Goal: Transaction & Acquisition: Purchase product/service

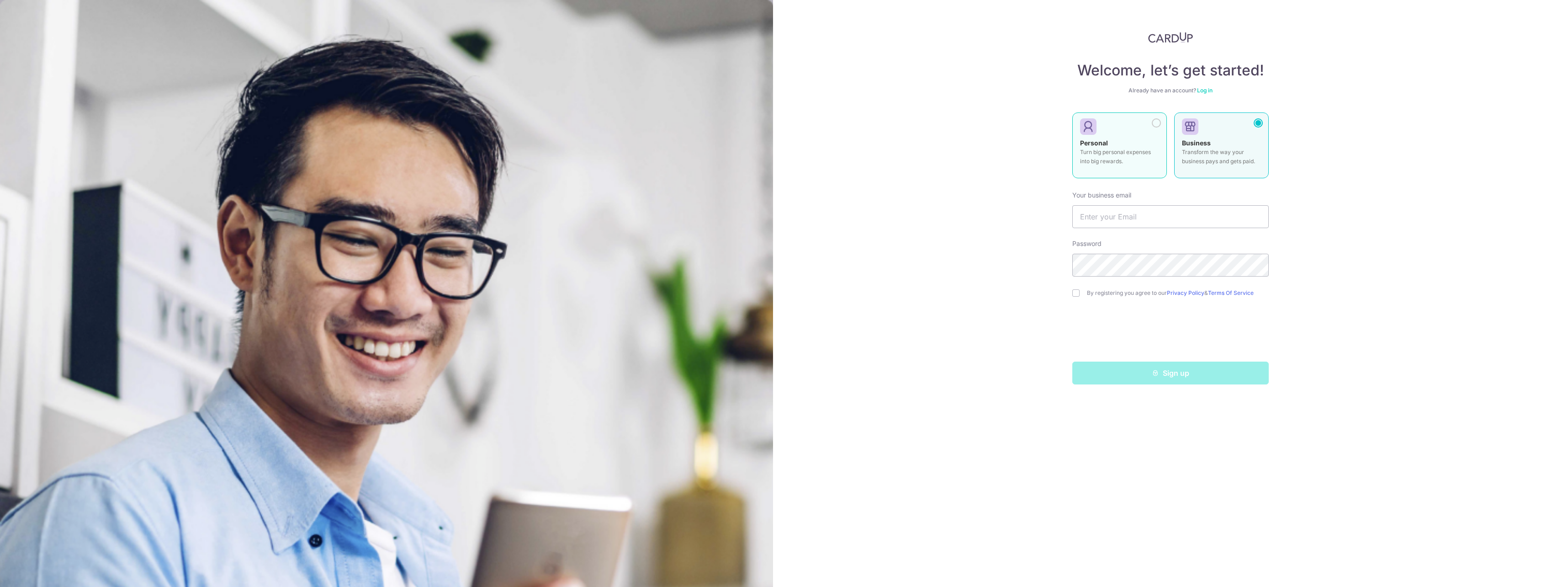
click at [1111, 142] on div "Personal Turn big personal expenses into big rewards." at bounding box center [1119, 154] width 79 height 32
click at [1139, 216] on input "text" at bounding box center [1171, 217] width 197 height 23
type input "[PERSON_NAME][EMAIL_ADDRESS][DOMAIN_NAME]"
click at [1075, 292] on input "checkbox" at bounding box center [1076, 293] width 7 height 7
checkbox input "true"
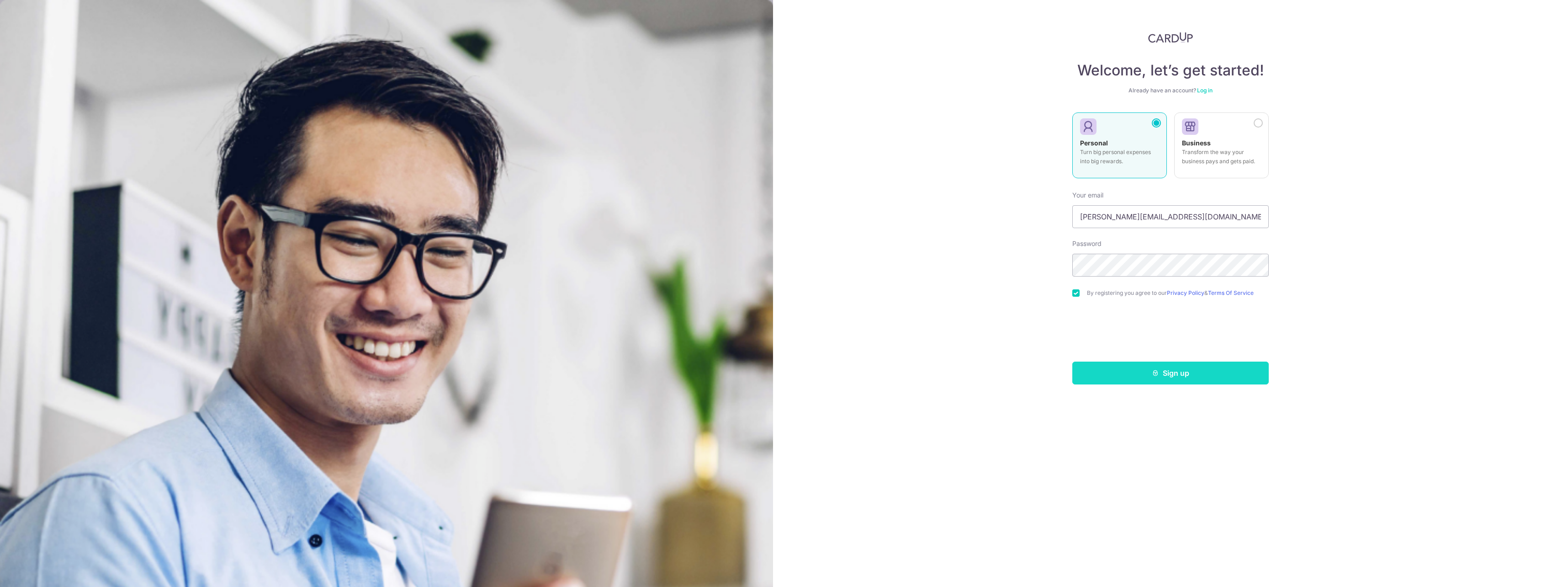
click at [1174, 371] on button "Sign up" at bounding box center [1171, 373] width 197 height 23
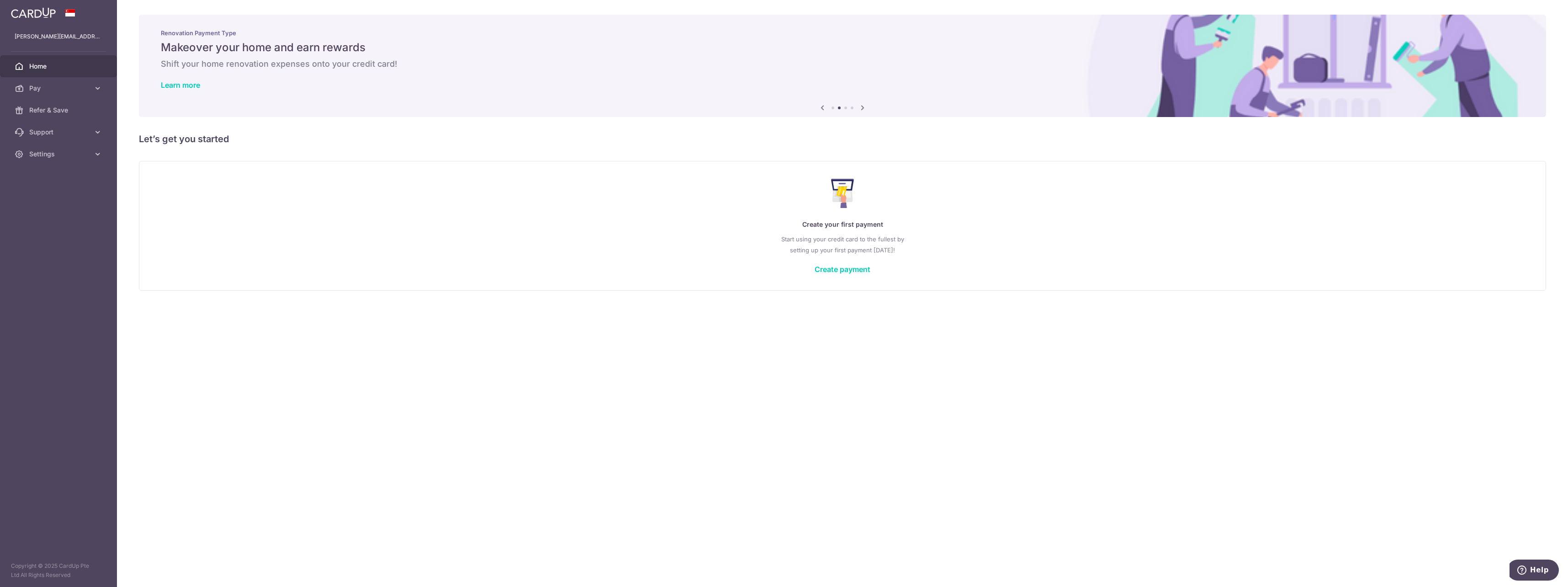
click at [648, 493] on div "× Pause Schedule Pause all future payments in this series Pause just this one p…" at bounding box center [842, 294] width 1451 height 587
click at [49, 93] on span "Pay" at bounding box center [59, 88] width 60 height 9
click at [56, 111] on span "Payments" at bounding box center [59, 110] width 60 height 9
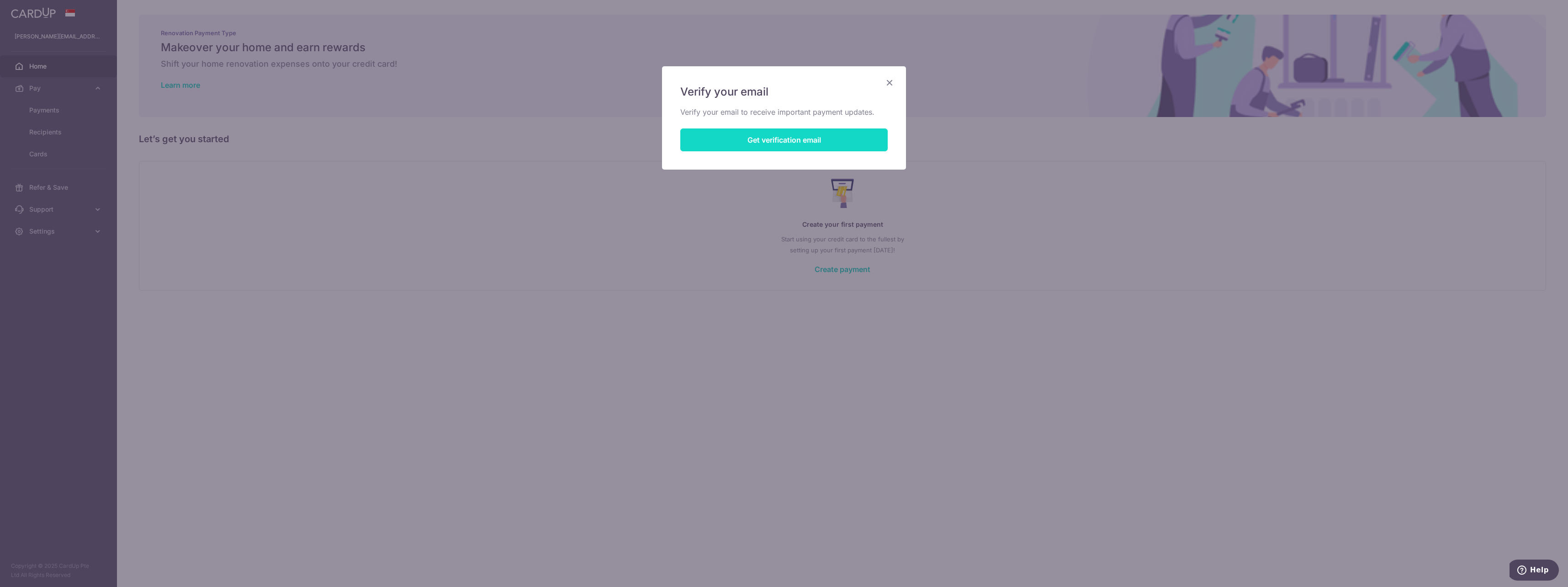
click at [836, 139] on button "Get verification email" at bounding box center [784, 140] width 208 height 23
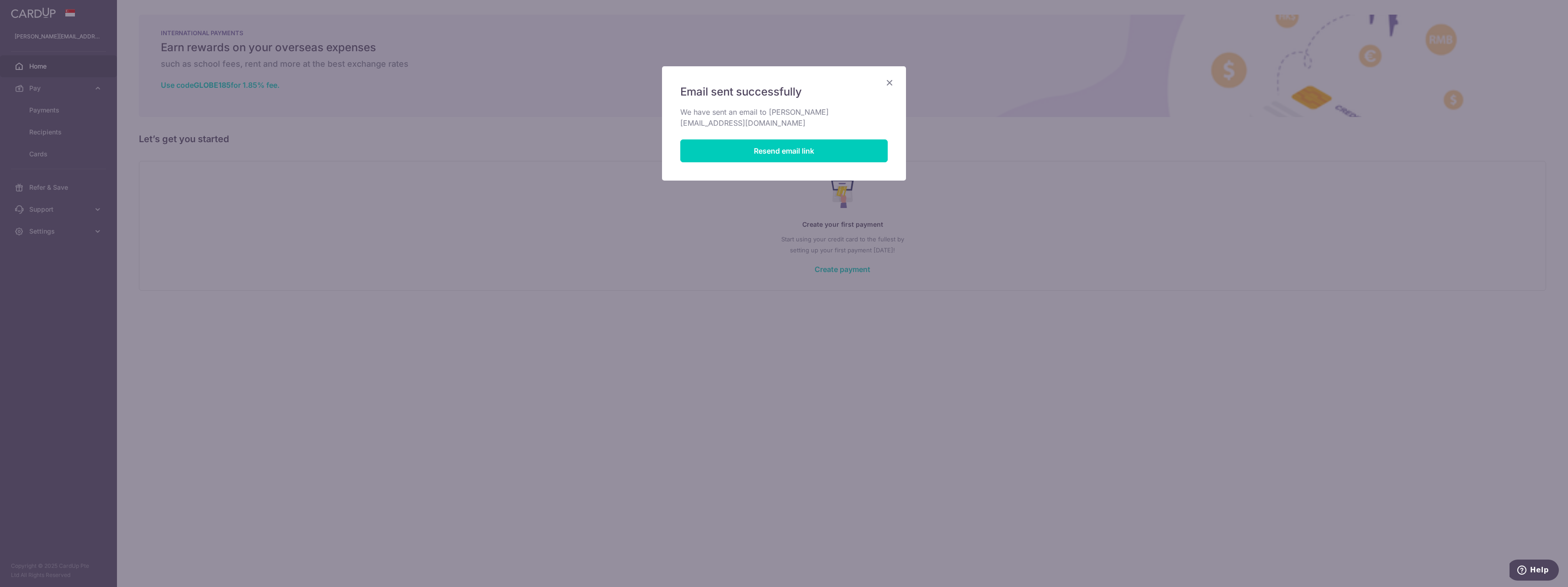
click at [889, 82] on icon "Close" at bounding box center [889, 82] width 11 height 12
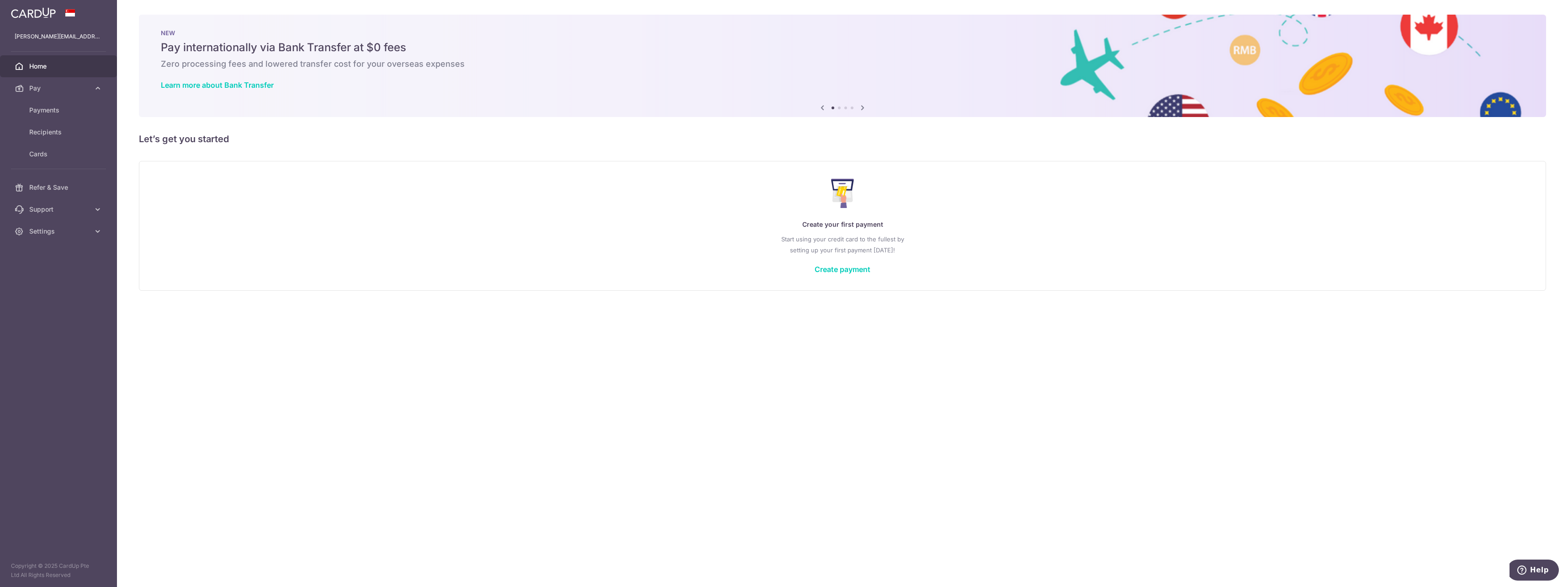
drag, startPoint x: 875, startPoint y: 419, endPoint x: 950, endPoint y: 466, distance: 88.5
click at [875, 419] on div "× Pause Schedule Pause all future payments in this series Pause just this one p…" at bounding box center [842, 294] width 1451 height 587
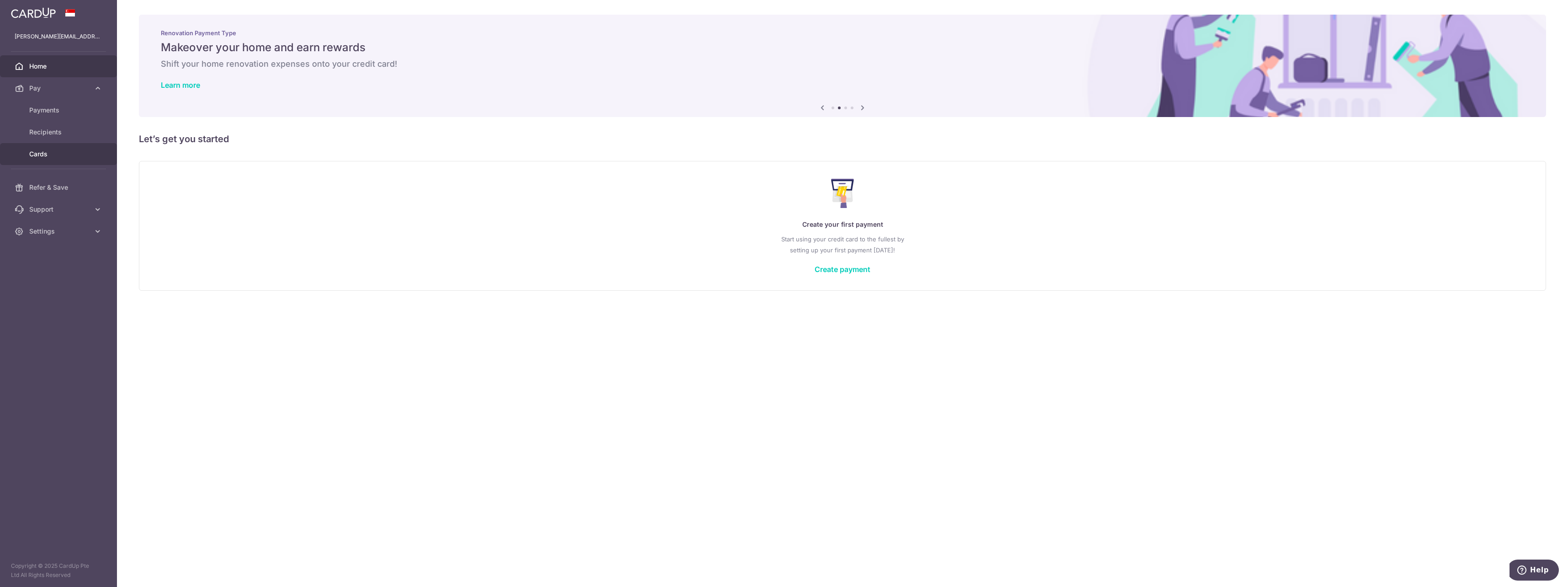
click at [41, 151] on span "Cards" at bounding box center [59, 153] width 60 height 9
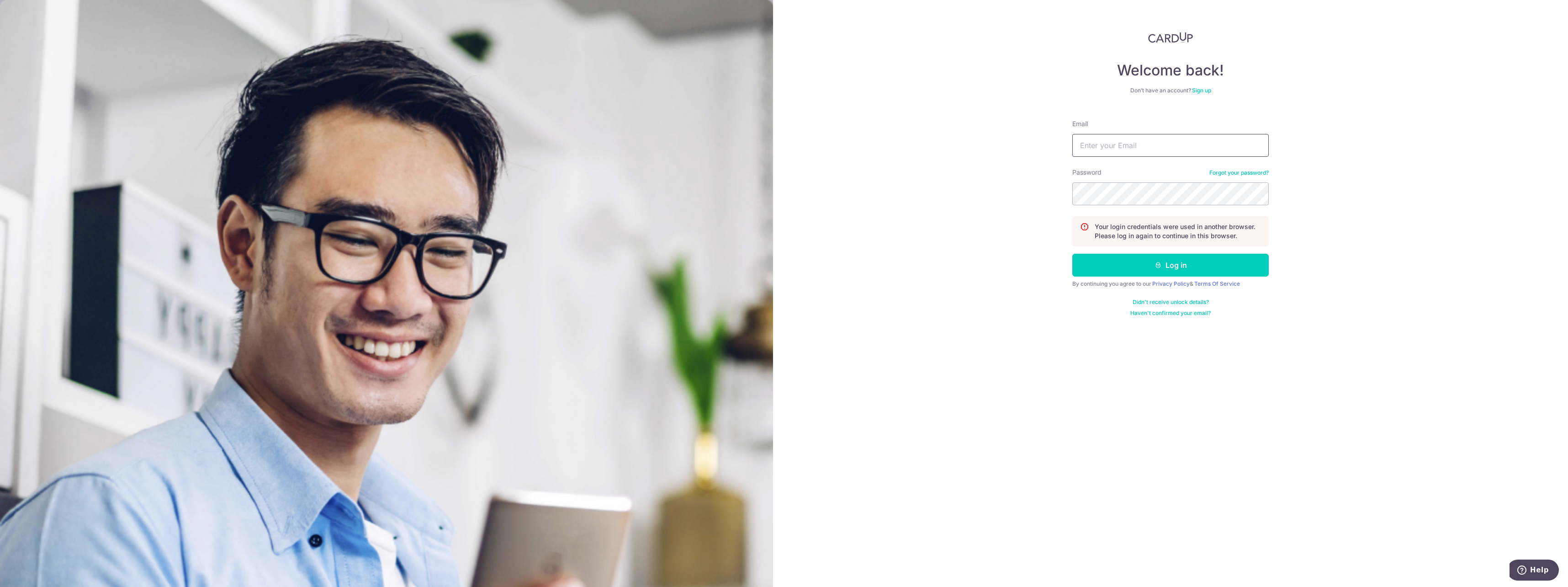
click at [1146, 144] on input "Email" at bounding box center [1171, 146] width 197 height 23
type input "jason.phua@gmail.com"
drag, startPoint x: 1183, startPoint y: 261, endPoint x: 1191, endPoint y: 263, distance: 8.2
click at [1185, 261] on button "Log in" at bounding box center [1171, 265] width 197 height 23
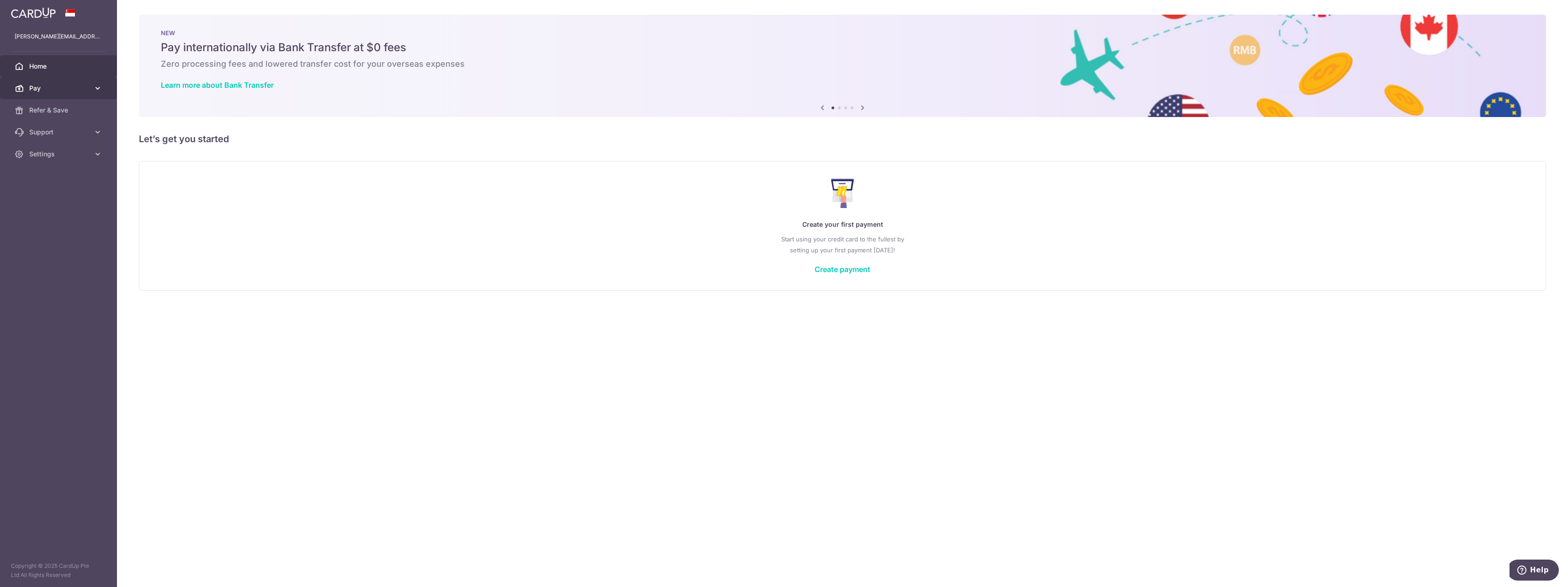
click at [77, 91] on span "Pay" at bounding box center [59, 88] width 60 height 9
click at [49, 153] on span "Cards" at bounding box center [59, 153] width 60 height 9
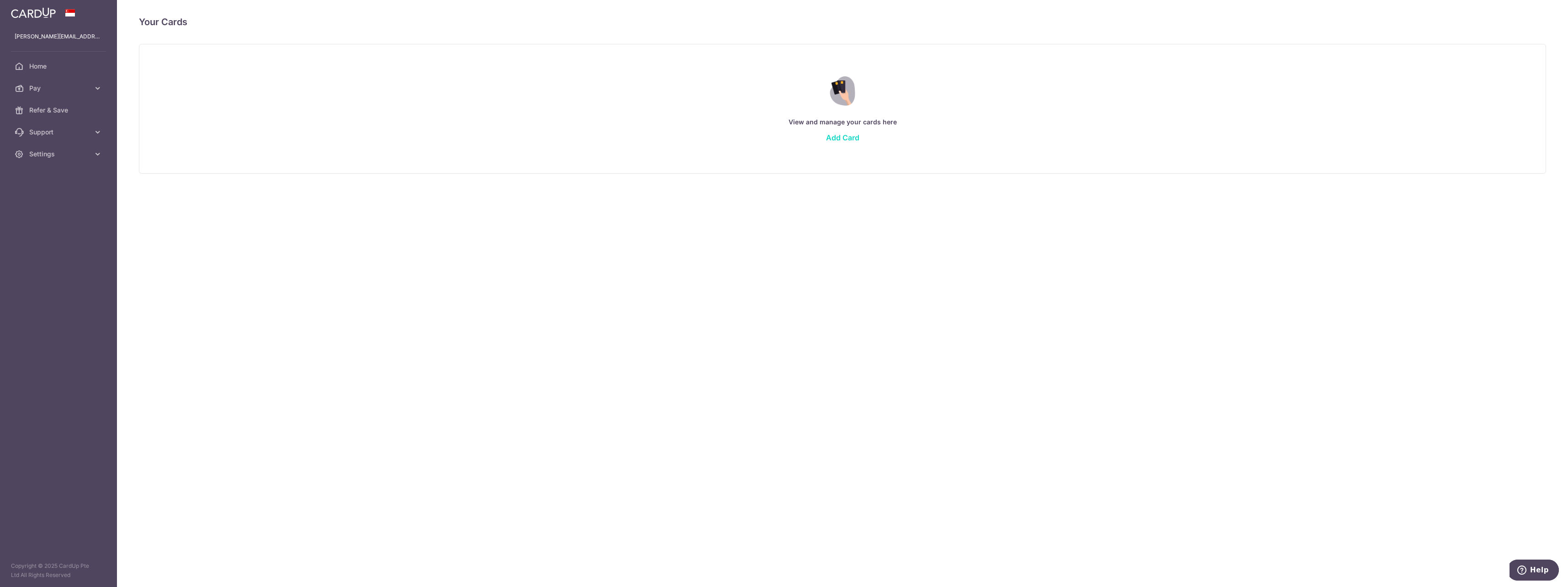
click at [840, 138] on link "Add Card" at bounding box center [842, 137] width 33 height 9
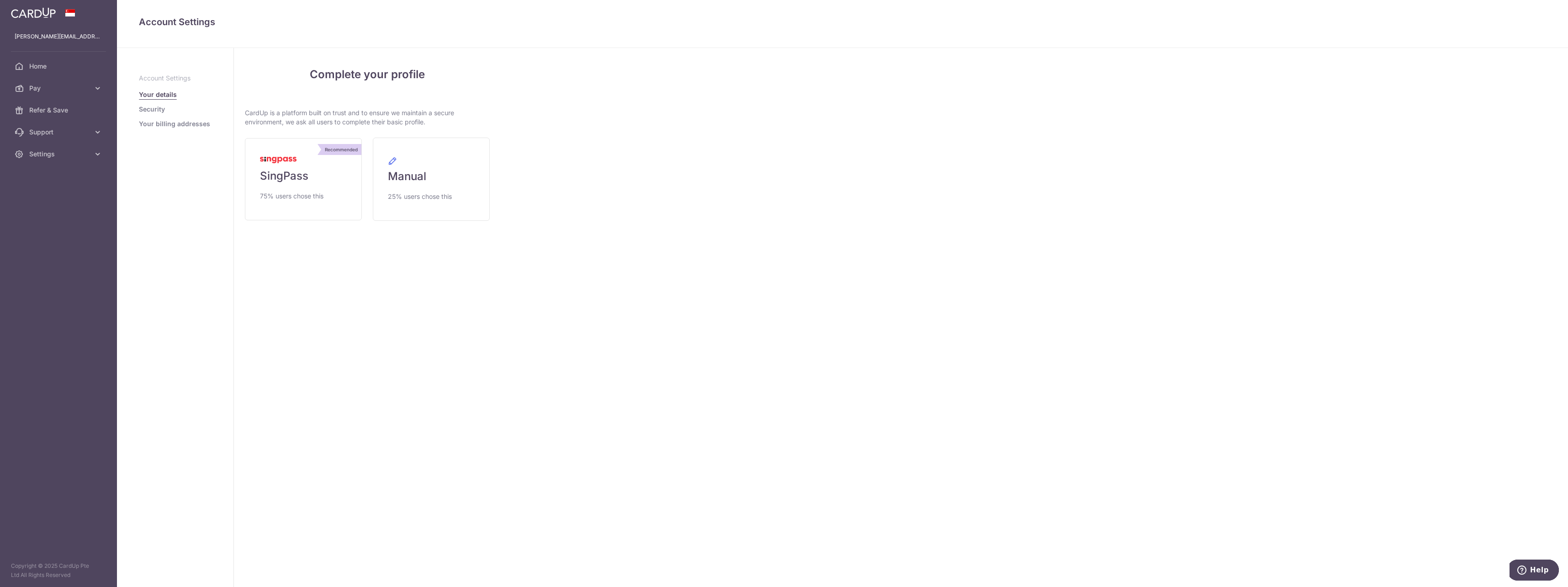
drag, startPoint x: 432, startPoint y: 124, endPoint x: 225, endPoint y: 114, distance: 207.2
click at [225, 114] on div "Account Settings Your details Security Your billing addresses Complete your pro…" at bounding box center [842, 317] width 1451 height 539
click at [301, 179] on span "SingPass" at bounding box center [284, 176] width 49 height 15
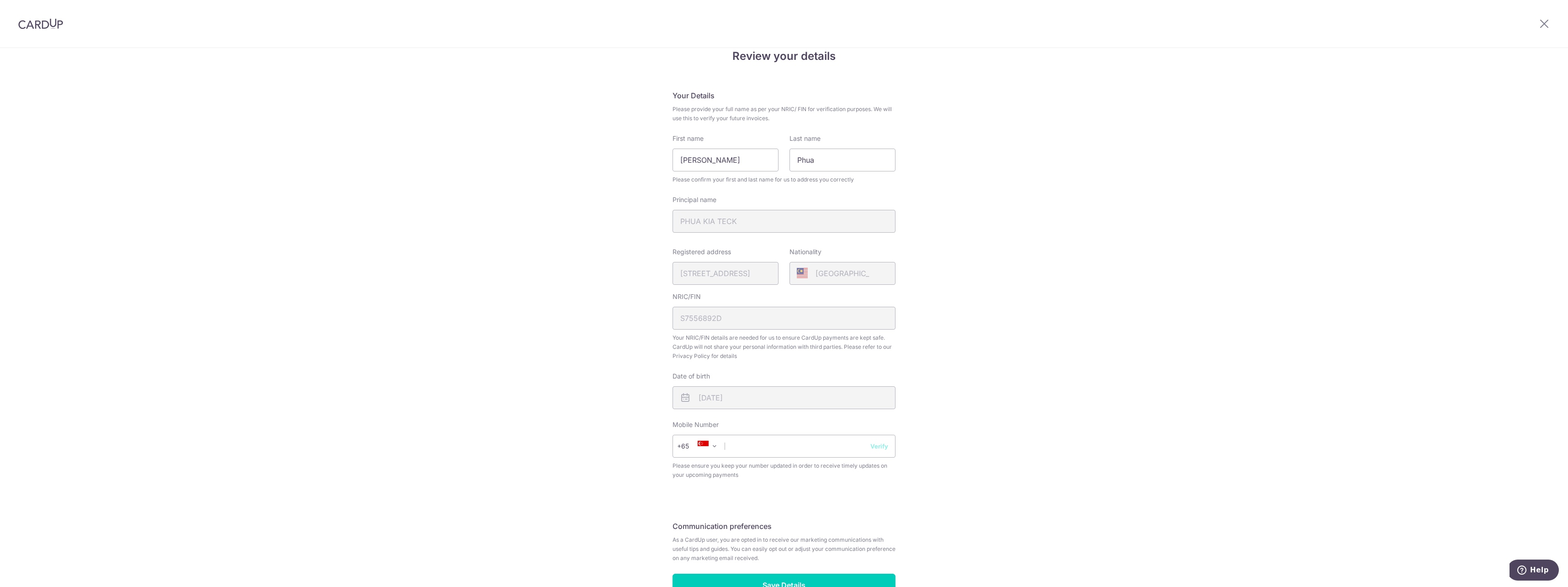
scroll to position [34, 0]
click at [777, 436] on input "text" at bounding box center [784, 442] width 223 height 23
type input "87983864"
click at [878, 439] on button "Verify" at bounding box center [879, 441] width 18 height 9
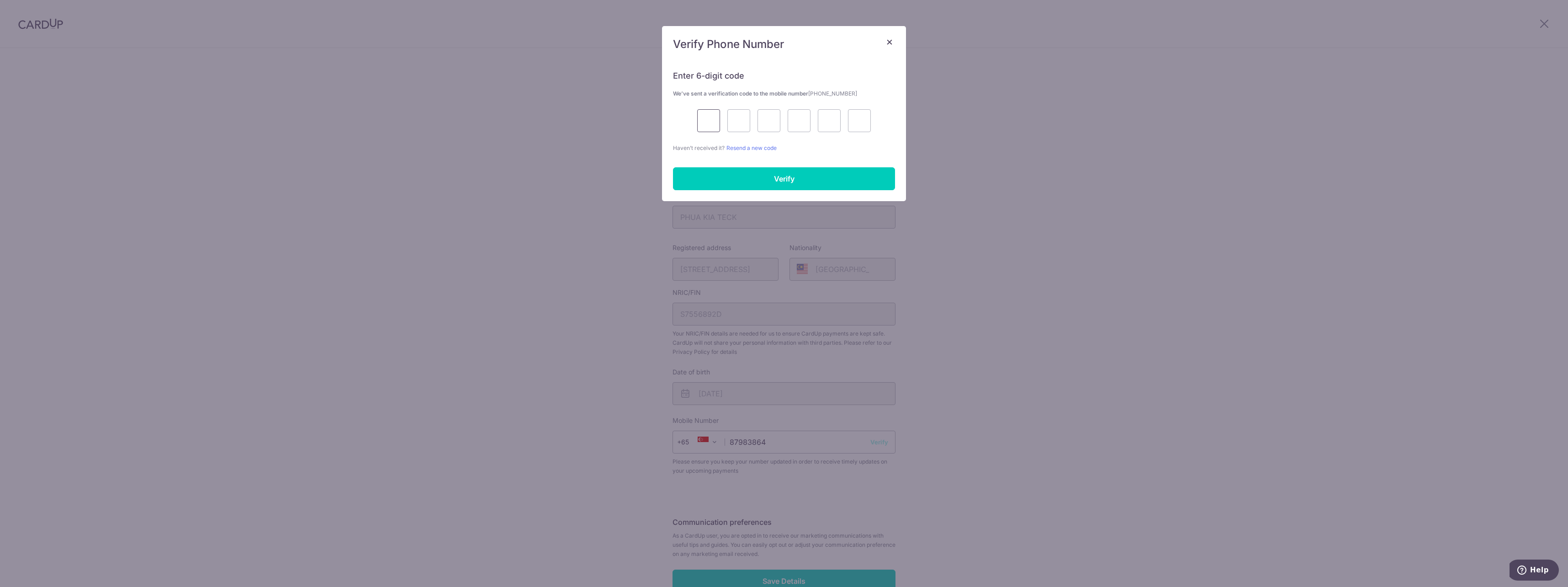
click at [710, 120] on input "text" at bounding box center [709, 121] width 23 height 23
type input "9"
type input "5"
type input "9"
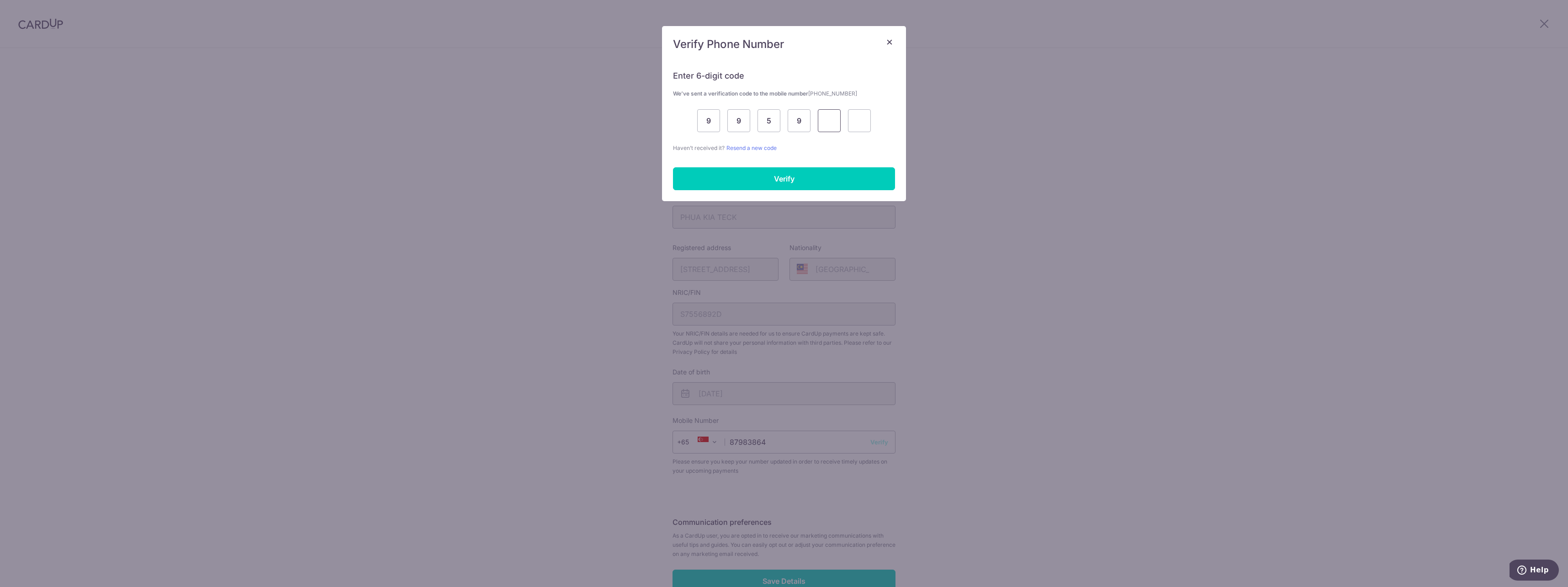
type input "4"
type input "0"
drag, startPoint x: 800, startPoint y: 184, endPoint x: 1102, endPoint y: 188, distance: 302.0
click at [803, 186] on input "Verify" at bounding box center [784, 179] width 222 height 23
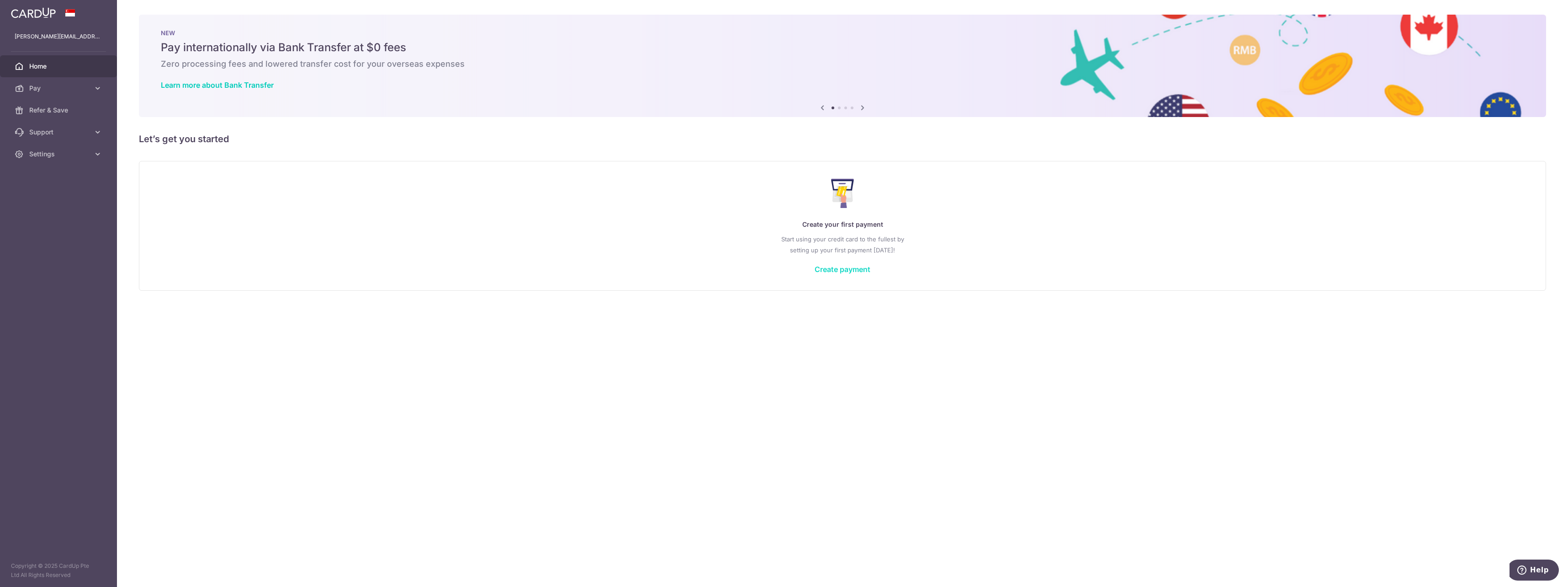
click at [835, 269] on link "Create payment" at bounding box center [842, 269] width 56 height 9
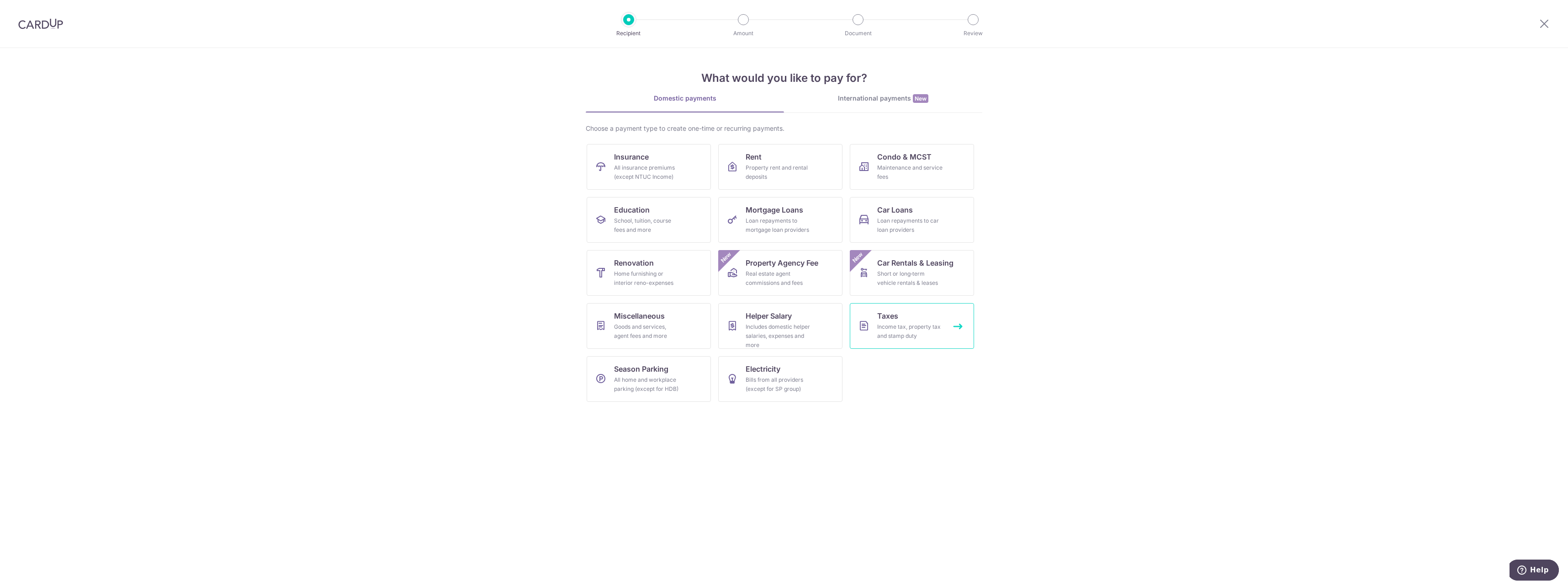
click at [912, 318] on link "Taxes Income tax, property tax and stamp duty" at bounding box center [912, 326] width 124 height 46
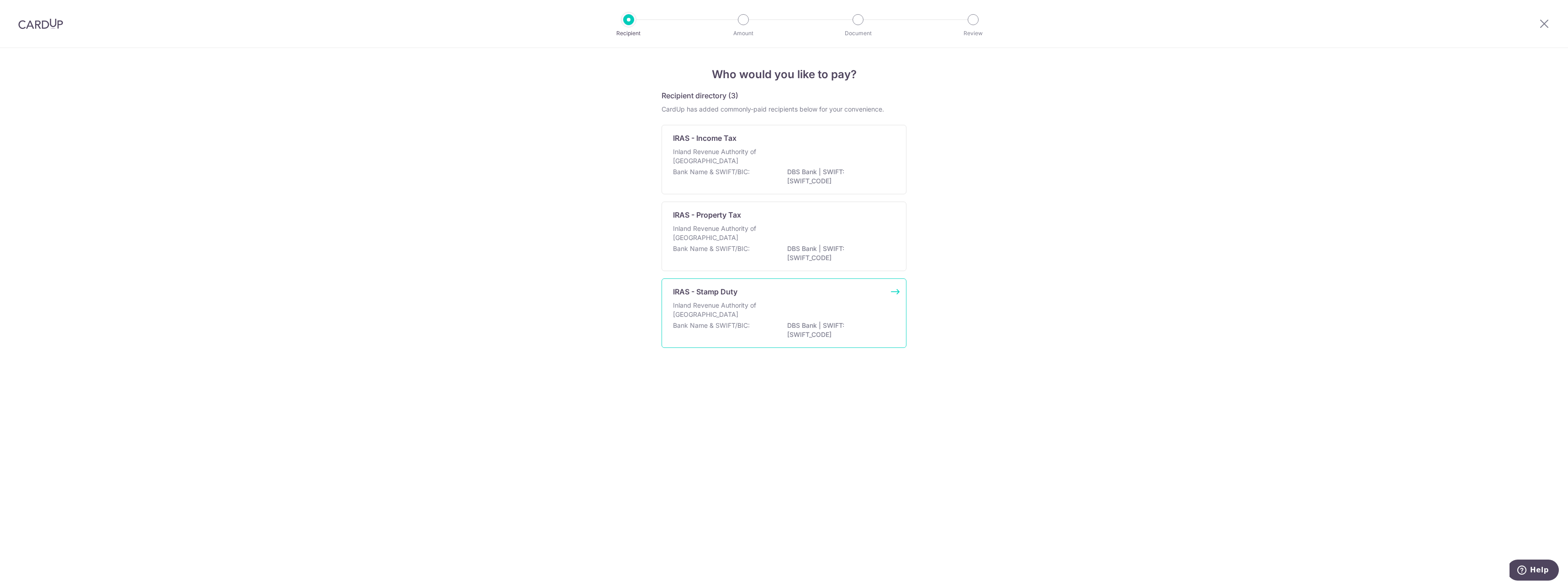
click at [710, 311] on p "Inland Revenue Authority of [GEOGRAPHIC_DATA]" at bounding box center [721, 310] width 97 height 18
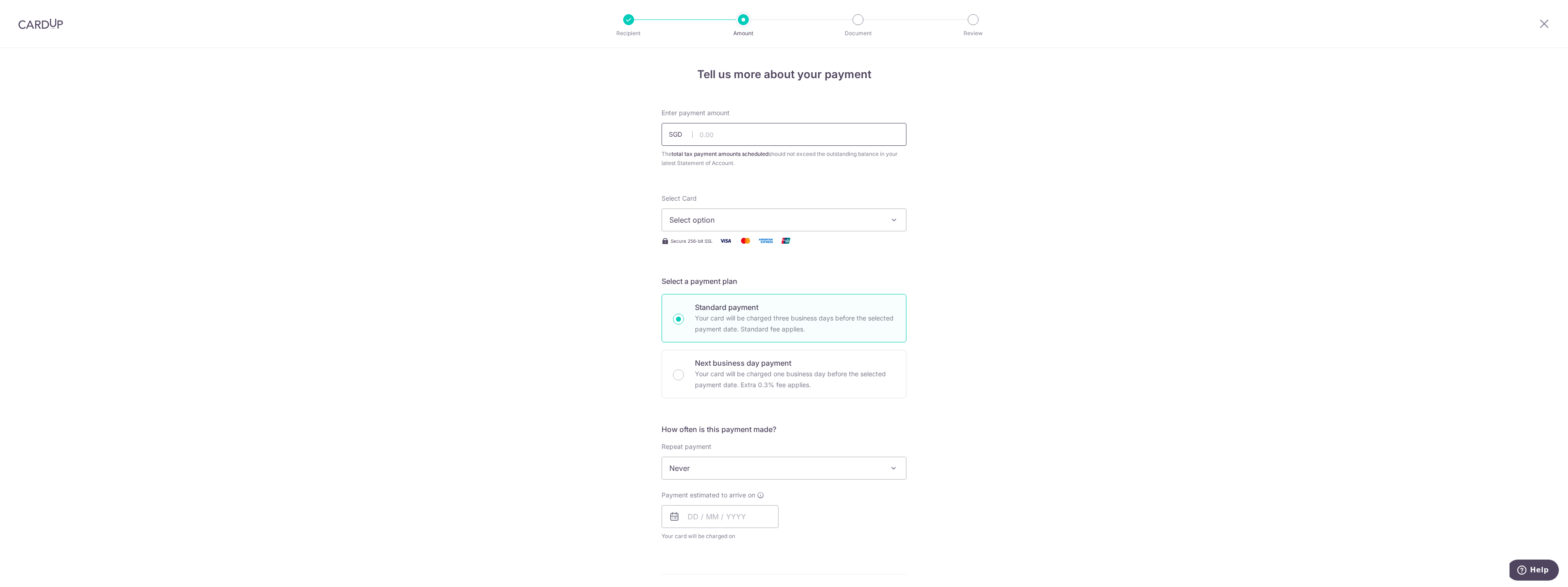
click at [724, 131] on input "text" at bounding box center [784, 135] width 245 height 23
click at [730, 135] on input "text" at bounding box center [784, 135] width 245 height 23
type input "149,600.00"
click at [772, 219] on span "Select option" at bounding box center [776, 220] width 213 height 11
click at [687, 246] on span "Add credit card" at bounding box center [793, 245] width 213 height 9
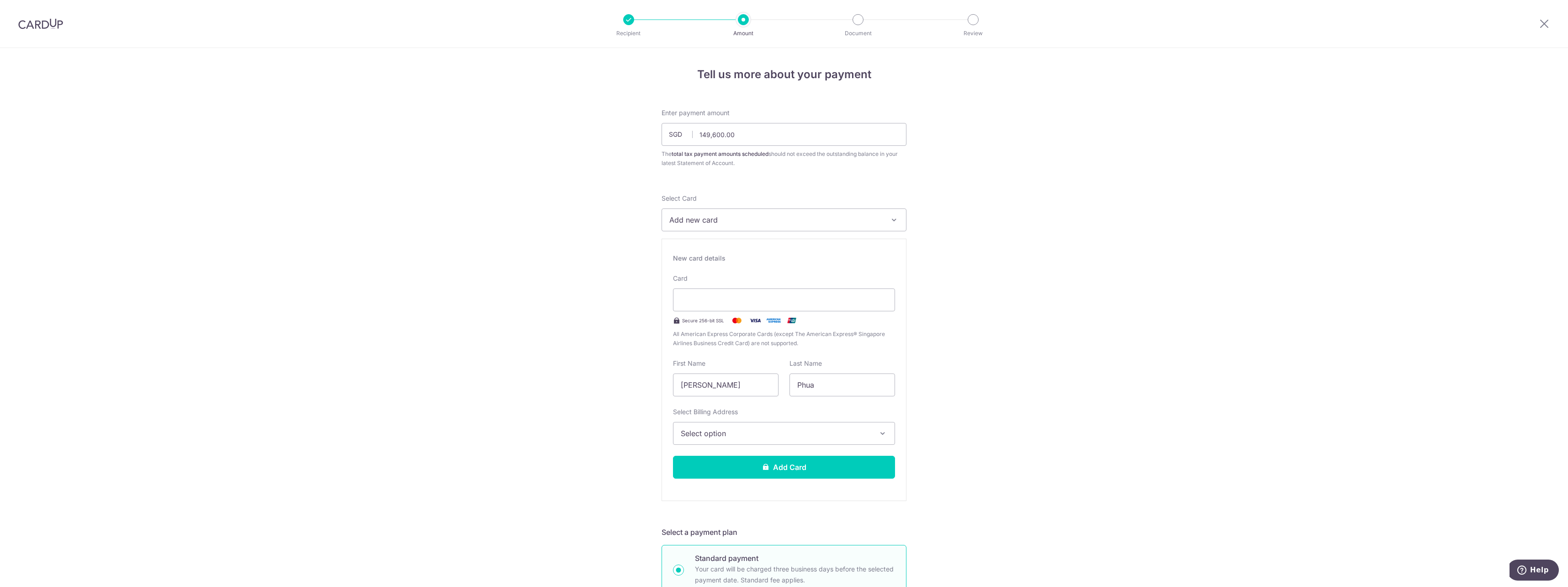
click at [1026, 376] on div "Tell us more about your payment Enter payment amount SGD 149,600.00 149600.00 T…" at bounding box center [784, 598] width 1568 height 1100
drag, startPoint x: 749, startPoint y: 382, endPoint x: 473, endPoint y: 357, distance: 277.1
click at [437, 357] on div "Tell us more about your payment Enter payment amount SGD 149,600.00 149600.00 T…" at bounding box center [784, 598] width 1568 height 1100
type input "Jason"
click at [756, 429] on span "Select option" at bounding box center [775, 434] width 190 height 11
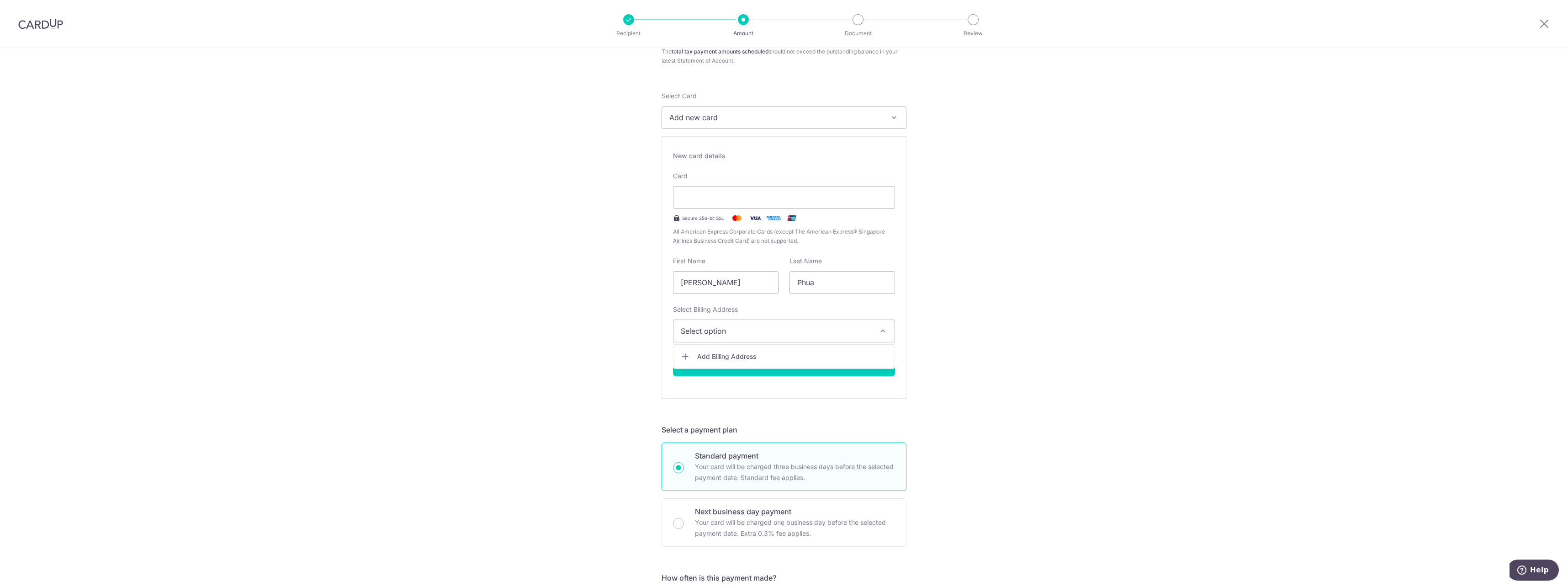
scroll to position [111, 0]
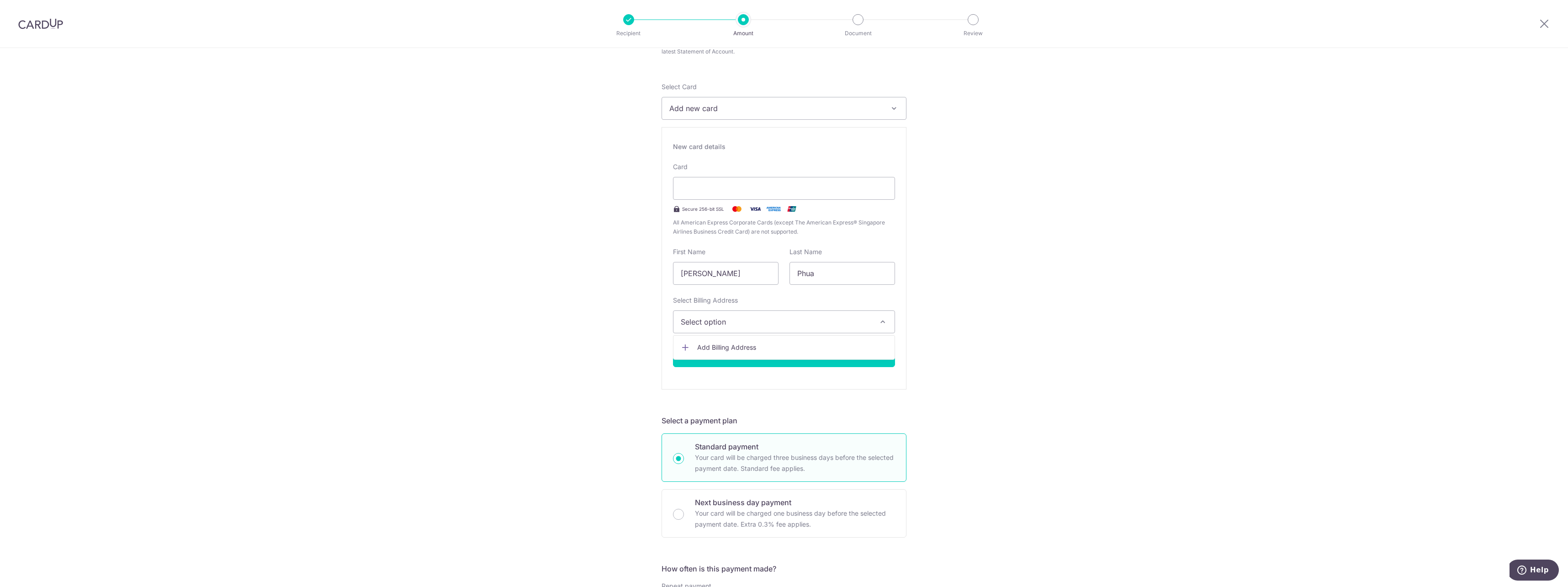
click at [738, 340] on link "Add Billing Address" at bounding box center [783, 347] width 221 height 16
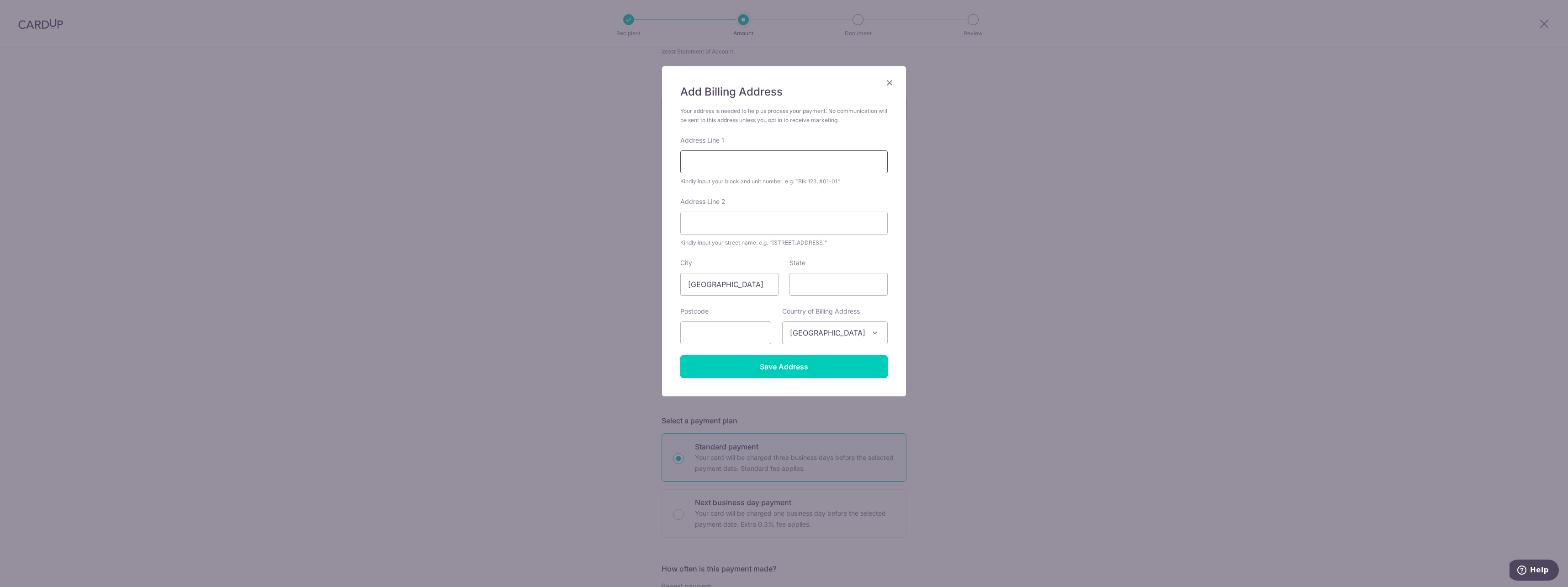
click at [705, 160] on input "Address Line 1" at bounding box center [784, 162] width 208 height 23
type input "20-06, 881 NORTH BRIDGE ROAD"
type input "SOUTHBANK"
click at [716, 331] on input "text" at bounding box center [726, 333] width 91 height 23
type input "198784"
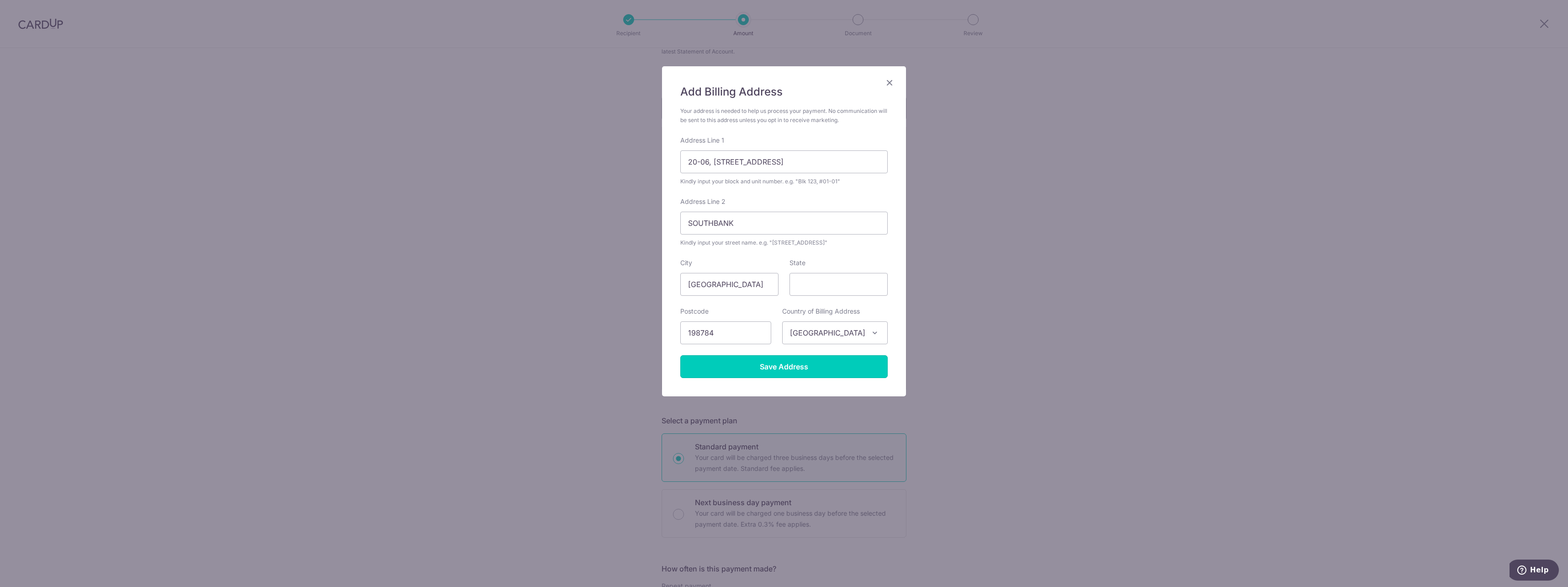
click at [811, 366] on input "Save Address" at bounding box center [784, 367] width 208 height 23
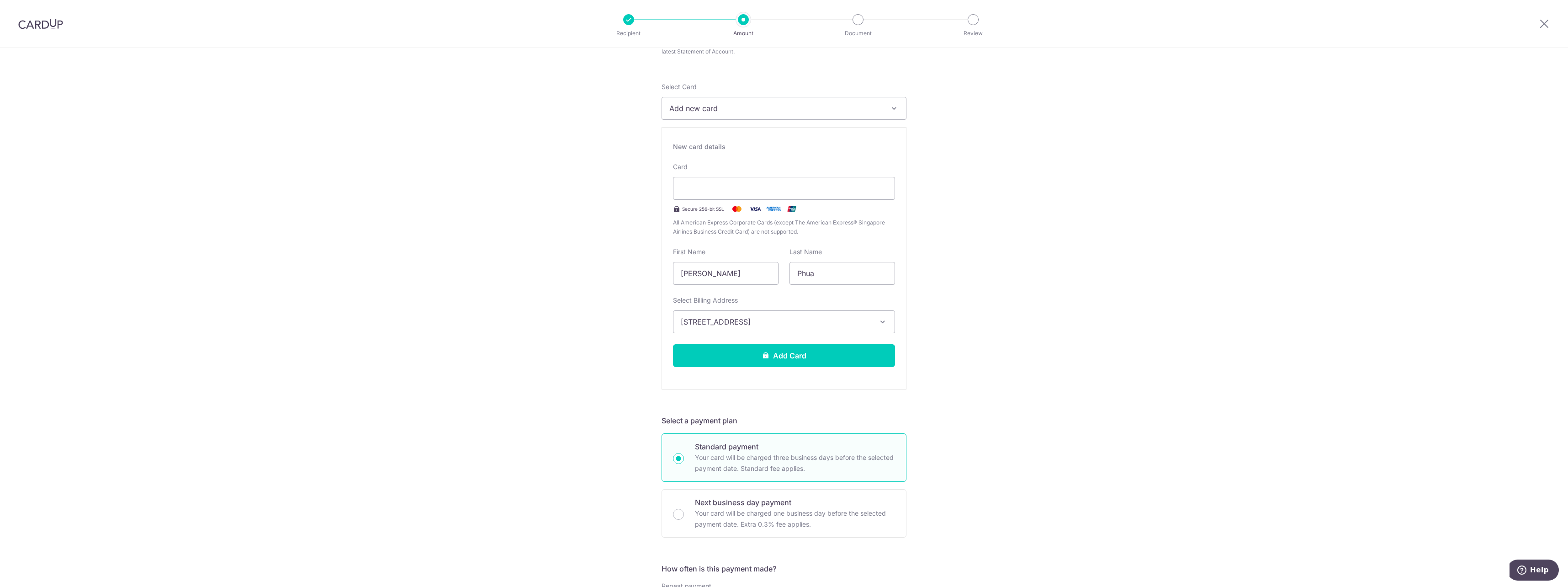
click at [1033, 274] on div "Tell us more about your payment Enter payment amount SGD 149,600.00 149600.00 T…" at bounding box center [784, 487] width 1568 height 1100
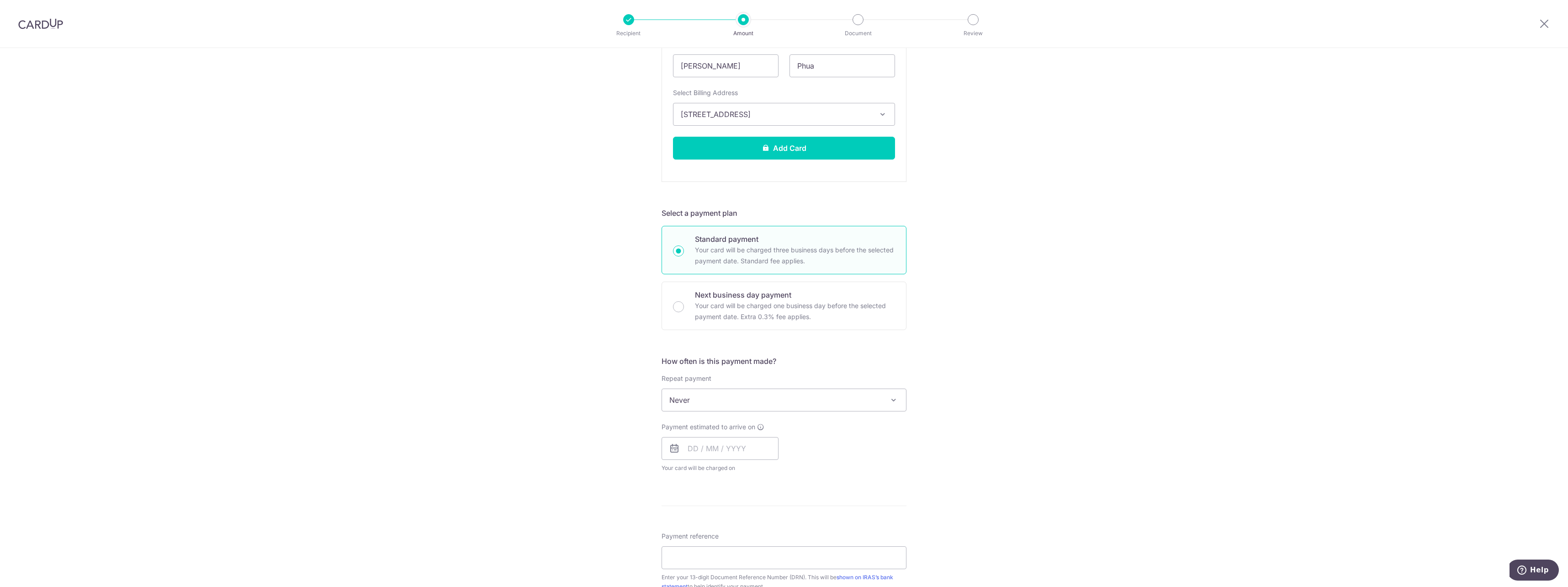
scroll to position [327, 0]
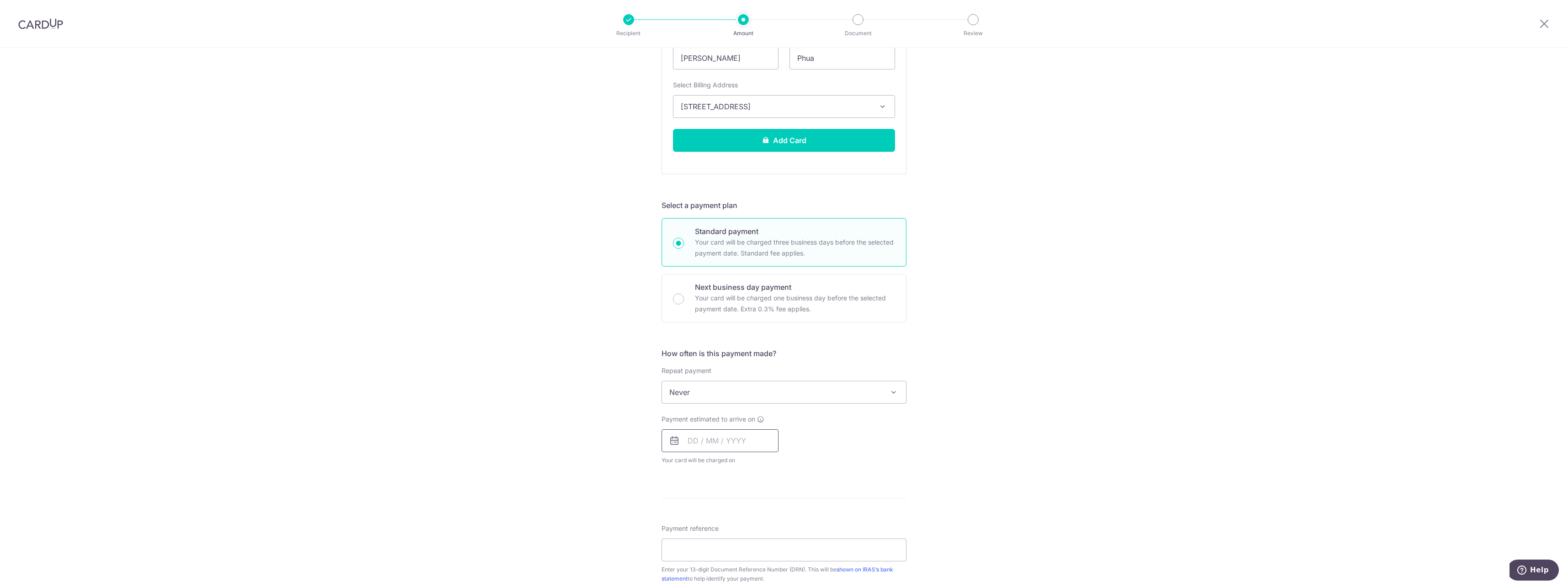
click at [690, 441] on input "text" at bounding box center [720, 441] width 117 height 23
click at [981, 426] on div "Tell us more about your payment Enter payment amount SGD 149,600.00 149600.00 T…" at bounding box center [784, 283] width 1568 height 1124
drag, startPoint x: 732, startPoint y: 440, endPoint x: 531, endPoint y: 421, distance: 201.9
click at [531, 421] on div "Tell us more about your payment Enter payment amount SGD 149,600.00 149600.00 T…" at bounding box center [784, 283] width 1568 height 1124
click at [696, 542] on link "13" at bounding box center [699, 542] width 15 height 15
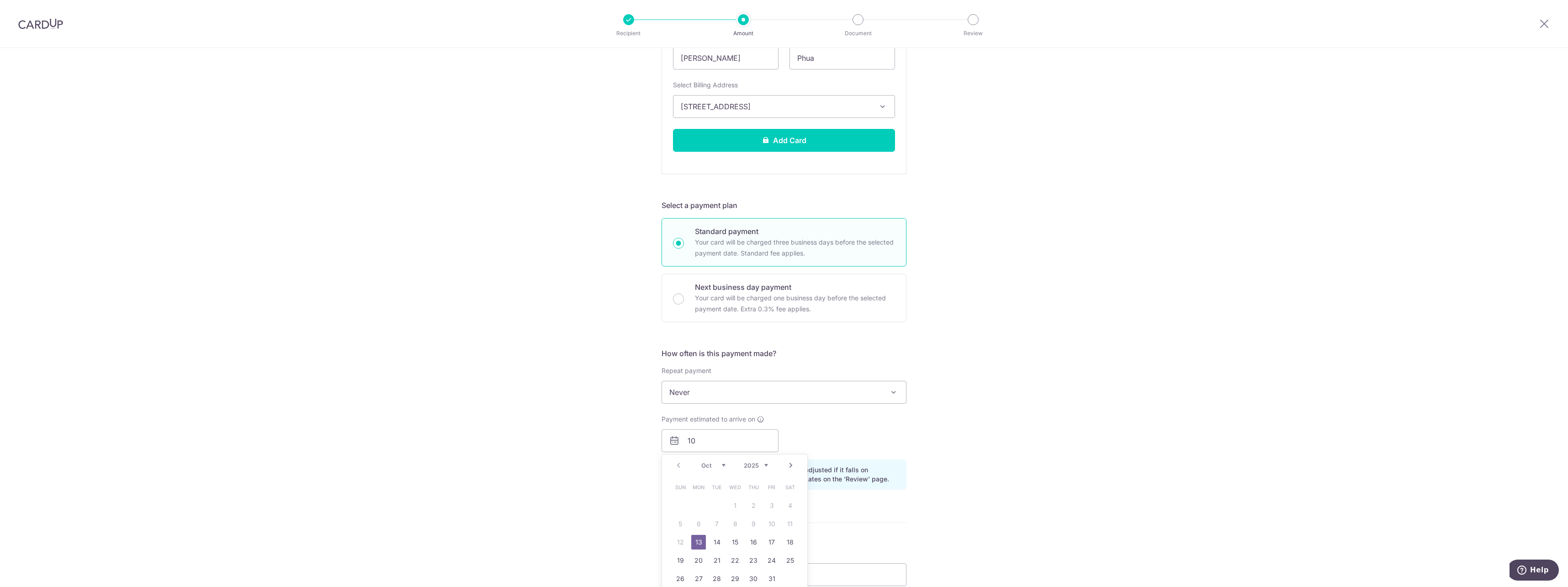
type input "[DATE]"
drag, startPoint x: 1135, startPoint y: 470, endPoint x: 1067, endPoint y: 476, distance: 68.3
click at [1133, 470] on div "Tell us more about your payment Enter payment amount SGD 149,600.00 149600.00 T…" at bounding box center [784, 289] width 1568 height 1137
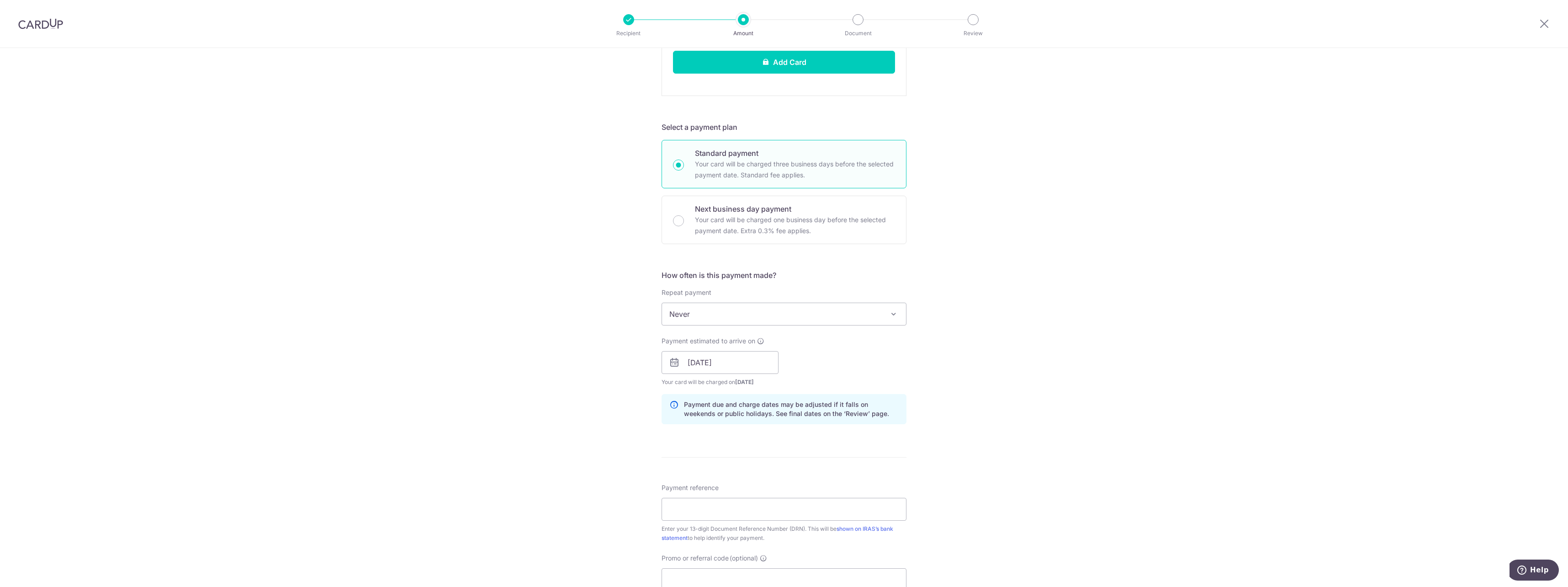
scroll to position [418, 0]
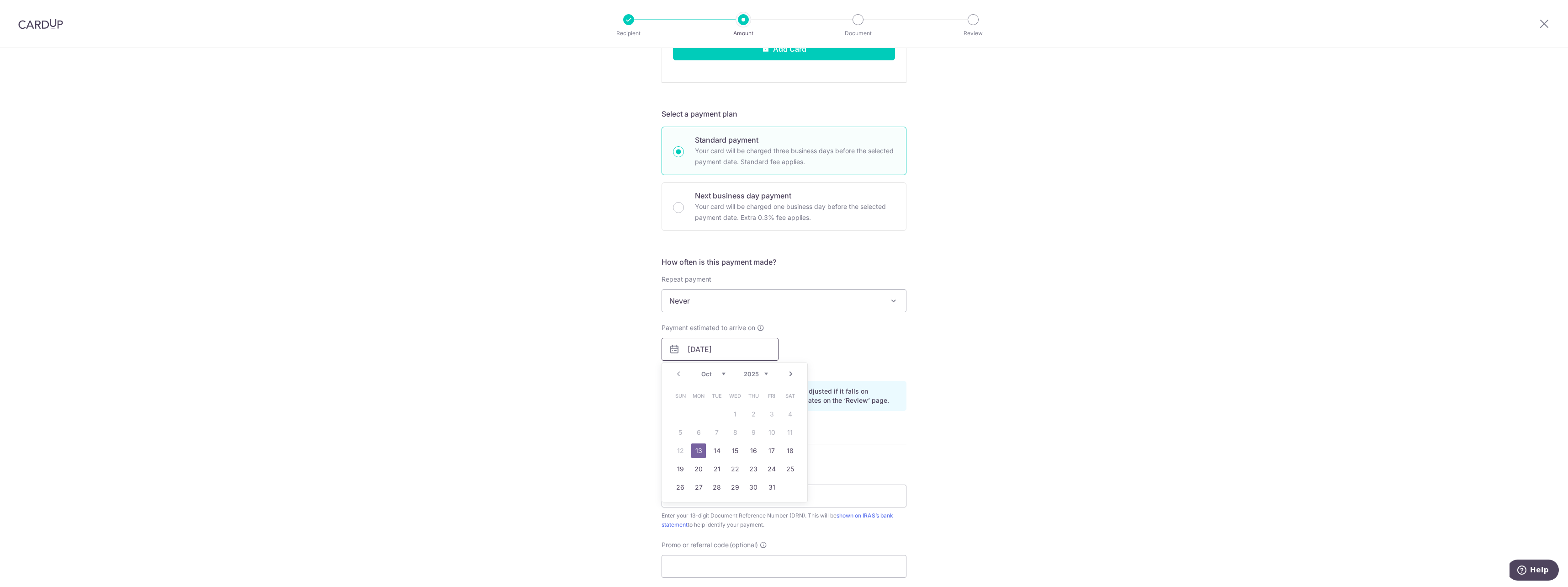
click at [768, 350] on input "[DATE]" at bounding box center [720, 350] width 117 height 23
drag, startPoint x: 1024, startPoint y: 441, endPoint x: 1032, endPoint y: 443, distance: 8.2
click at [1024, 442] on div "Tell us more about your payment Enter payment amount SGD 149,600.00 149600.00 T…" at bounding box center [784, 198] width 1568 height 1137
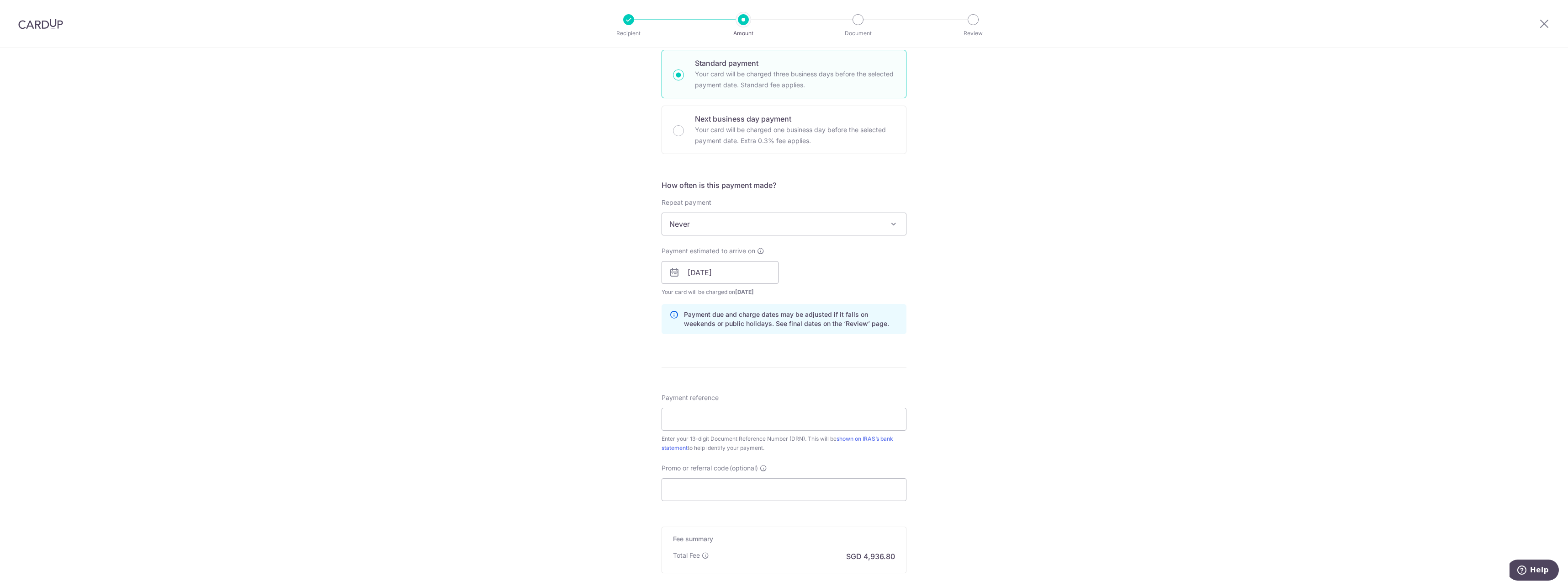
scroll to position [519, 0]
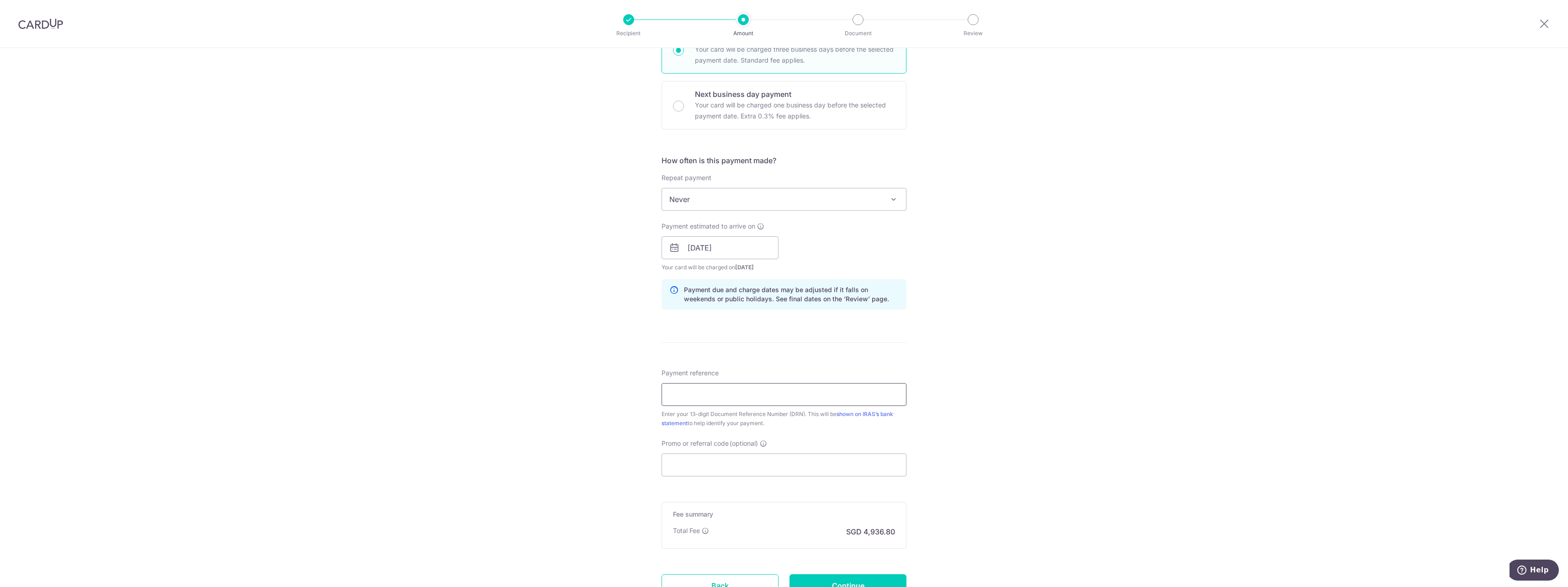
click at [709, 385] on input "Payment reference" at bounding box center [784, 395] width 245 height 23
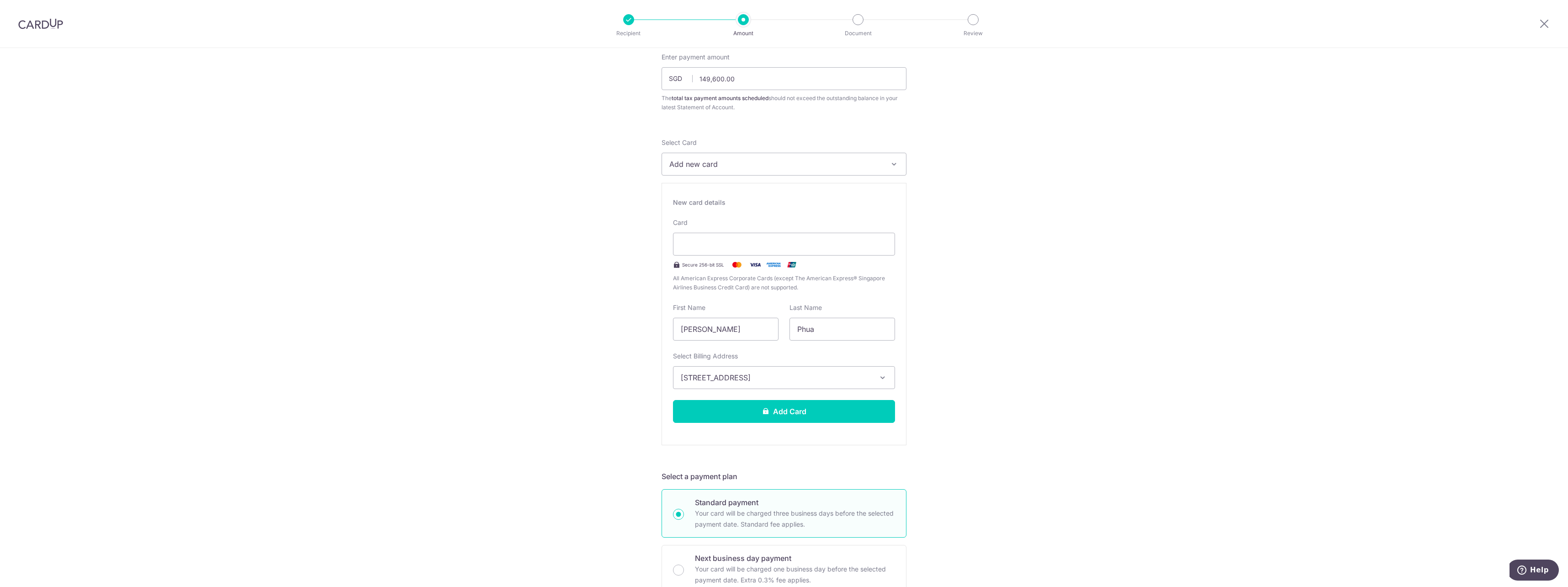
scroll to position [0, 0]
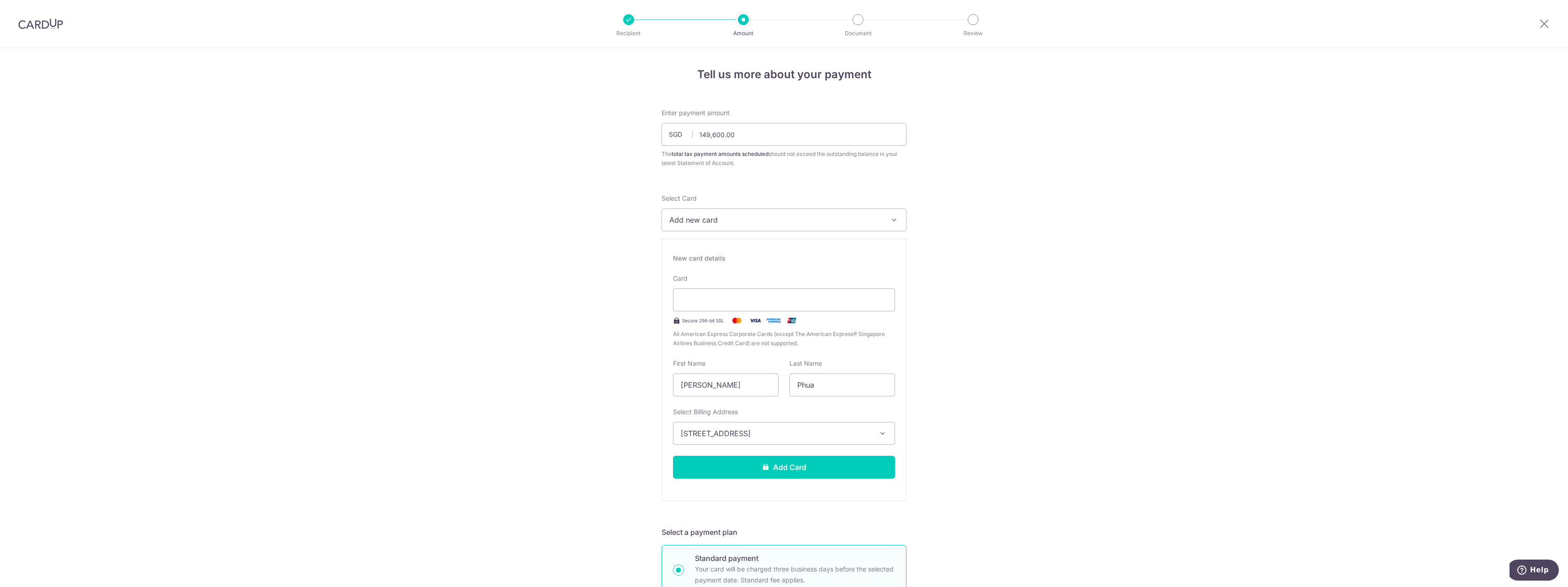
drag, startPoint x: 1038, startPoint y: 354, endPoint x: 1041, endPoint y: 359, distance: 5.8
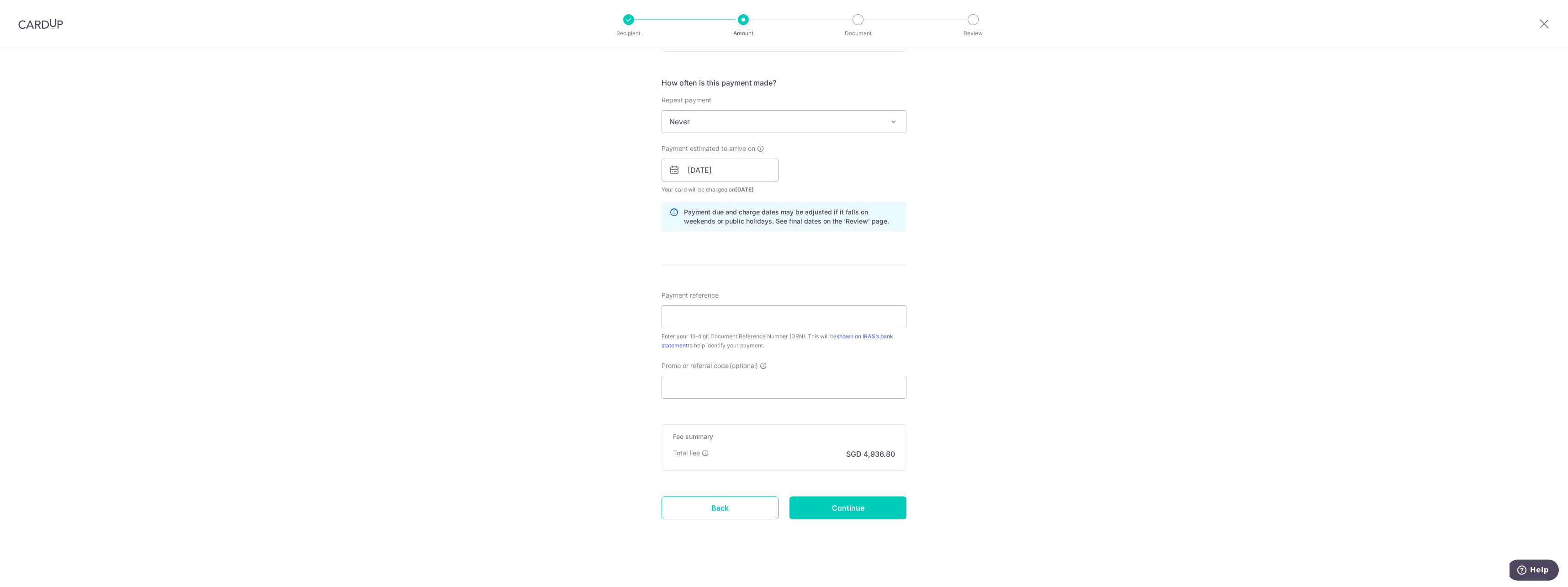
scroll to position [599, 0]
drag, startPoint x: 1082, startPoint y: 311, endPoint x: 1082, endPoint y: 324, distance: 13.0
click at [1082, 312] on div "Tell us more about your payment Enter payment amount SGD 149,600.00 149600.00 T…" at bounding box center [784, 18] width 1568 height 1137
drag, startPoint x: 847, startPoint y: 315, endPoint x: 844, endPoint y: 328, distance: 13.3
click at [847, 316] on input "Payment reference" at bounding box center [784, 316] width 245 height 23
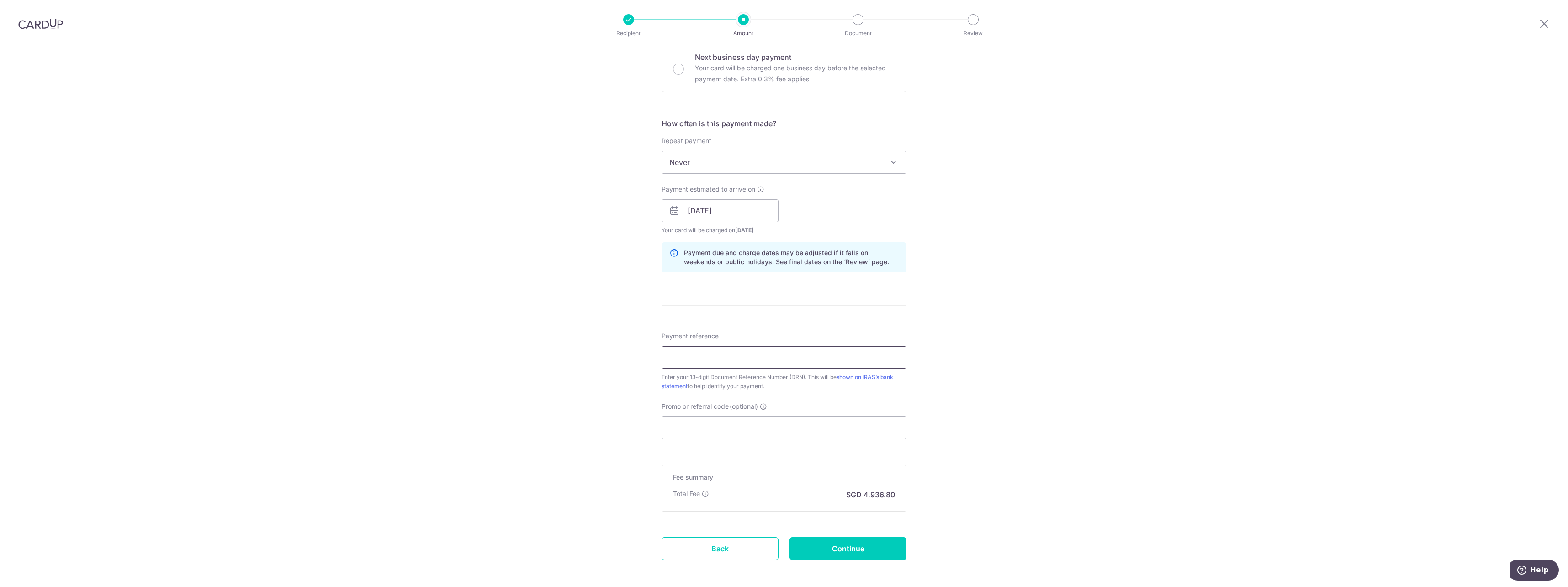
scroll to position [556, 0]
drag, startPoint x: 769, startPoint y: 348, endPoint x: 774, endPoint y: 351, distance: 5.8
click at [769, 349] on input "Payment reference" at bounding box center [784, 358] width 245 height 23
click at [676, 357] on input "Payment reference" at bounding box center [784, 358] width 245 height 23
paste input "2510063485537"
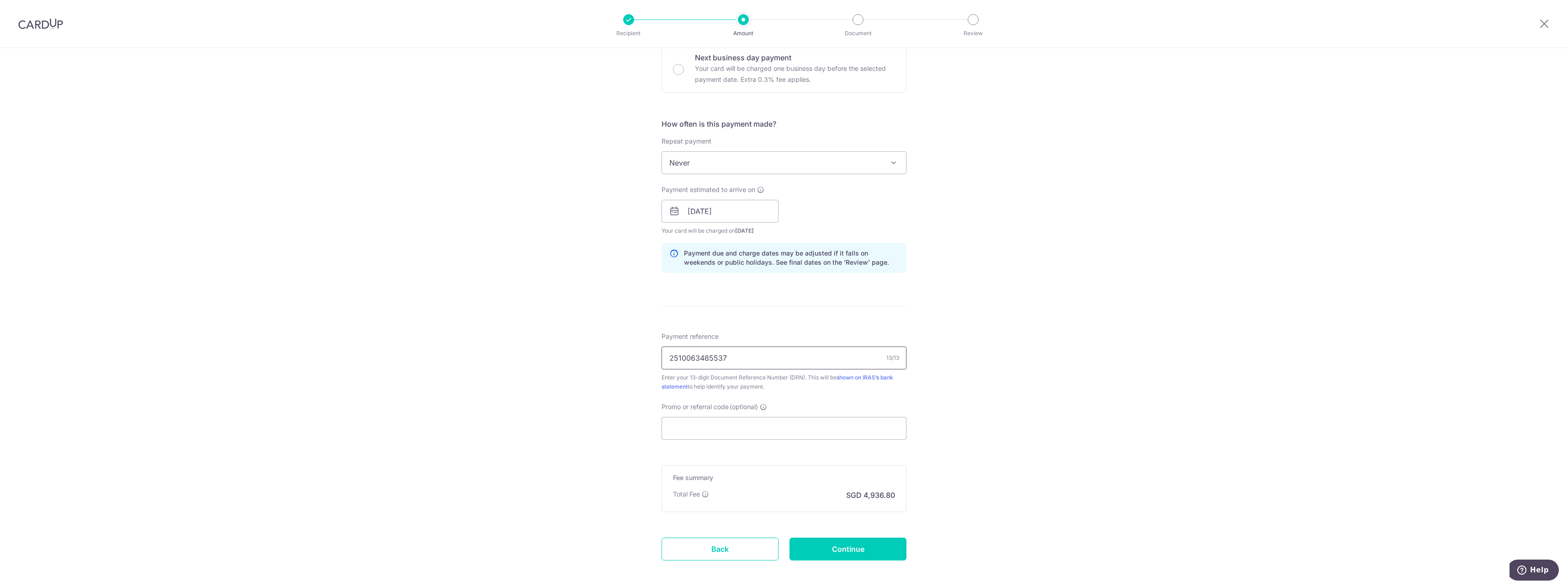
type input "2510063485537"
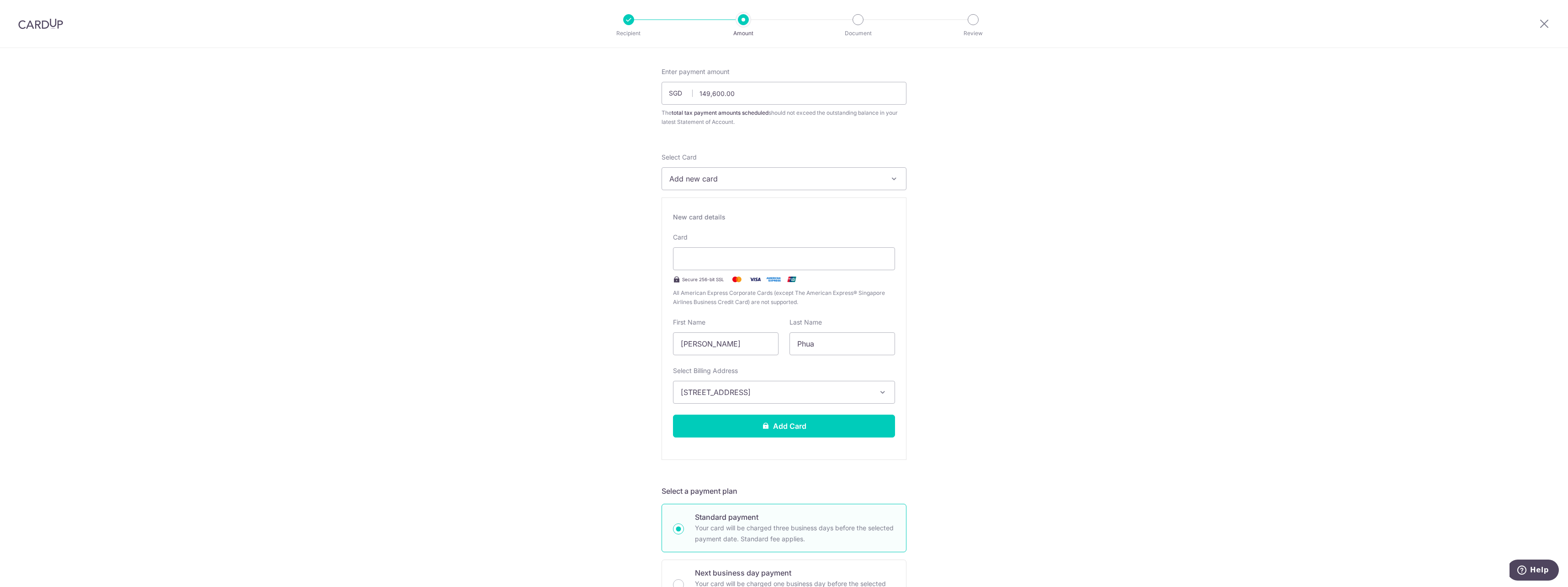
scroll to position [0, 0]
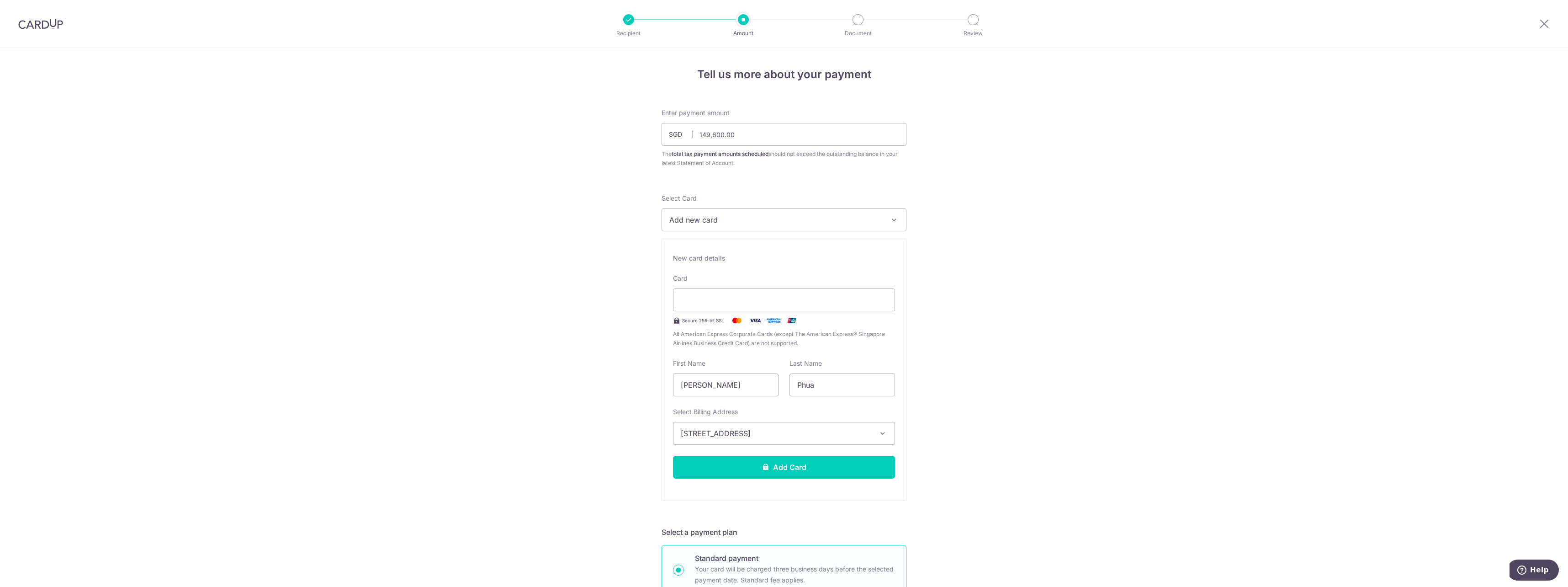
drag, startPoint x: 967, startPoint y: 373, endPoint x: 973, endPoint y: 375, distance: 6.3
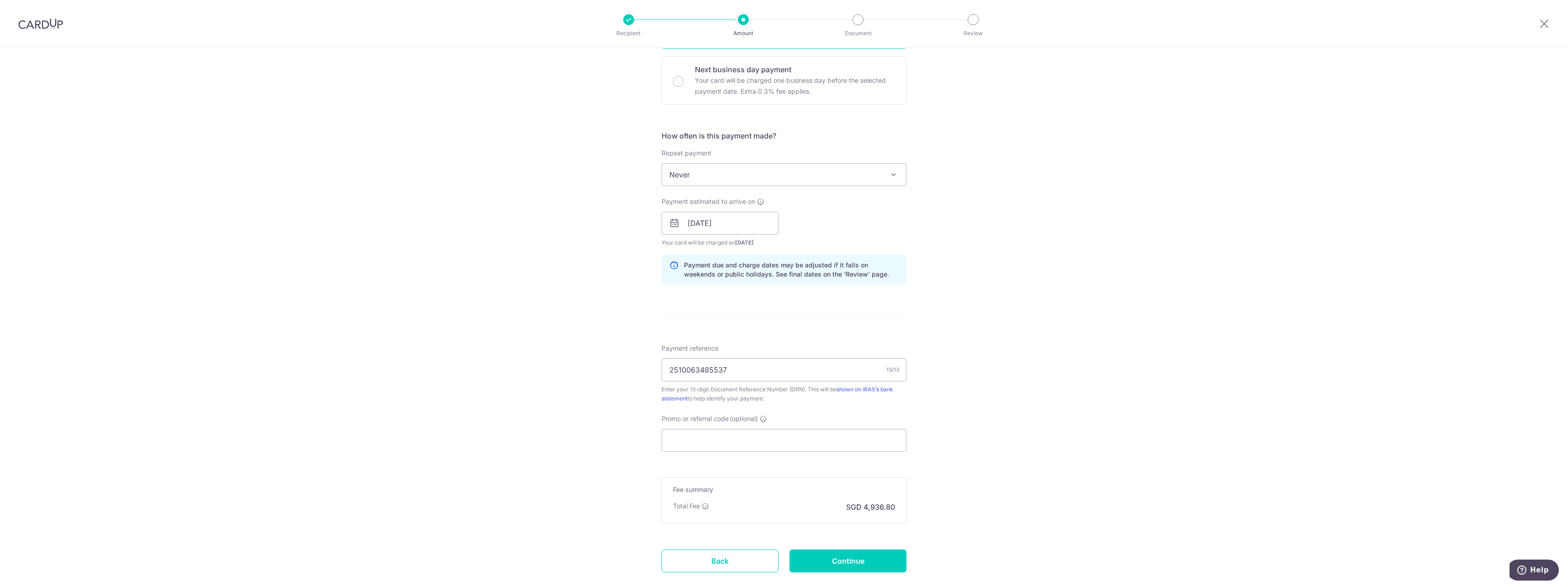
scroll to position [554, 0]
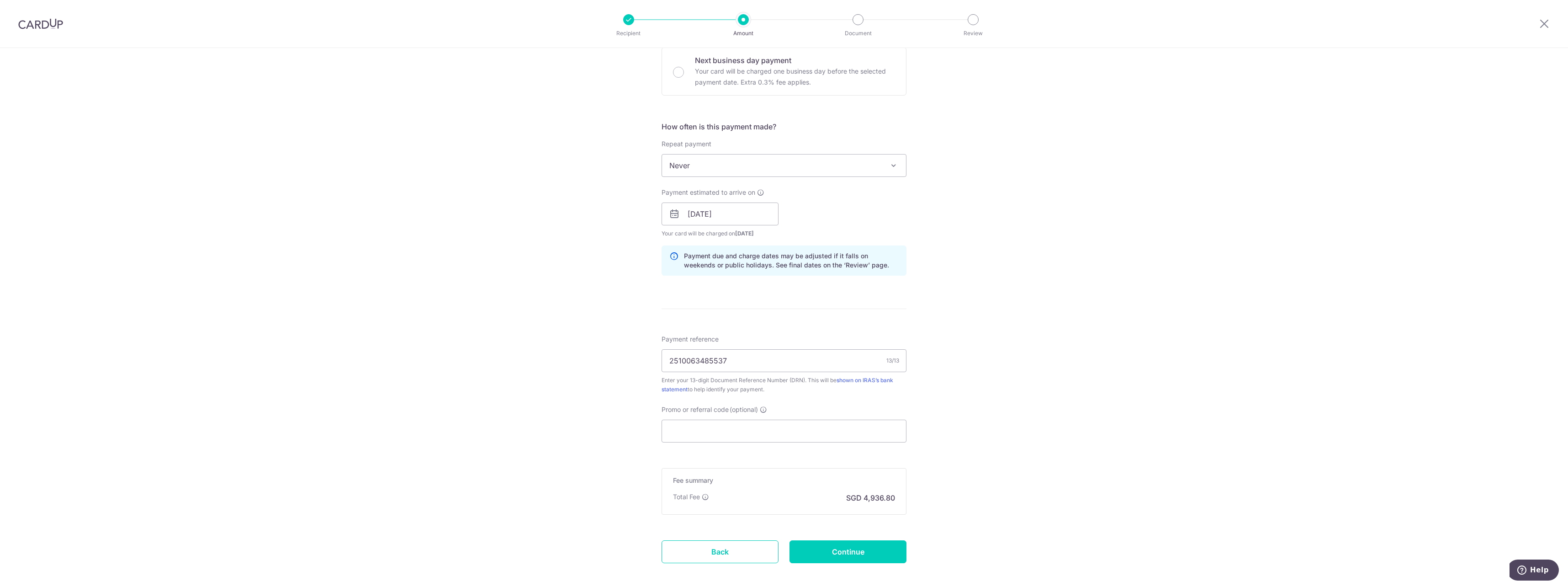
click at [992, 420] on div "Tell us more about your payment Enter payment amount SGD 149,600.00 149600.00 T…" at bounding box center [784, 63] width 1568 height 1137
drag, startPoint x: 1090, startPoint y: 300, endPoint x: 1454, endPoint y: 586, distance: 462.9
click at [1091, 301] on div "Tell us more about your payment Enter payment amount SGD 149,600.00 149600.00 T…" at bounding box center [784, 63] width 1568 height 1137
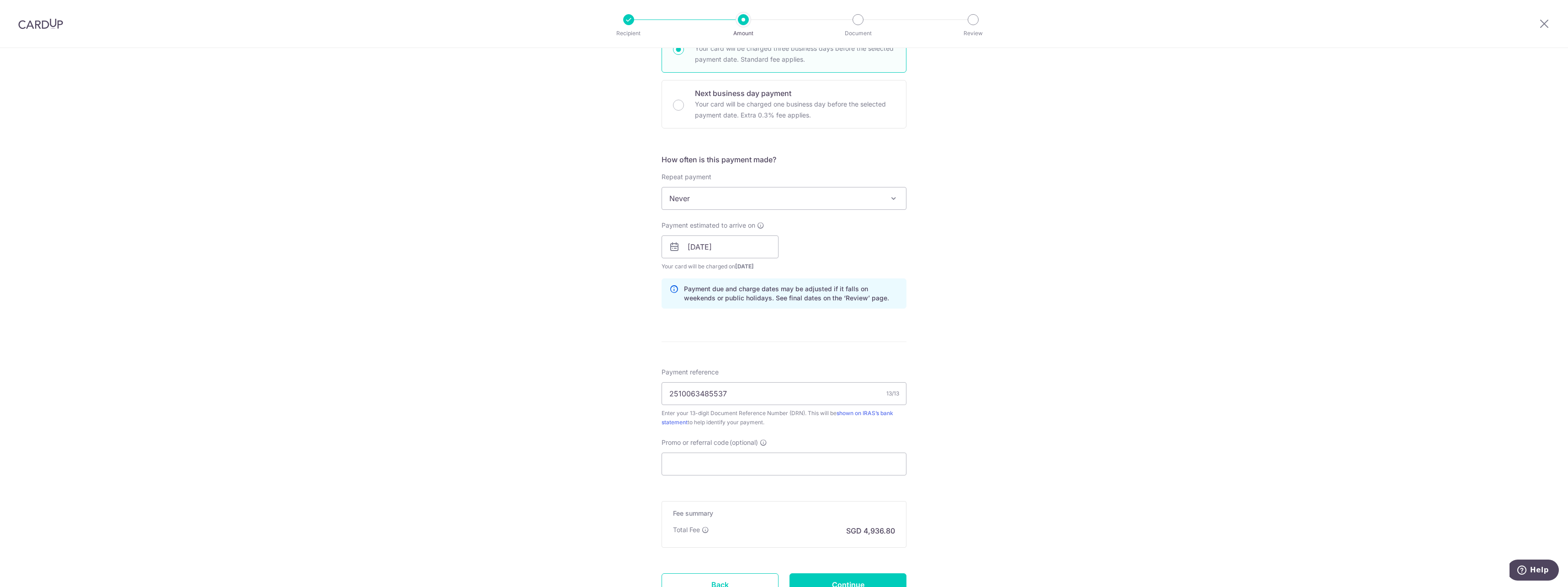
scroll to position [495, 0]
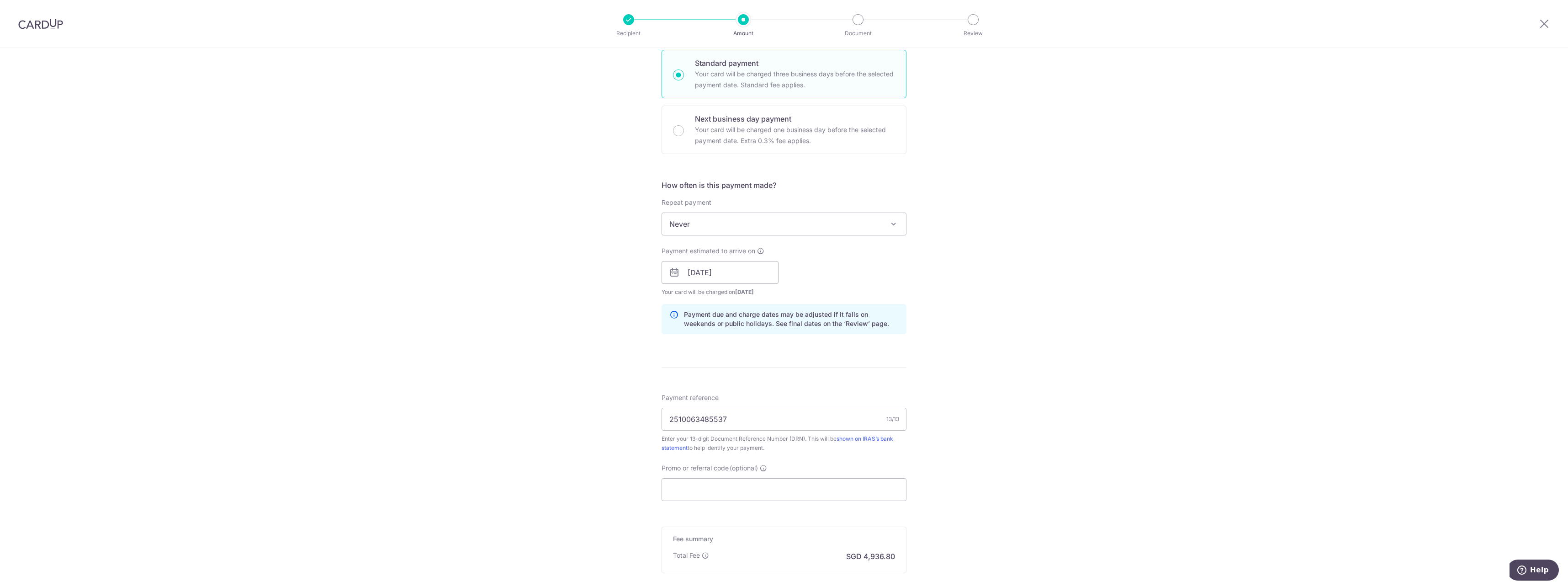
click at [1054, 294] on div "Tell us more about your payment Enter payment amount SGD 149,600.00 149600.00 T…" at bounding box center [784, 121] width 1568 height 1137
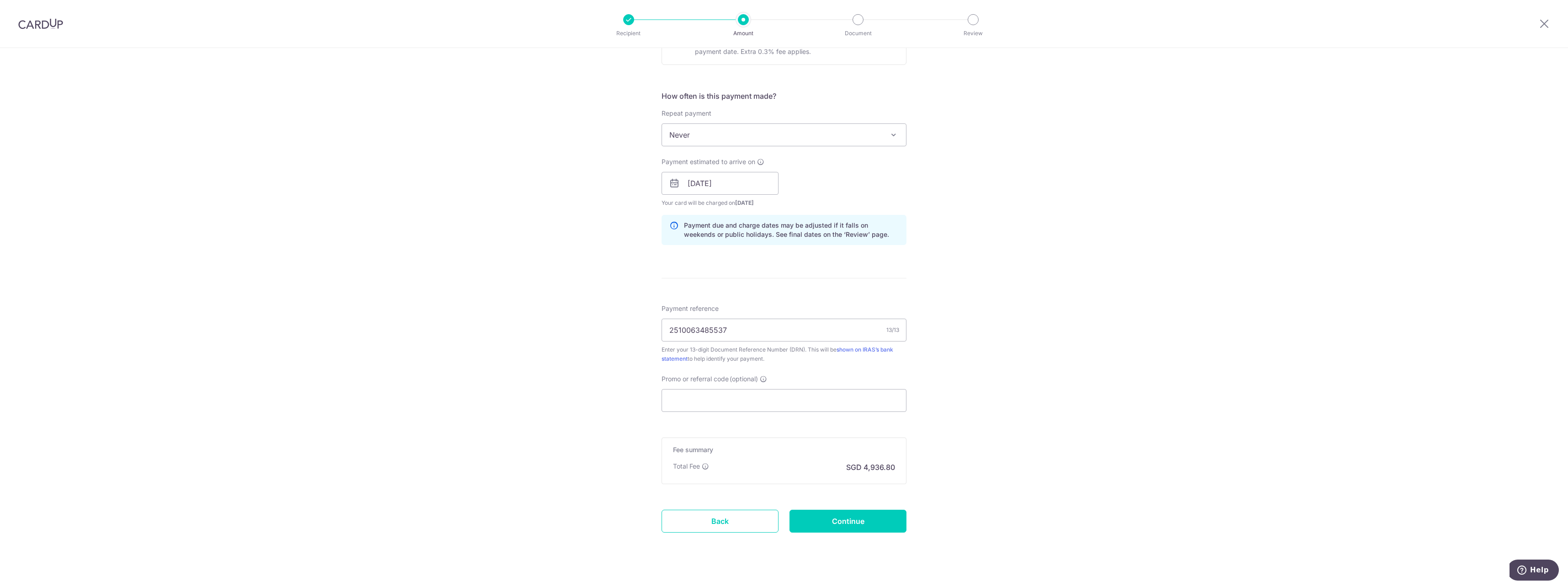
scroll to position [599, 0]
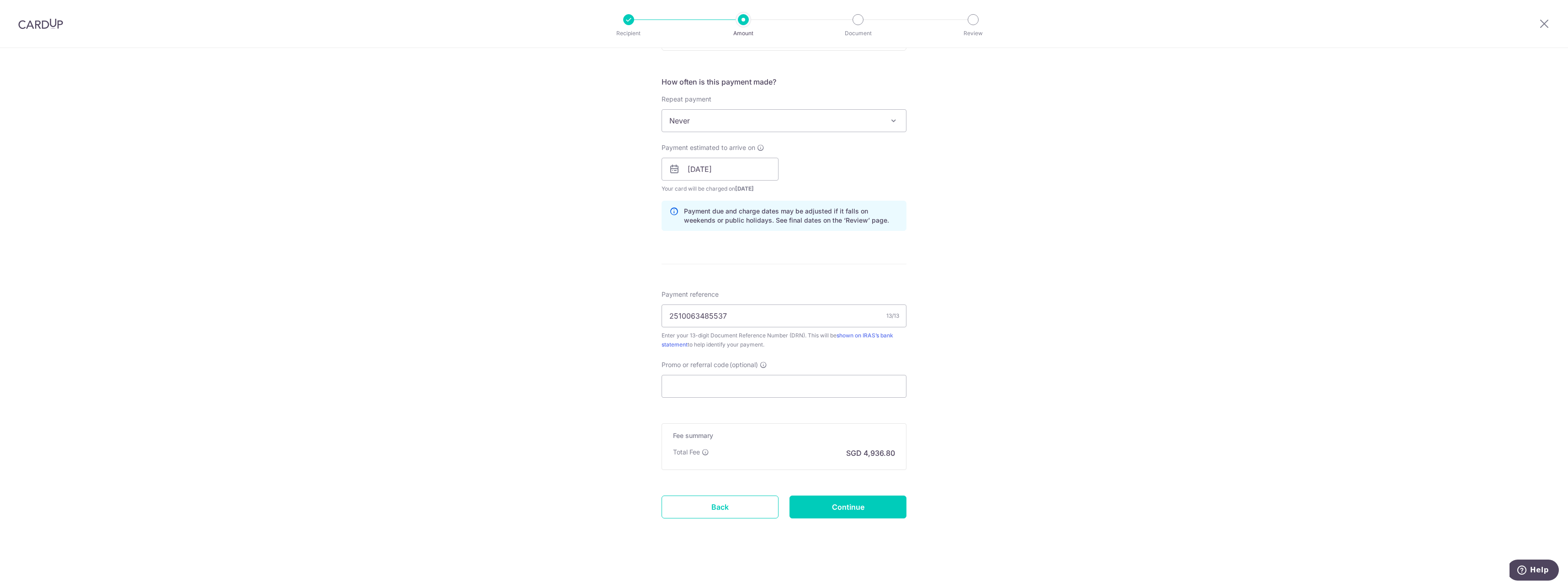
click at [1083, 256] on div "Tell us more about your payment Enter payment amount SGD 149,600.00 149600.00 T…" at bounding box center [784, 18] width 1568 height 1137
click at [858, 505] on input "Continue" at bounding box center [848, 507] width 117 height 23
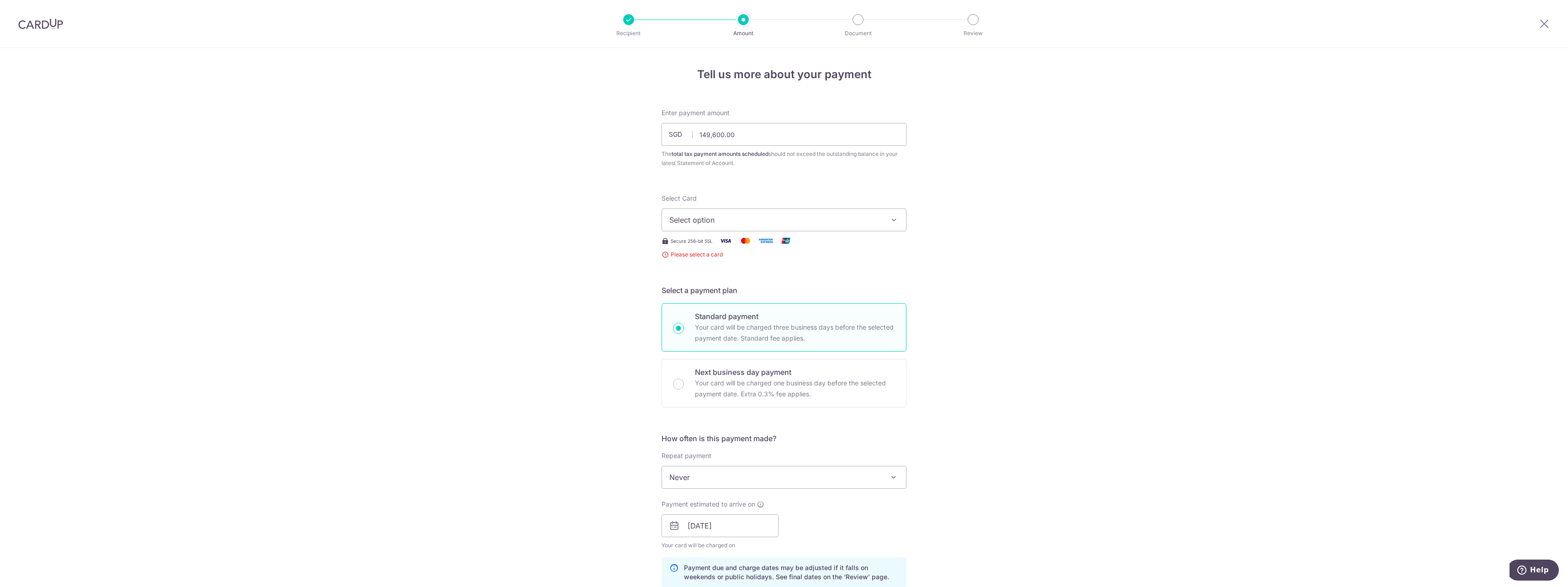
click at [730, 223] on span "Select option" at bounding box center [776, 220] width 213 height 11
drag, startPoint x: 1102, startPoint y: 225, endPoint x: 1080, endPoint y: 233, distance: 23.4
click at [1102, 231] on div "Tell us more about your payment Enter payment amount SGD 149,600.00 149600.00 T…" at bounding box center [784, 496] width 1568 height 895
click at [754, 220] on span "Select option" at bounding box center [776, 220] width 213 height 11
click at [715, 248] on span "Add credit card" at bounding box center [793, 245] width 213 height 9
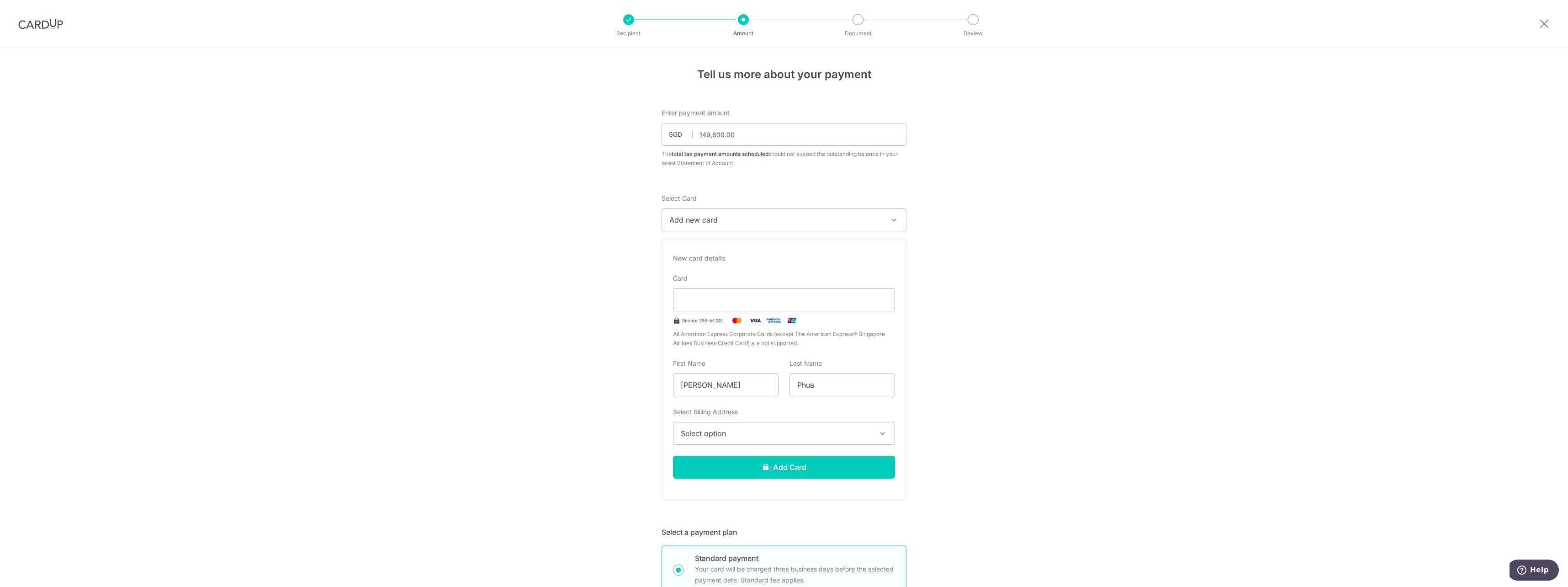
click at [766, 470] on icon at bounding box center [766, 466] width 7 height 7
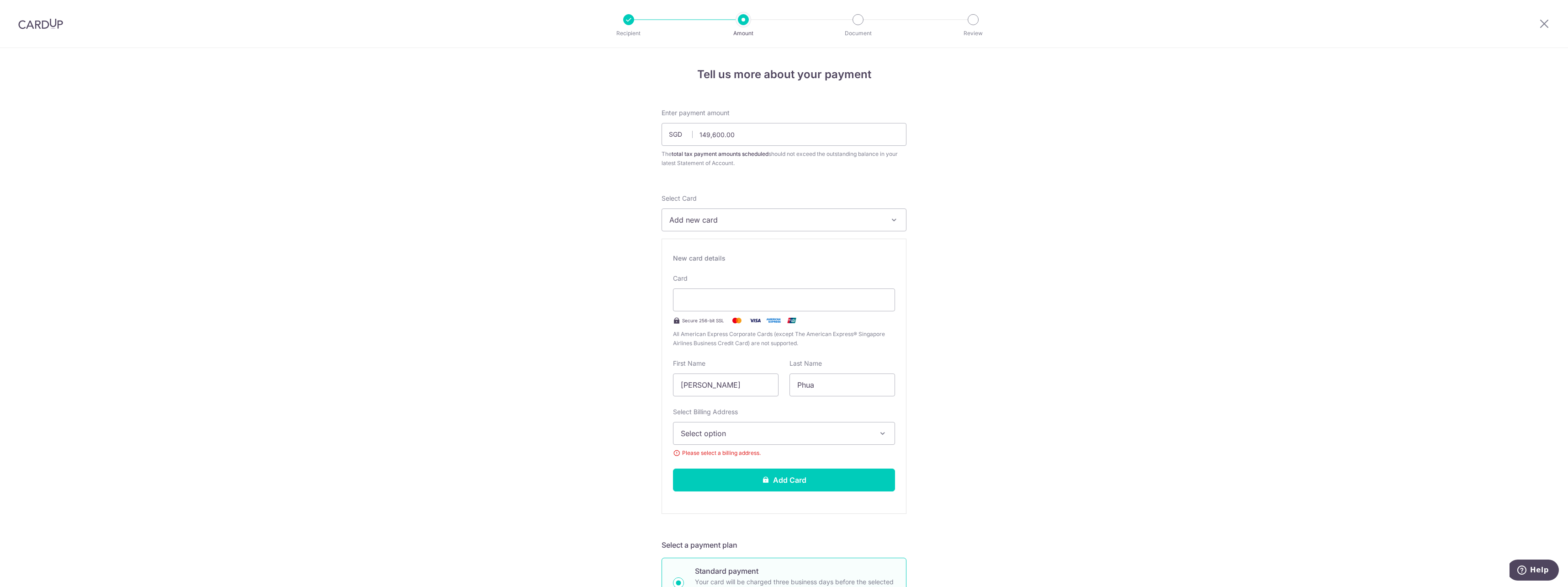
drag, startPoint x: 835, startPoint y: 440, endPoint x: 837, endPoint y: 448, distance: 8.2
click at [837, 448] on div "Select Billing Address Select option Add Billing Address My Billing Addresses 2…" at bounding box center [784, 432] width 222 height 51
drag, startPoint x: 811, startPoint y: 439, endPoint x: 701, endPoint y: 424, distance: 111.0
click at [792, 437] on button "Select option" at bounding box center [784, 434] width 222 height 23
click at [741, 494] on link "[STREET_ADDRESS]" at bounding box center [783, 499] width 221 height 22
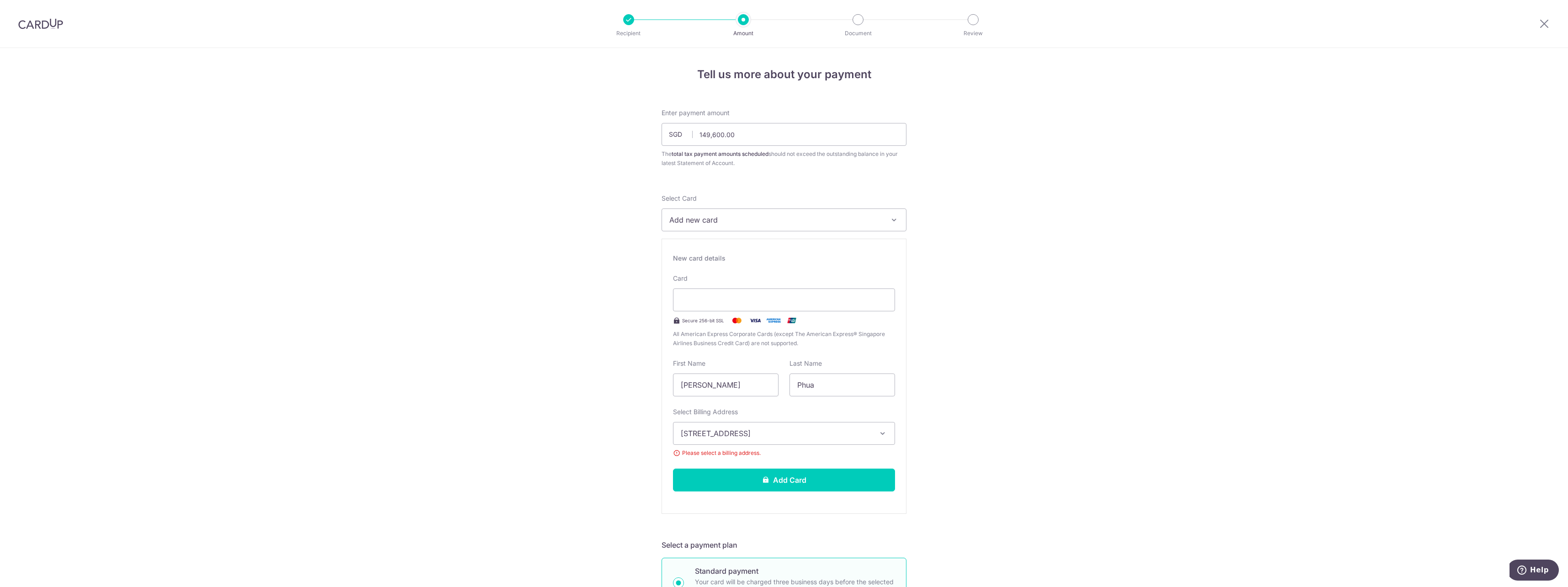
drag, startPoint x: 993, startPoint y: 466, endPoint x: 966, endPoint y: 476, distance: 28.8
click at [798, 476] on button "Add Card" at bounding box center [784, 480] width 222 height 23
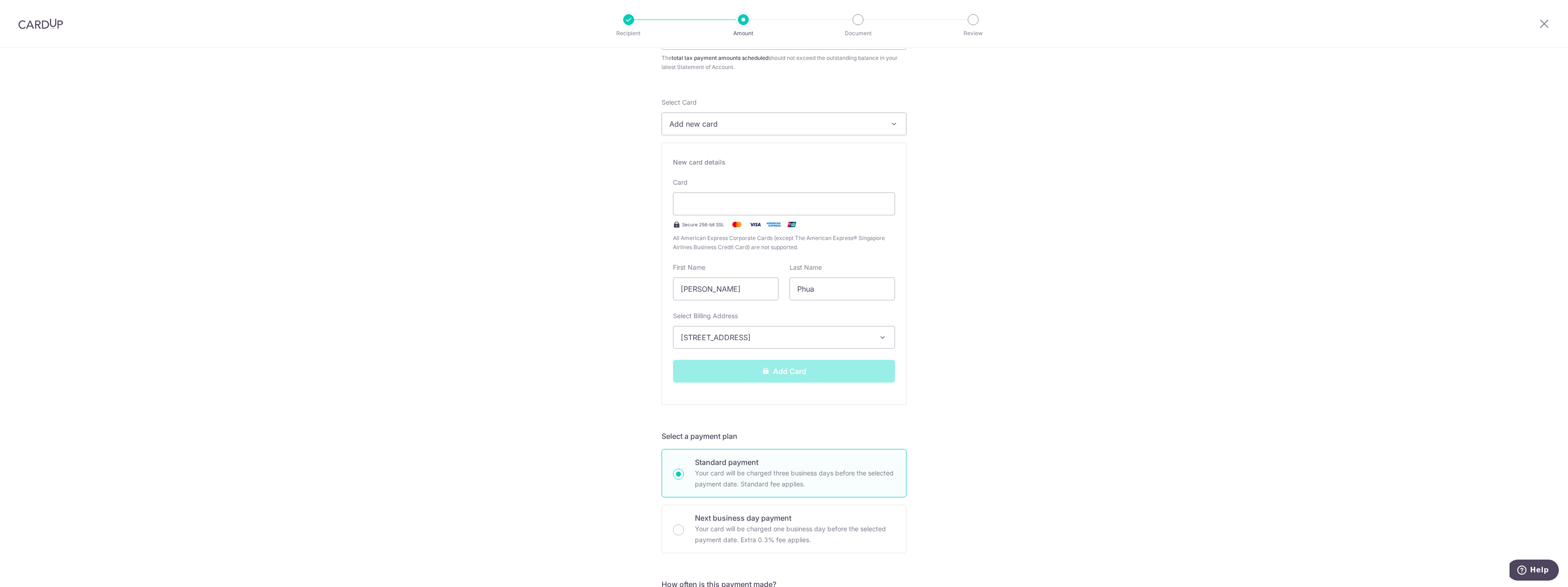
scroll to position [104, 0]
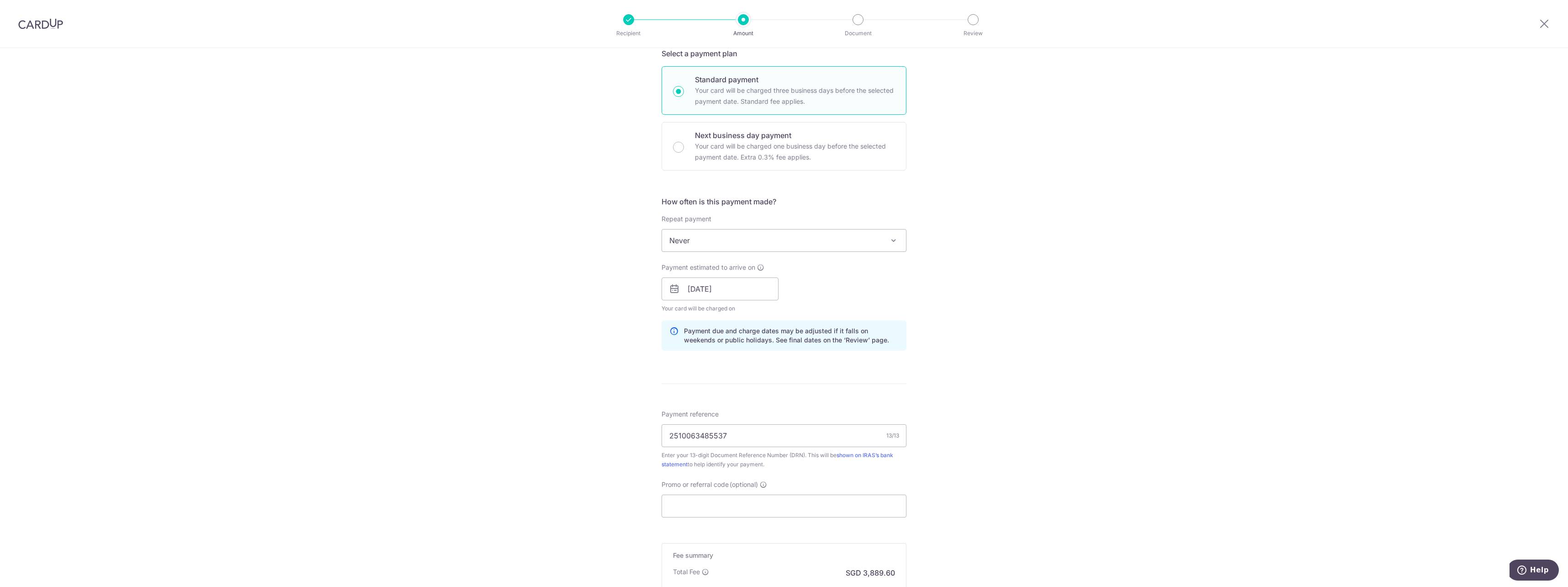
scroll to position [223, 0]
click at [705, 576] on icon at bounding box center [705, 576] width 7 height 7
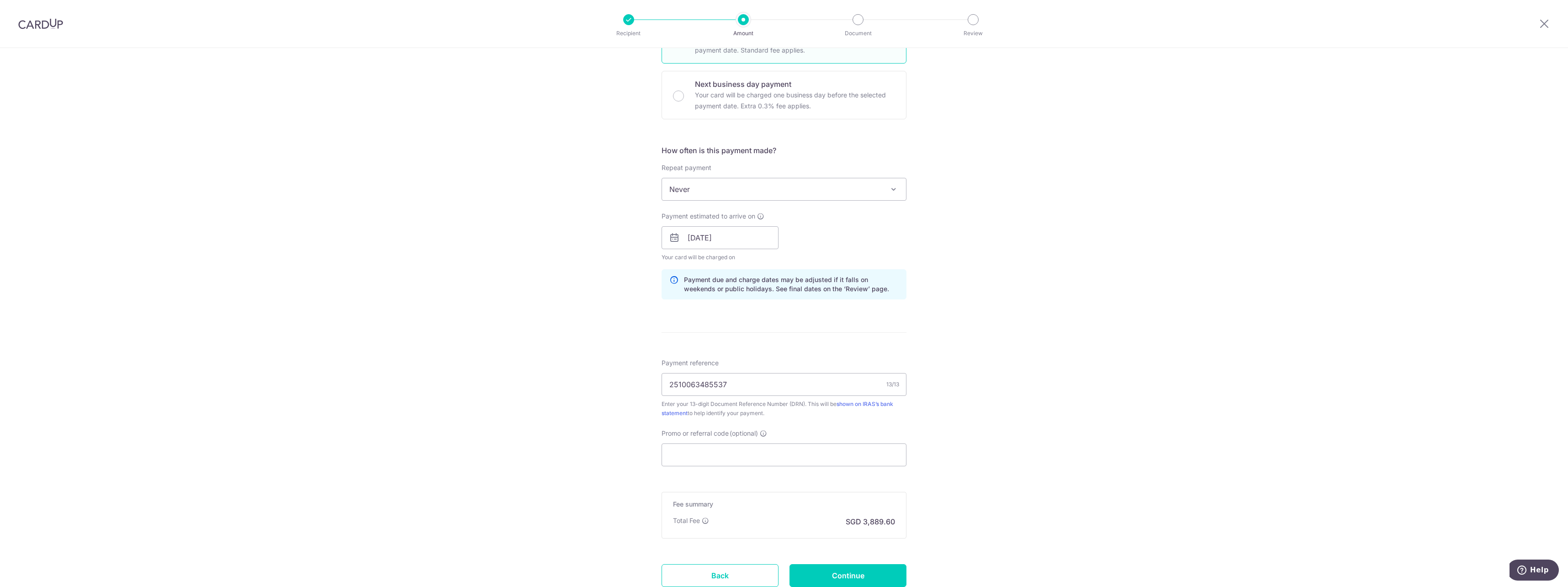
scroll to position [347, 0]
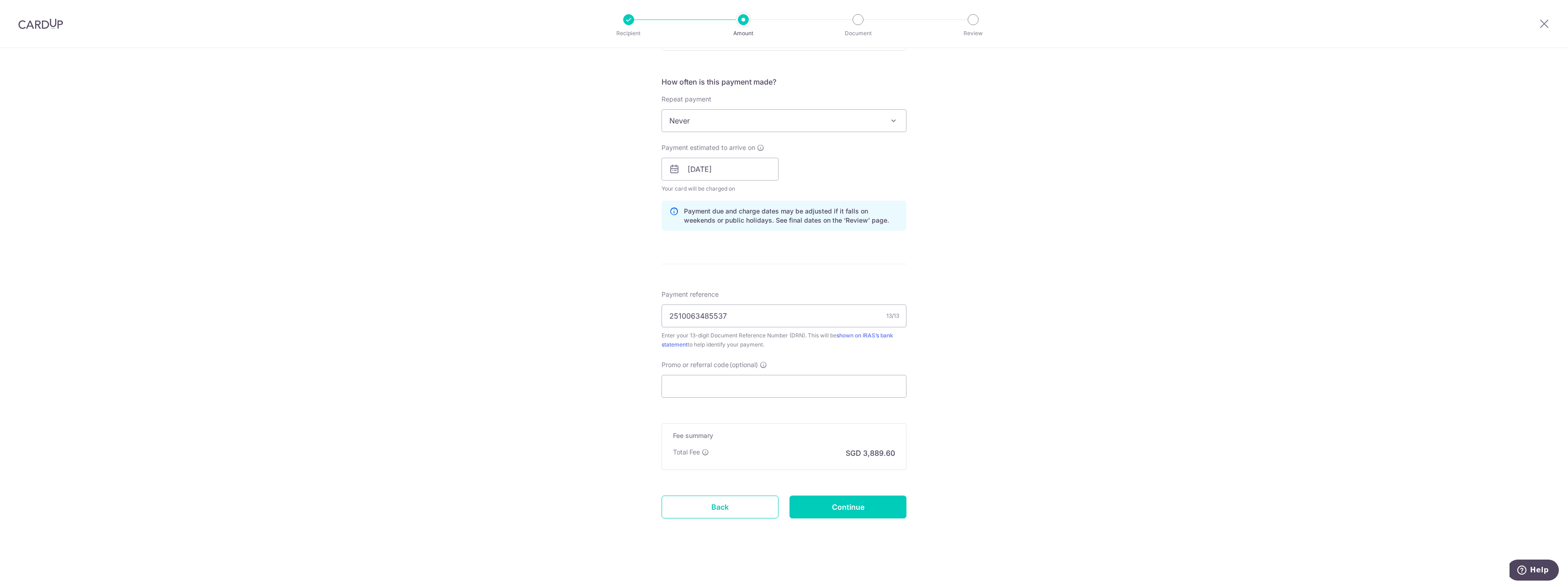
drag, startPoint x: 990, startPoint y: 426, endPoint x: 998, endPoint y: 437, distance: 13.6
click at [993, 433] on div "Tell us more about your payment Enter payment amount SGD 149,600.00 149600.00 T…" at bounding box center [784, 143] width 1568 height 886
click at [727, 381] on input "Promo or referral code (optional)" at bounding box center [784, 386] width 245 height 23
type input "o"
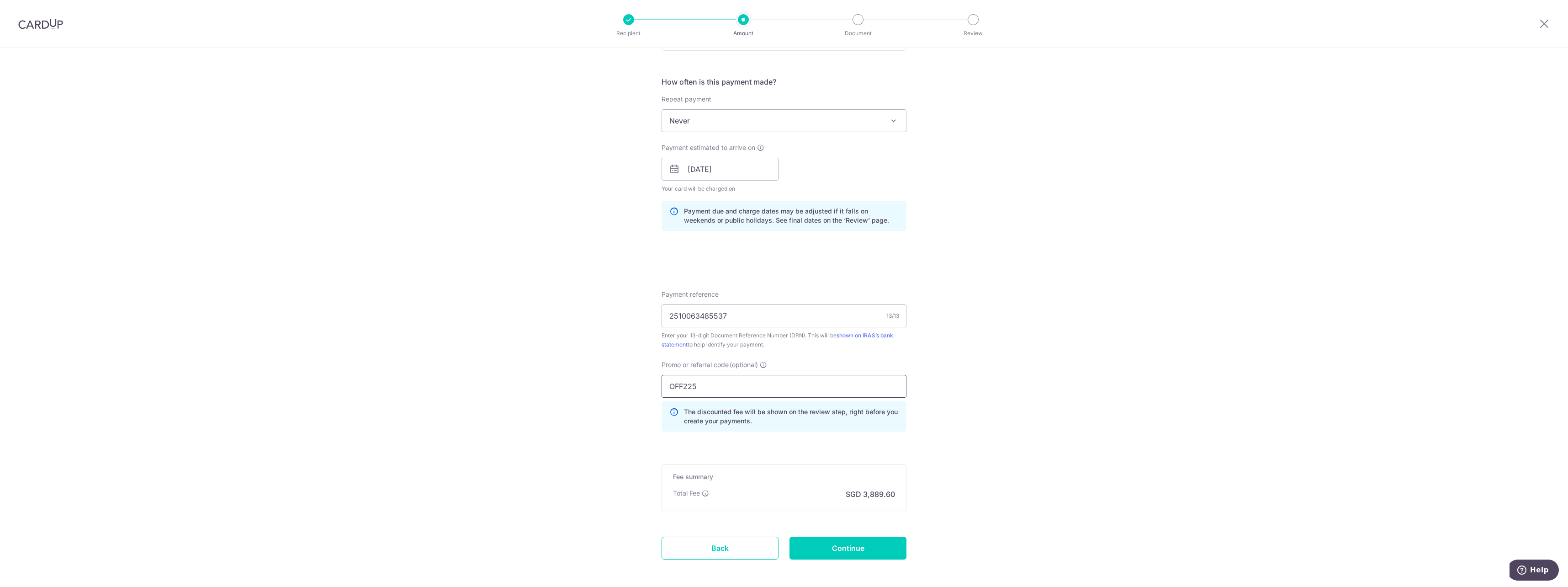
type input "OFF225"
drag, startPoint x: 1074, startPoint y: 488, endPoint x: 992, endPoint y: 535, distance: 94.5
click at [1074, 490] on div "Tell us more about your payment Enter payment amount SGD 149,600.00 149600.00 T…" at bounding box center [784, 164] width 1568 height 927
drag, startPoint x: 877, startPoint y: 547, endPoint x: 902, endPoint y: 551, distance: 25.3
click at [878, 547] on input "Continue" at bounding box center [848, 548] width 117 height 23
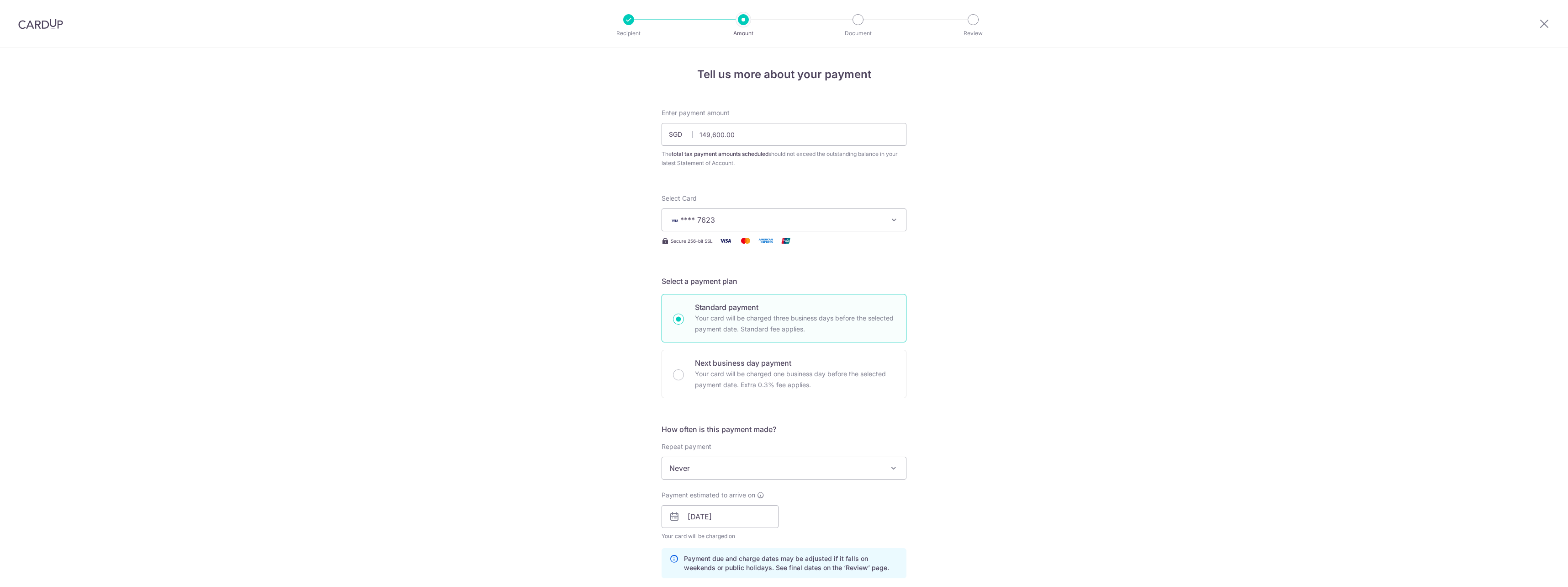
scroll to position [401, 0]
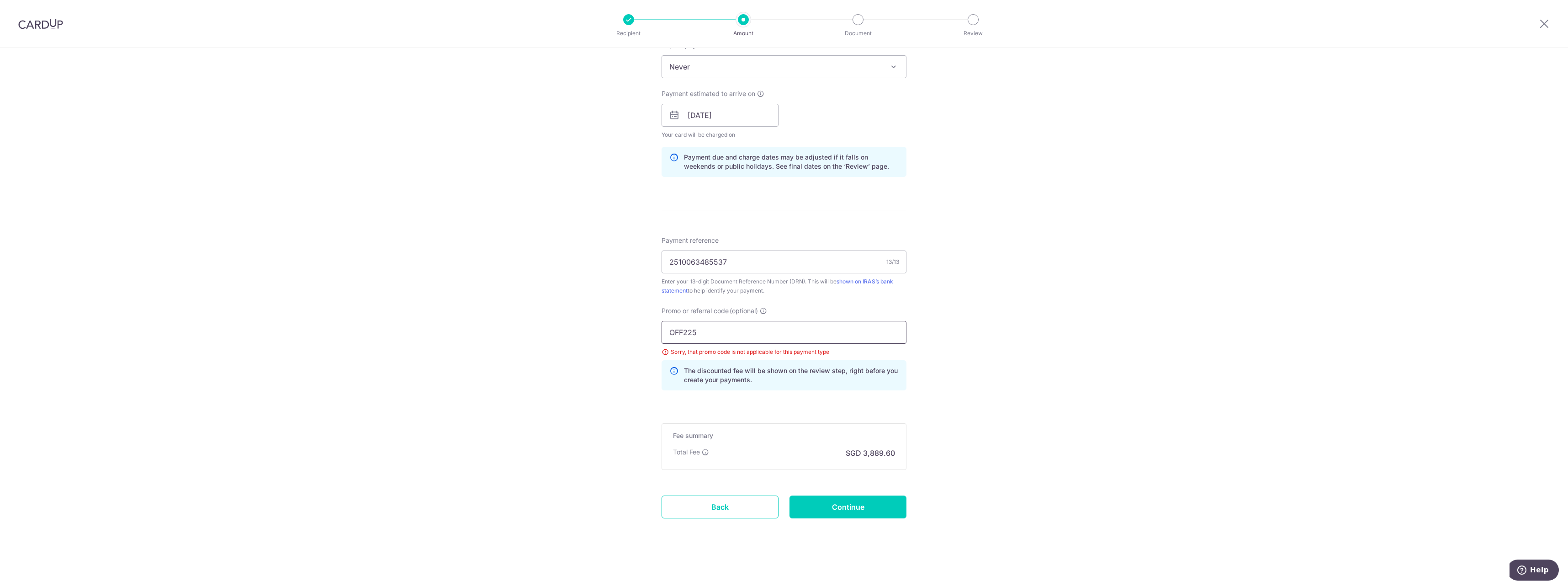
drag, startPoint x: 767, startPoint y: 331, endPoint x: 581, endPoint y: 315, distance: 186.7
click at [581, 315] on div "Tell us more about your payment Enter payment amount SGD 149,600.00 149600.00 T…" at bounding box center [784, 117] width 1568 height 940
drag, startPoint x: 671, startPoint y: 352, endPoint x: 676, endPoint y: 353, distance: 5.1
click at [671, 352] on div "Sorry, that promo code is not applicable for this payment type" at bounding box center [784, 351] width 245 height 9
drag, startPoint x: 778, startPoint y: 326, endPoint x: 404, endPoint y: 278, distance: 377.1
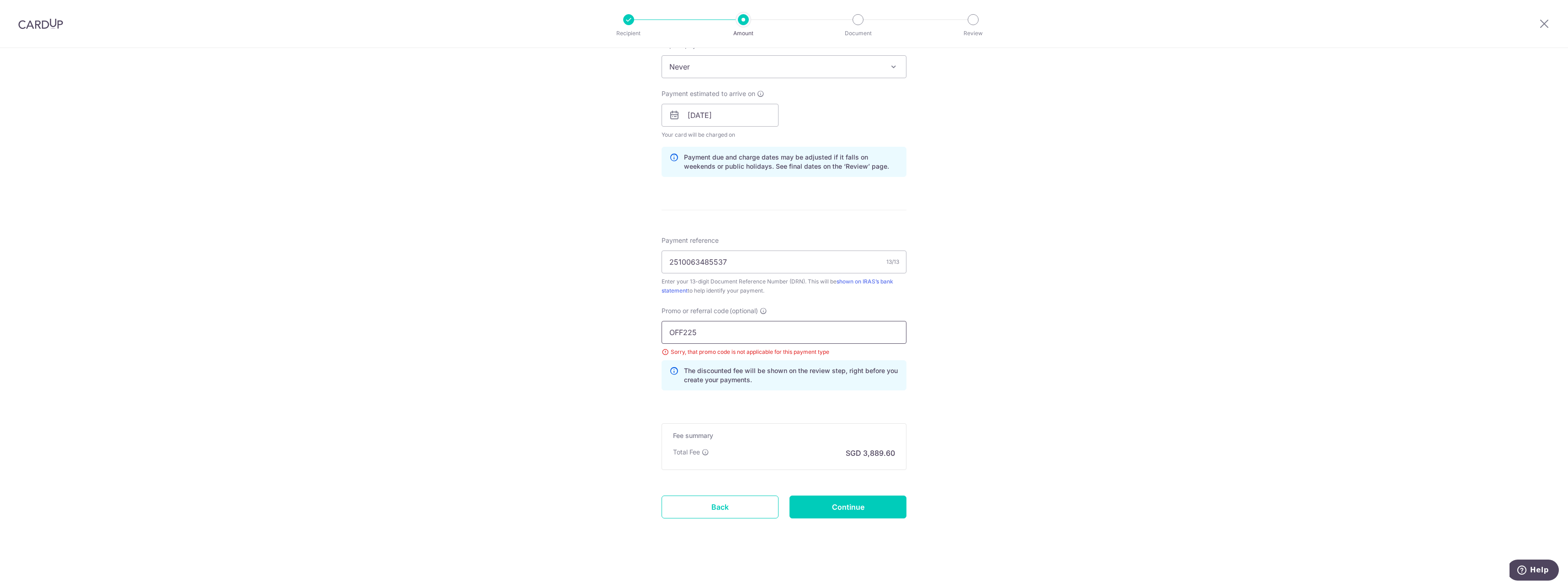
click at [404, 278] on div "Tell us more about your payment Enter payment amount SGD 149,600.00 149600.00 T…" at bounding box center [784, 117] width 1568 height 940
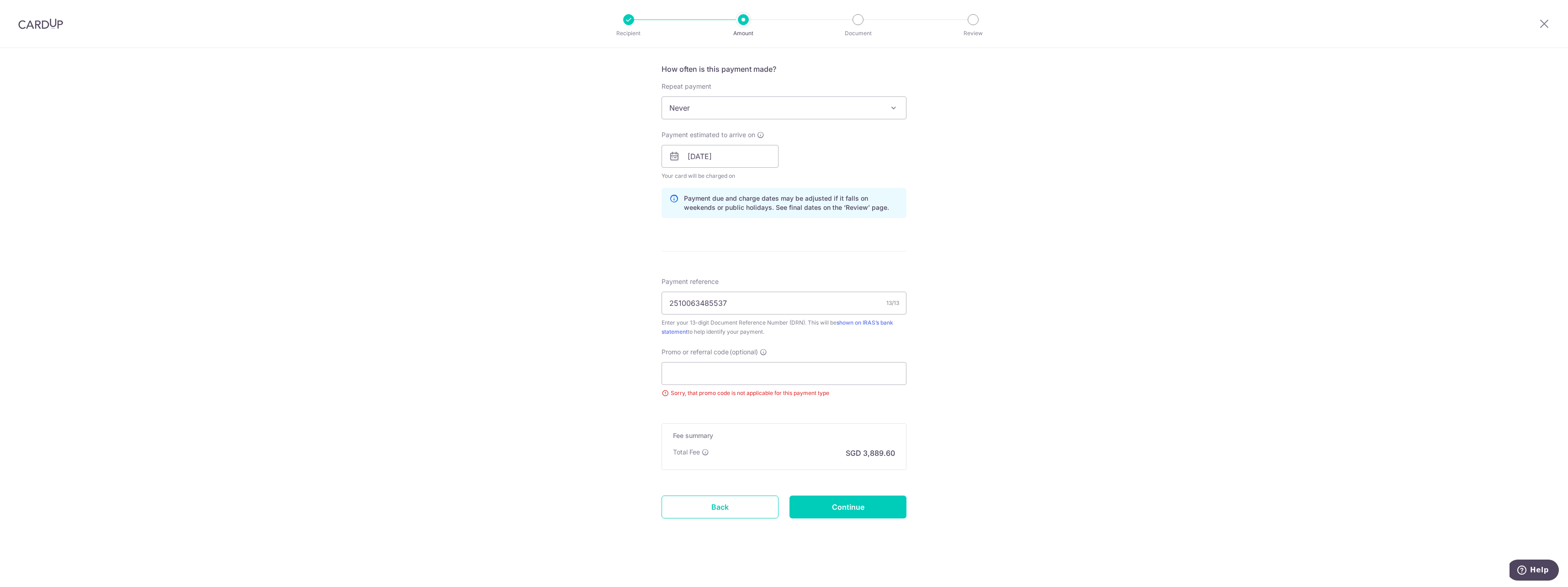
click at [1122, 331] on div "Tell us more about your payment Enter payment amount SGD 149,600.00 149600.00 T…" at bounding box center [784, 137] width 1568 height 899
drag, startPoint x: 862, startPoint y: 508, endPoint x: 873, endPoint y: 509, distance: 11.0
click at [869, 508] on input "Continue" at bounding box center [848, 507] width 117 height 23
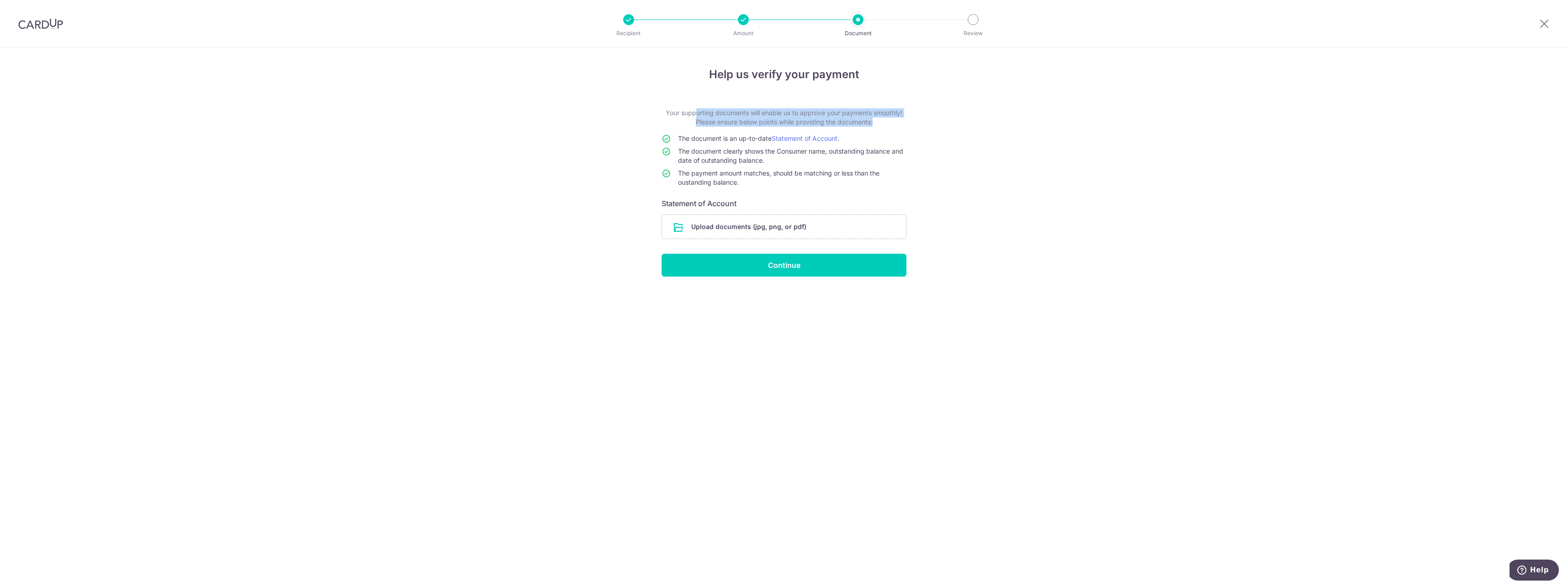
drag, startPoint x: 653, startPoint y: 111, endPoint x: 986, endPoint y: 182, distance: 340.5
click at [986, 182] on div "Help us verify your payment Your supporting documents will enable us to approve…" at bounding box center [784, 317] width 1568 height 539
click at [805, 164] on td "The document clearly shows the Consumer name, outstanding balance and date of o…" at bounding box center [792, 158] width 228 height 22
click at [810, 186] on td "The payment amount matches, should be matching or less than the oustanding bala…" at bounding box center [792, 180] width 228 height 22
drag, startPoint x: 856, startPoint y: 191, endPoint x: 659, endPoint y: 107, distance: 214.2
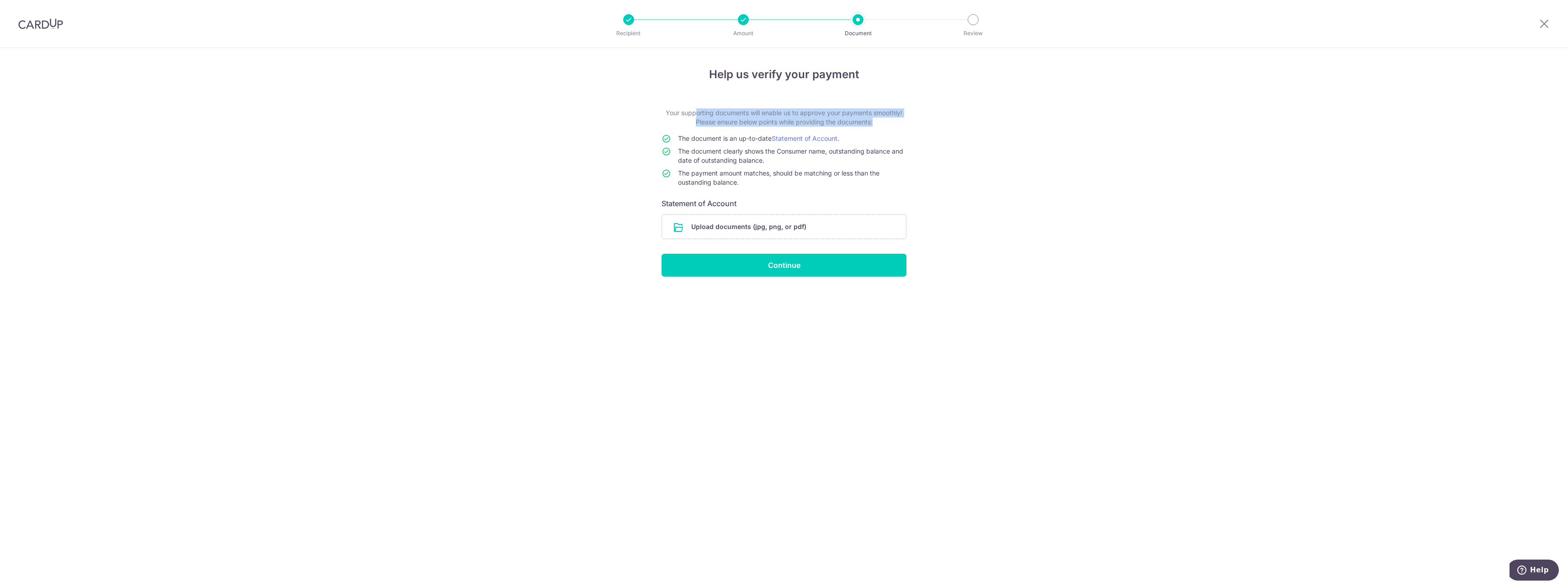
click at [659, 107] on div "Help us verify your payment Your supporting documents will enable us to approve…" at bounding box center [784, 317] width 1568 height 539
click at [836, 197] on form "Your supporting documents will enable us to approve your payments smoothly! Ple…" at bounding box center [784, 192] width 245 height 168
drag, startPoint x: 752, startPoint y: 185, endPoint x: 667, endPoint y: 118, distance: 108.2
click at [667, 118] on form "Your supporting documents will enable us to approve your payments smoothly! Ple…" at bounding box center [784, 192] width 245 height 168
click at [752, 228] on input "file" at bounding box center [784, 227] width 244 height 24
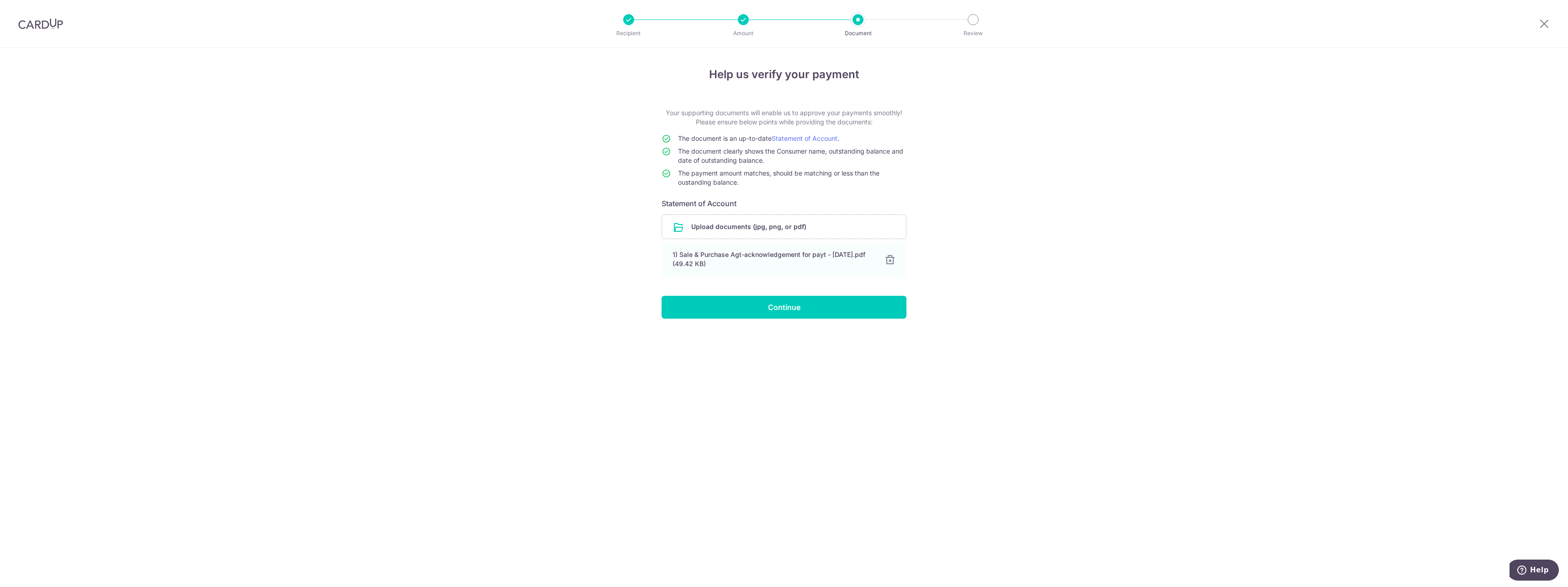
drag, startPoint x: 689, startPoint y: 137, endPoint x: 682, endPoint y: 138, distance: 7.1
click at [689, 137] on span "The document is an up-to-date Statement of Account ." at bounding box center [758, 138] width 161 height 8
drag, startPoint x: 680, startPoint y: 138, endPoint x: 883, endPoint y: 146, distance: 203.2
click at [883, 146] on td "The document is an up-to-date Statement of Account ." at bounding box center [792, 140] width 228 height 13
drag, startPoint x: 883, startPoint y: 146, endPoint x: 849, endPoint y: 140, distance: 34.5
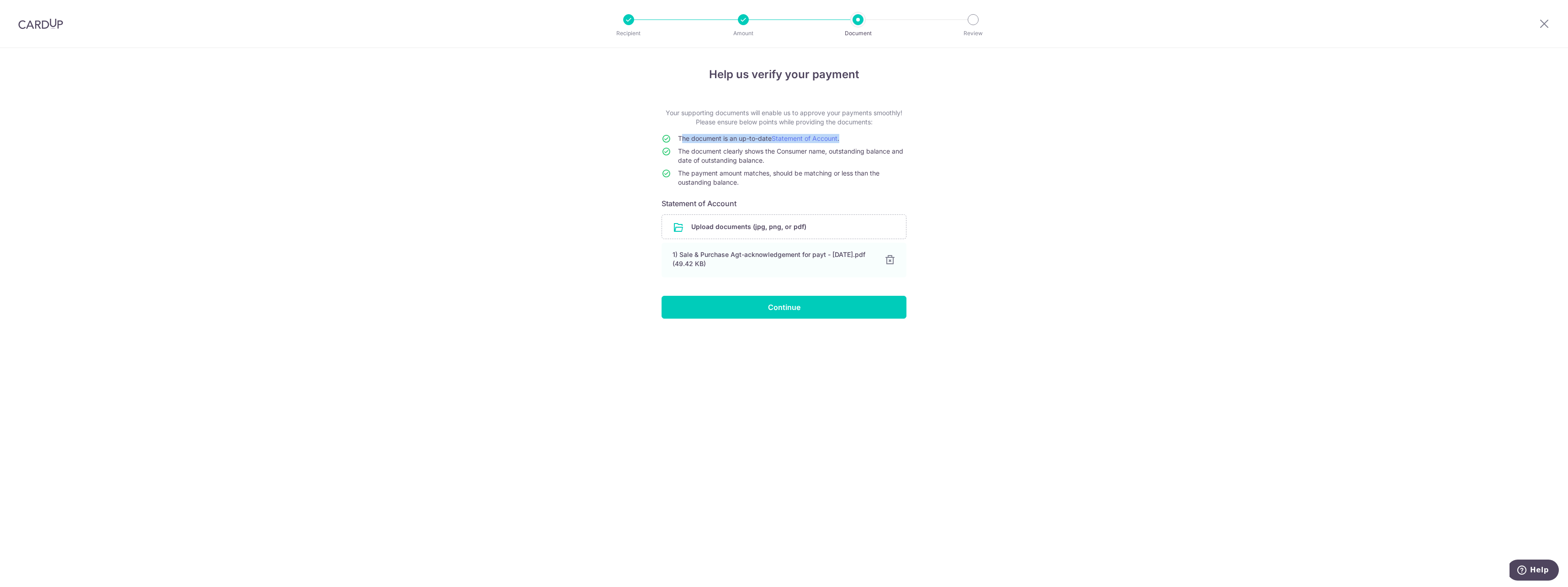
click at [842, 139] on td "The document is an up-to-date Statement of Account ." at bounding box center [792, 140] width 228 height 13
click at [824, 140] on link "Statement of Account" at bounding box center [805, 138] width 66 height 8
drag, startPoint x: 663, startPoint y: 111, endPoint x: 873, endPoint y: 133, distance: 211.1
click at [873, 133] on form "Your supporting documents will enable us to approve your payments smoothly! Ple…" at bounding box center [784, 213] width 245 height 210
drag, startPoint x: 873, startPoint y: 133, endPoint x: 872, endPoint y: 189, distance: 56.0
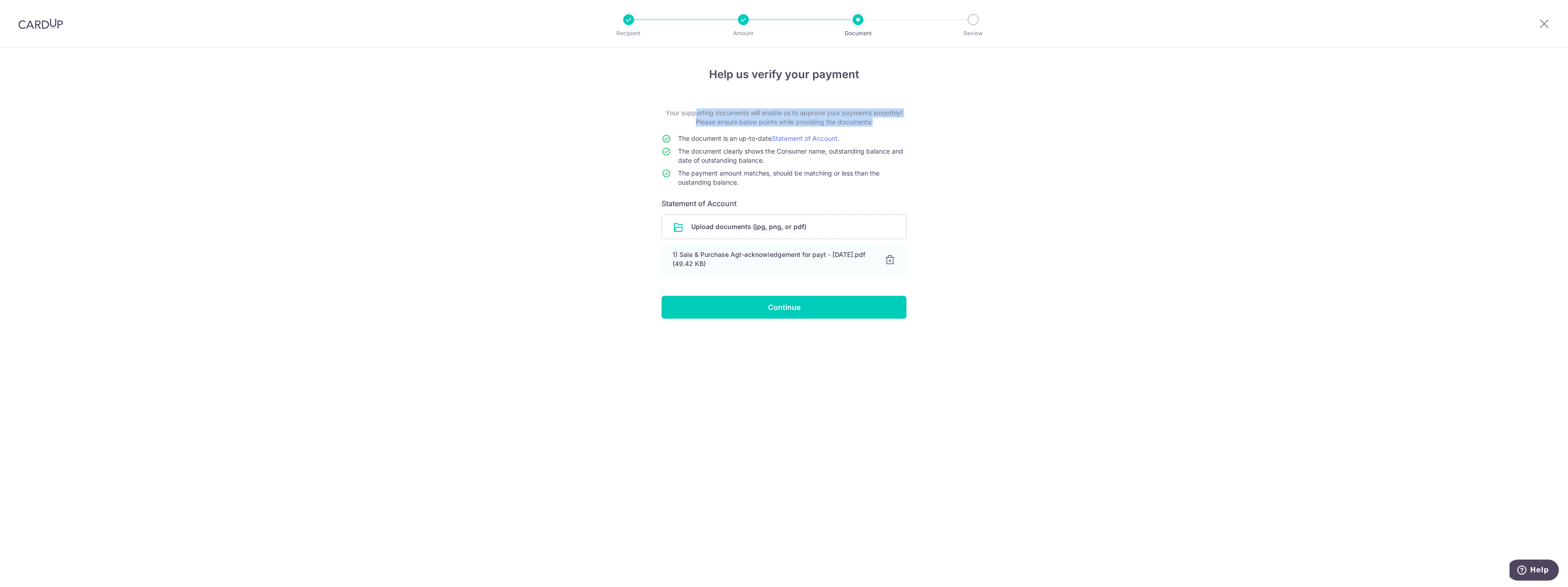
click at [872, 187] on td "The payment amount matches, should be matching or less than the oustanding bala…" at bounding box center [792, 180] width 228 height 22
drag, startPoint x: 1321, startPoint y: 384, endPoint x: 1287, endPoint y: 388, distance: 34.2
click at [1287, 388] on div "Help us verify your payment Your supporting documents will enable us to approve…" at bounding box center [784, 317] width 1568 height 539
drag, startPoint x: 752, startPoint y: 183, endPoint x: 668, endPoint y: 116, distance: 107.4
click at [668, 116] on form "Your supporting documents will enable us to approve your payments smoothly! Ple…" at bounding box center [784, 213] width 245 height 210
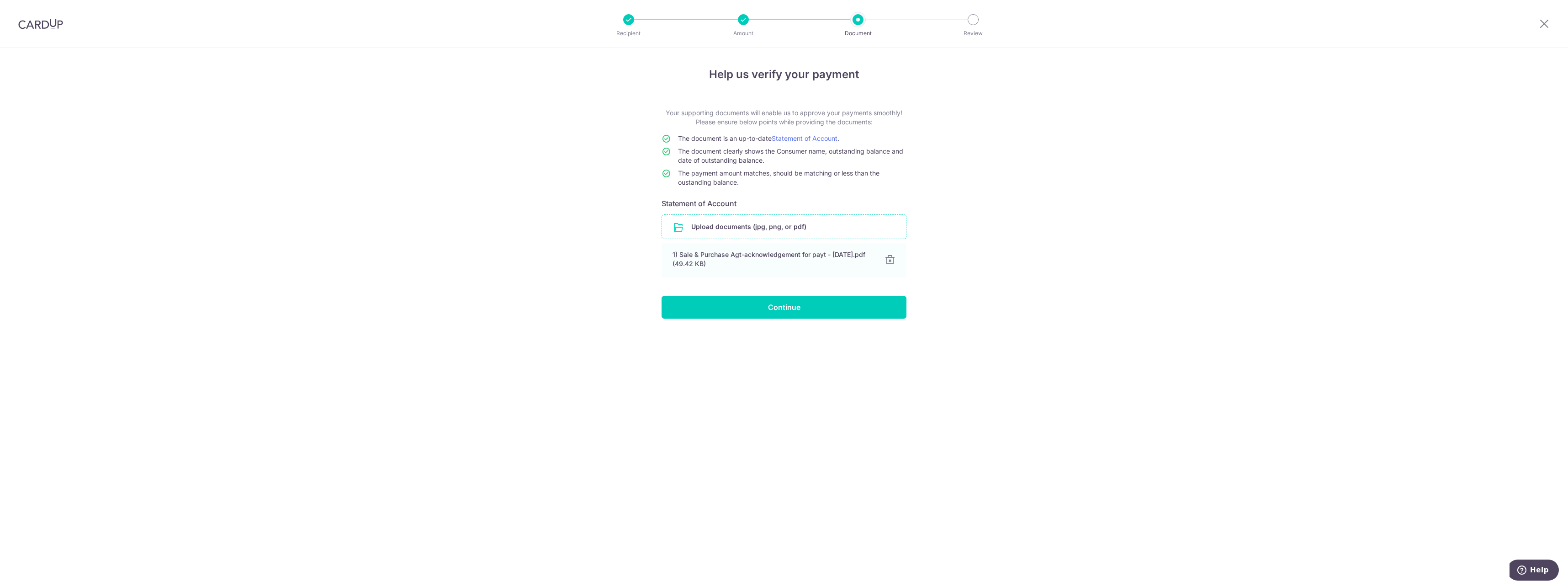
click at [757, 225] on input "file" at bounding box center [784, 227] width 244 height 24
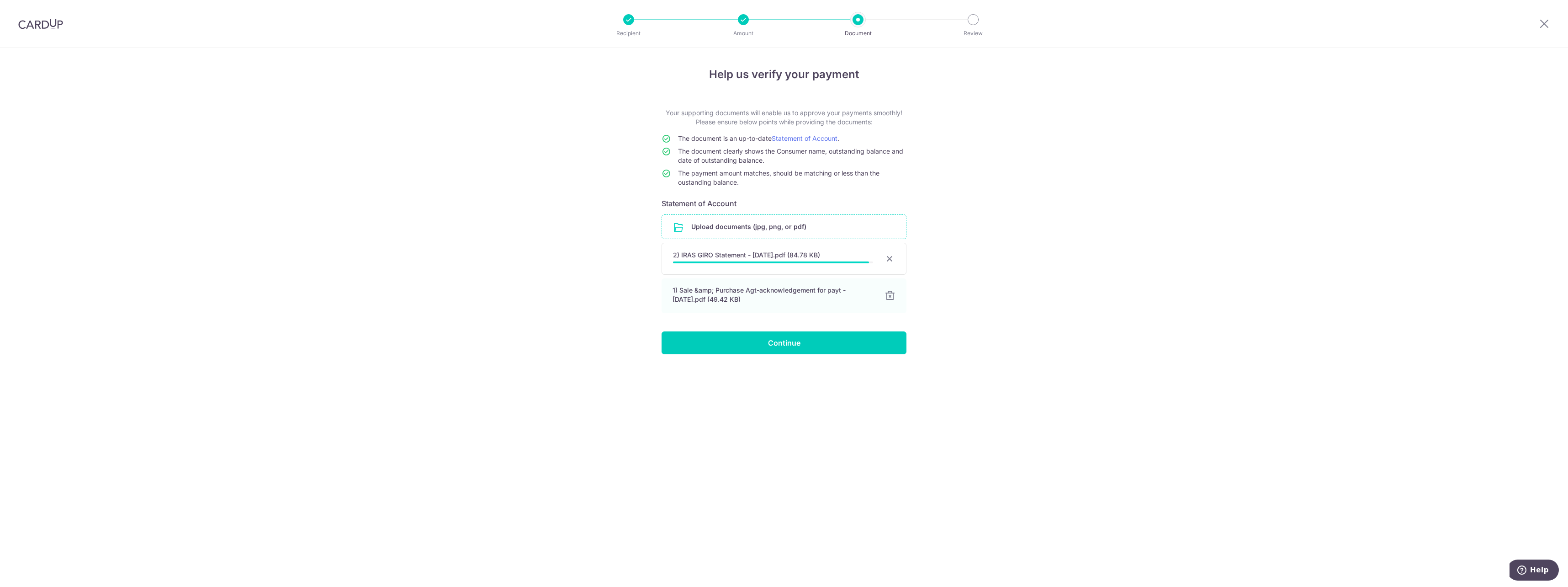
drag, startPoint x: 1069, startPoint y: 340, endPoint x: 1080, endPoint y: 346, distance: 12.5
click at [1069, 341] on div "Help us verify your payment Your supporting documents will enable us to approve…" at bounding box center [784, 317] width 1568 height 539
click at [1018, 289] on div "Help us verify your payment Your supporting documents will enable us to approve…" at bounding box center [784, 317] width 1568 height 539
click at [757, 260] on div "2) IRAS GIRO Statement - Oct 2025.pdf (84.78 KB) 98% Cancel Done Download" at bounding box center [784, 259] width 245 height 32
drag, startPoint x: 1105, startPoint y: 317, endPoint x: 1132, endPoint y: 319, distance: 27.1
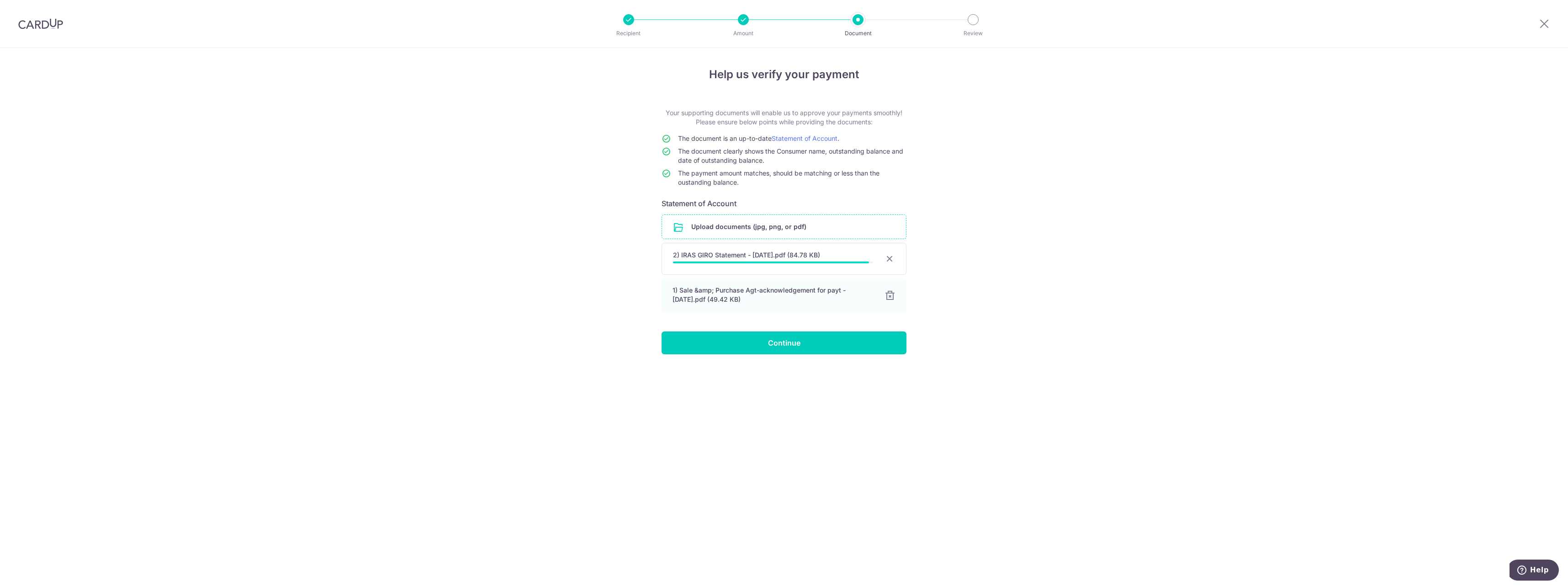
click at [1124, 318] on div "Help us verify your payment Your supporting documents will enable us to approve…" at bounding box center [784, 317] width 1568 height 539
drag, startPoint x: 1067, startPoint y: 228, endPoint x: 1093, endPoint y: 239, distance: 28.2
click at [1068, 236] on div "Help us verify your payment Your supporting documents will enable us to approve…" at bounding box center [784, 317] width 1568 height 539
drag, startPoint x: 1270, startPoint y: 323, endPoint x: 1153, endPoint y: 357, distance: 121.8
click at [1259, 331] on div "Help us verify your payment Your supporting documents will enable us to approve…" at bounding box center [784, 317] width 1568 height 539
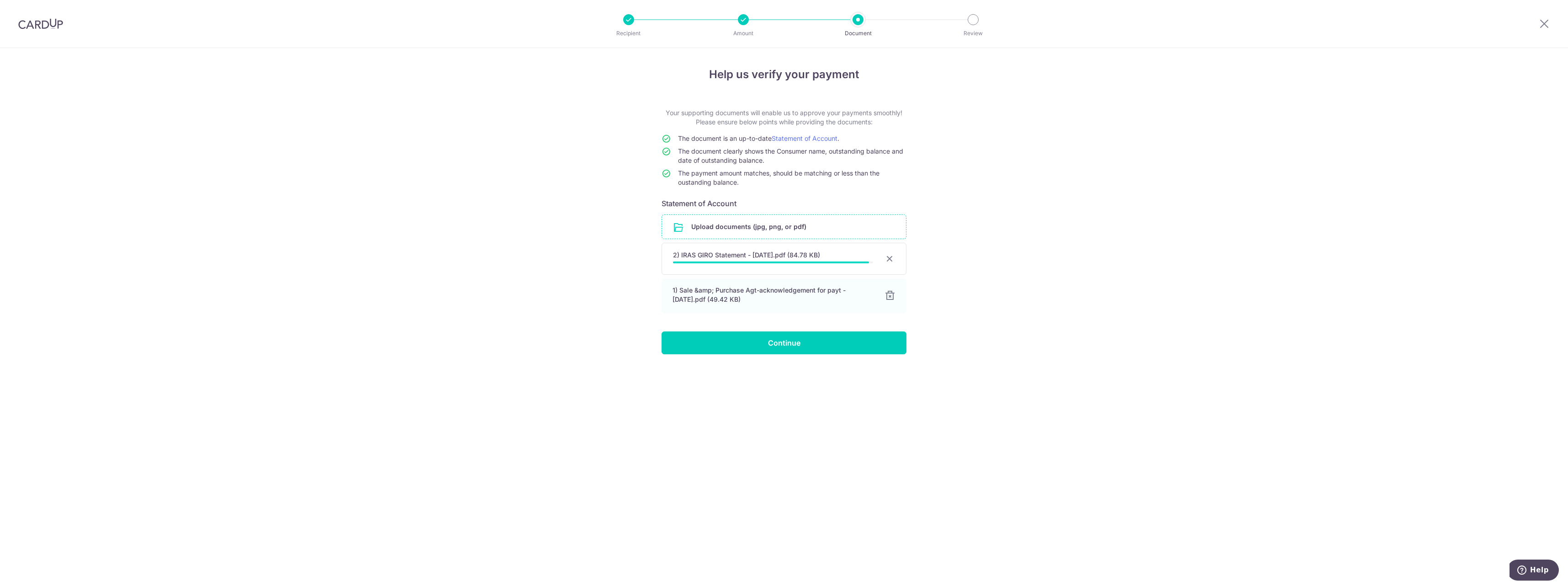
click at [747, 258] on div "2) IRAS GIRO Statement - Oct 2025.pdf (84.78 KB)" at bounding box center [773, 255] width 200 height 9
click at [1111, 274] on div "Help us verify your payment Your supporting documents will enable us to approve…" at bounding box center [784, 317] width 1568 height 539
click at [957, 279] on div "Help us verify your payment Your supporting documents will enable us to approve…" at bounding box center [784, 317] width 1568 height 539
drag, startPoint x: 1230, startPoint y: 286, endPoint x: 1228, endPoint y: 292, distance: 6.3
click at [1228, 290] on div "Help us verify your payment Your supporting documents will enable us to approve…" at bounding box center [784, 317] width 1568 height 539
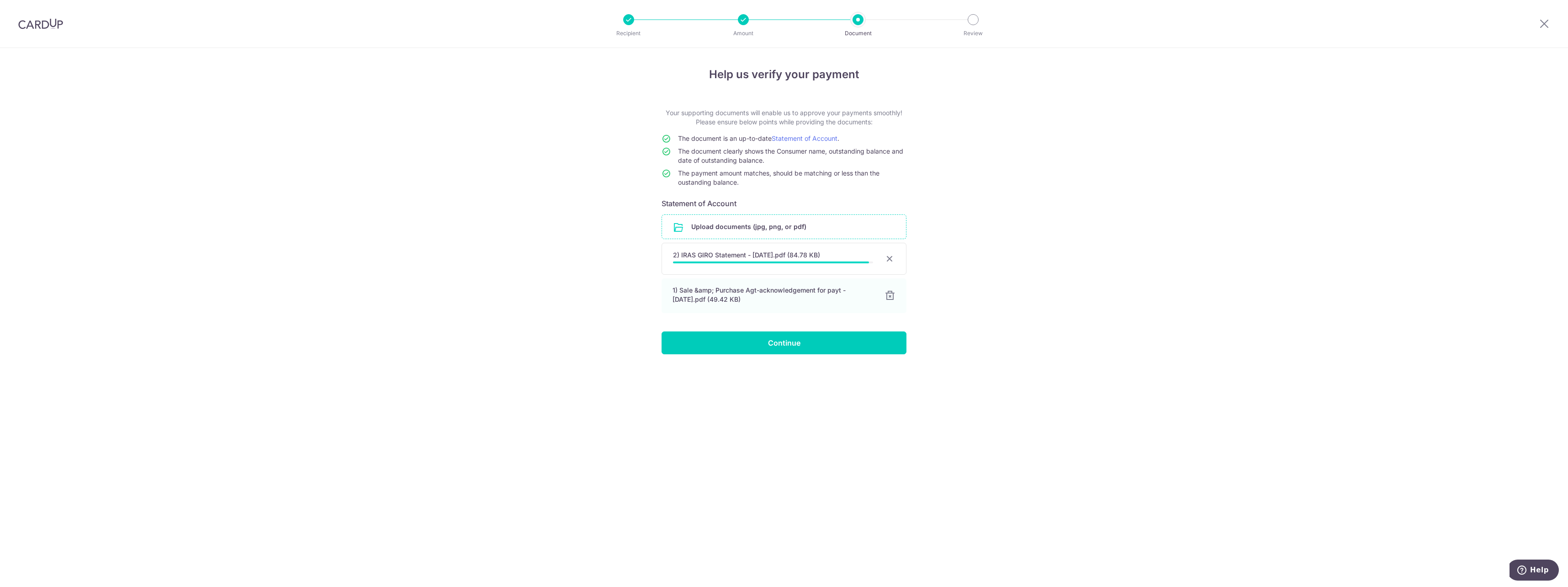
drag, startPoint x: 1227, startPoint y: 294, endPoint x: 1146, endPoint y: 304, distance: 81.6
click at [1223, 295] on div "Help us verify your payment Your supporting documents will enable us to approve…" at bounding box center [784, 317] width 1568 height 539
click at [1032, 181] on div "Help us verify your payment Your supporting documents will enable us to approve…" at bounding box center [784, 317] width 1568 height 539
drag, startPoint x: 1144, startPoint y: 420, endPoint x: 1076, endPoint y: 443, distance: 71.8
click at [1122, 429] on div "Help us verify your payment Your supporting documents will enable us to approve…" at bounding box center [784, 317] width 1568 height 539
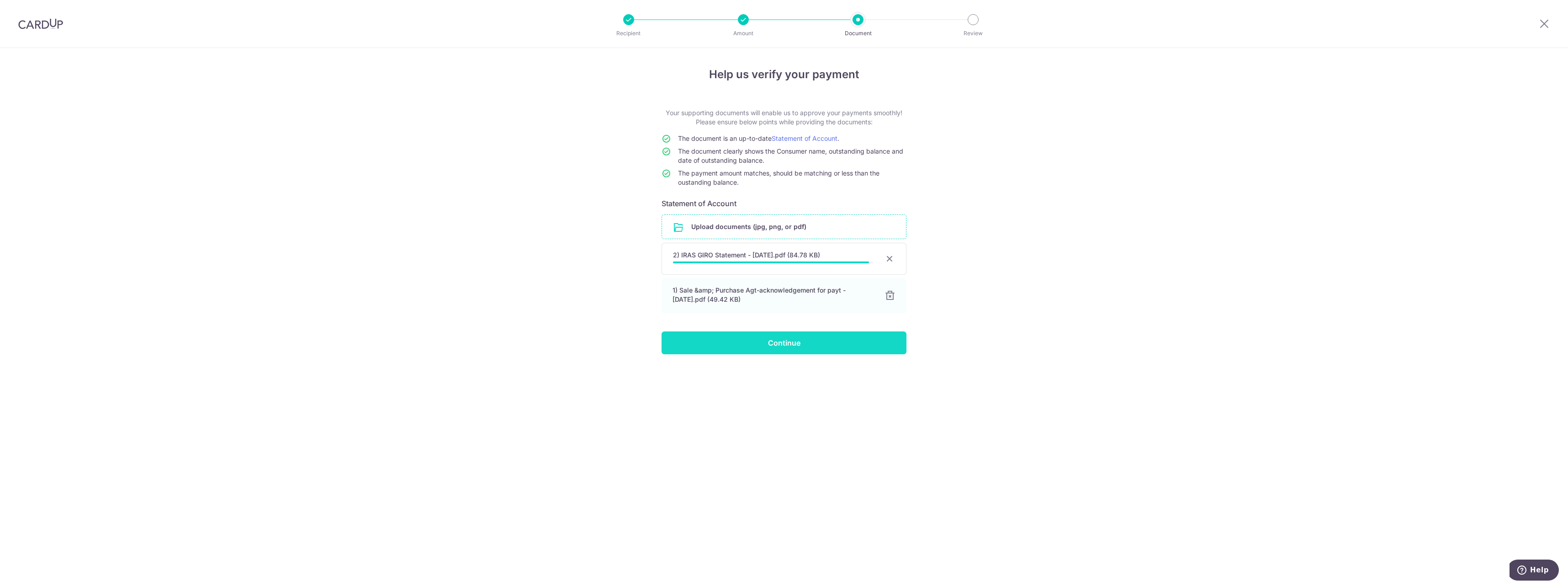
click at [789, 343] on input "Continue" at bounding box center [784, 343] width 245 height 23
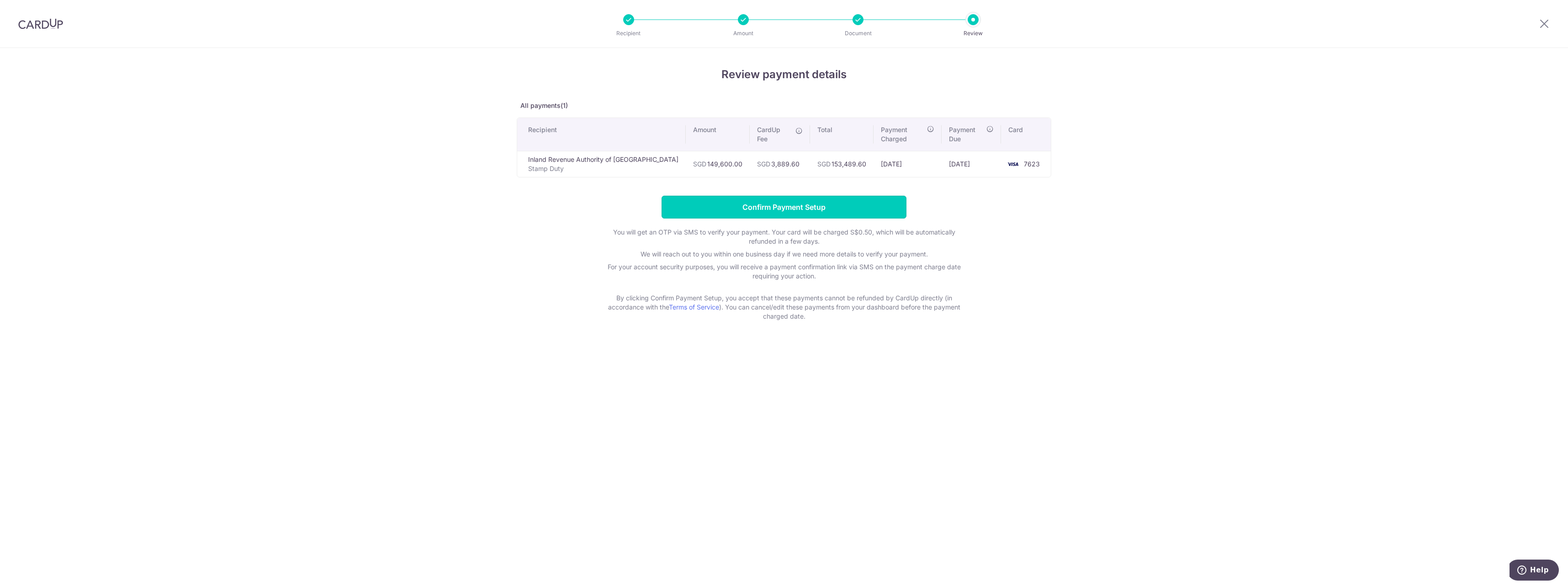
click at [874, 195] on input "Confirm Payment Setup" at bounding box center [784, 207] width 245 height 23
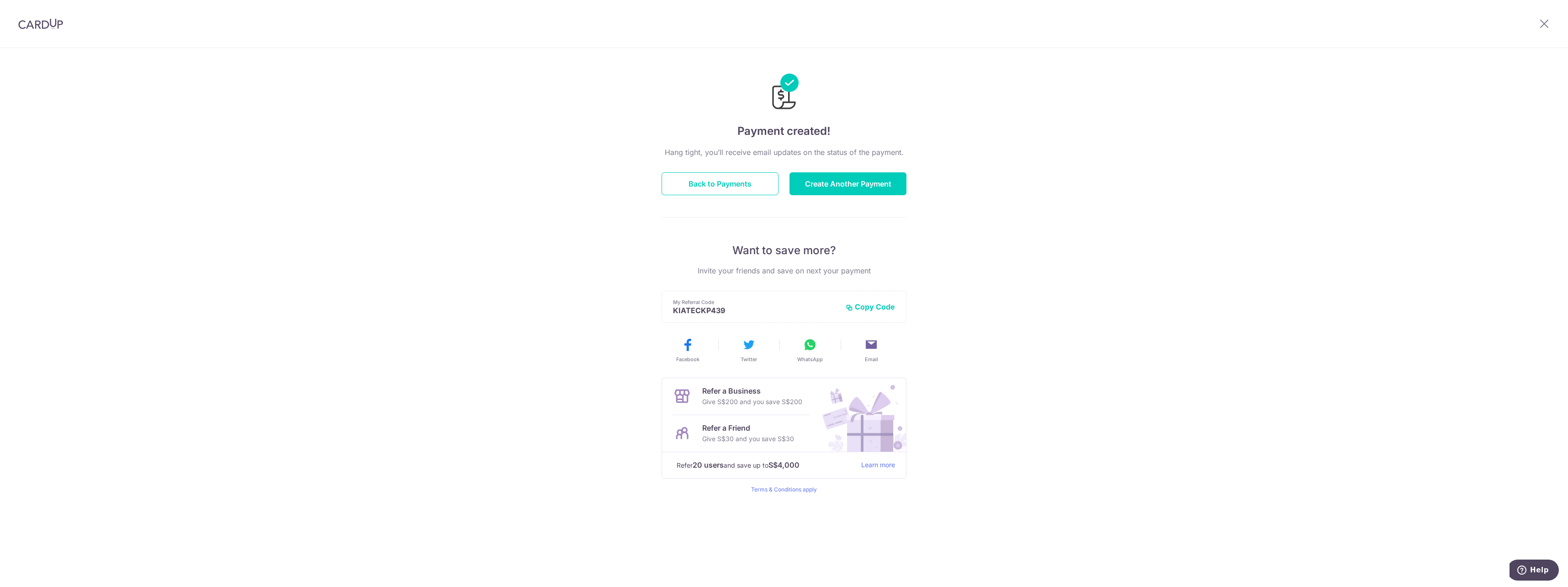
click at [1171, 401] on div "Payment created! Hang tight, you’ll receive email updates on the status of the …" at bounding box center [784, 317] width 1568 height 539
click at [713, 180] on button "Back to Payments" at bounding box center [720, 184] width 117 height 23
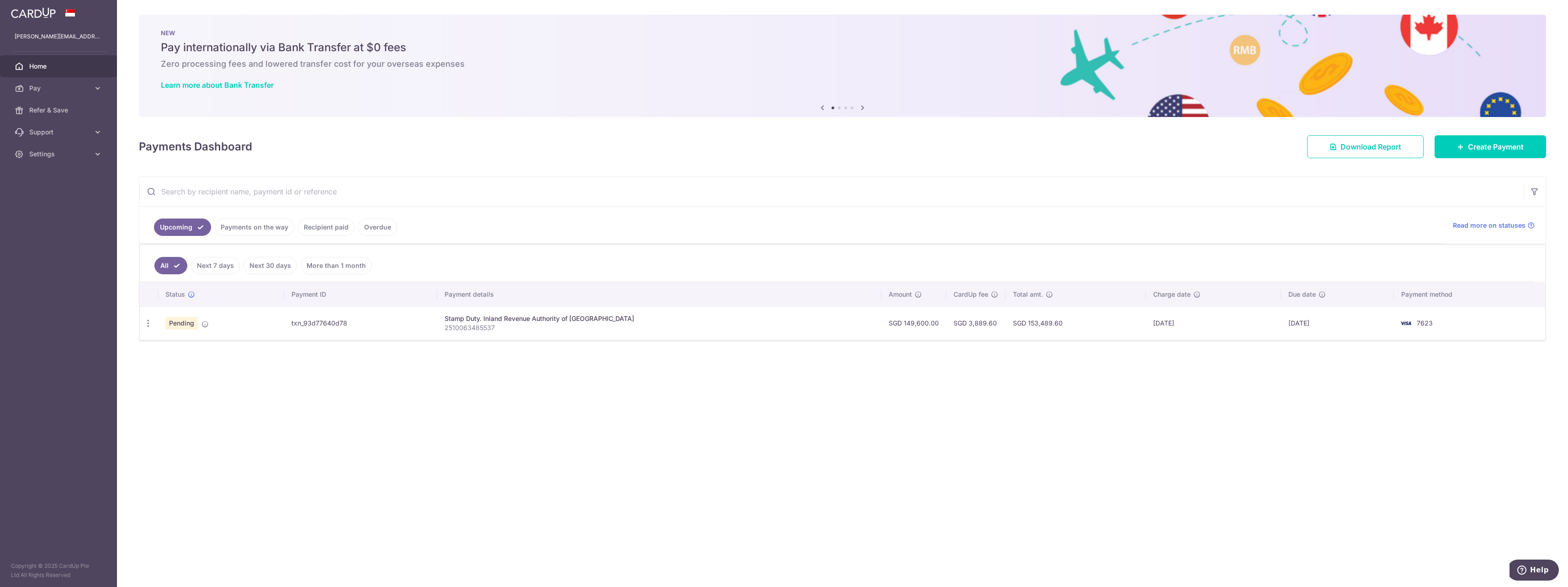
click at [852, 437] on div "× Pause Schedule Pause all future payments in this series Pause just this one p…" at bounding box center [842, 294] width 1451 height 587
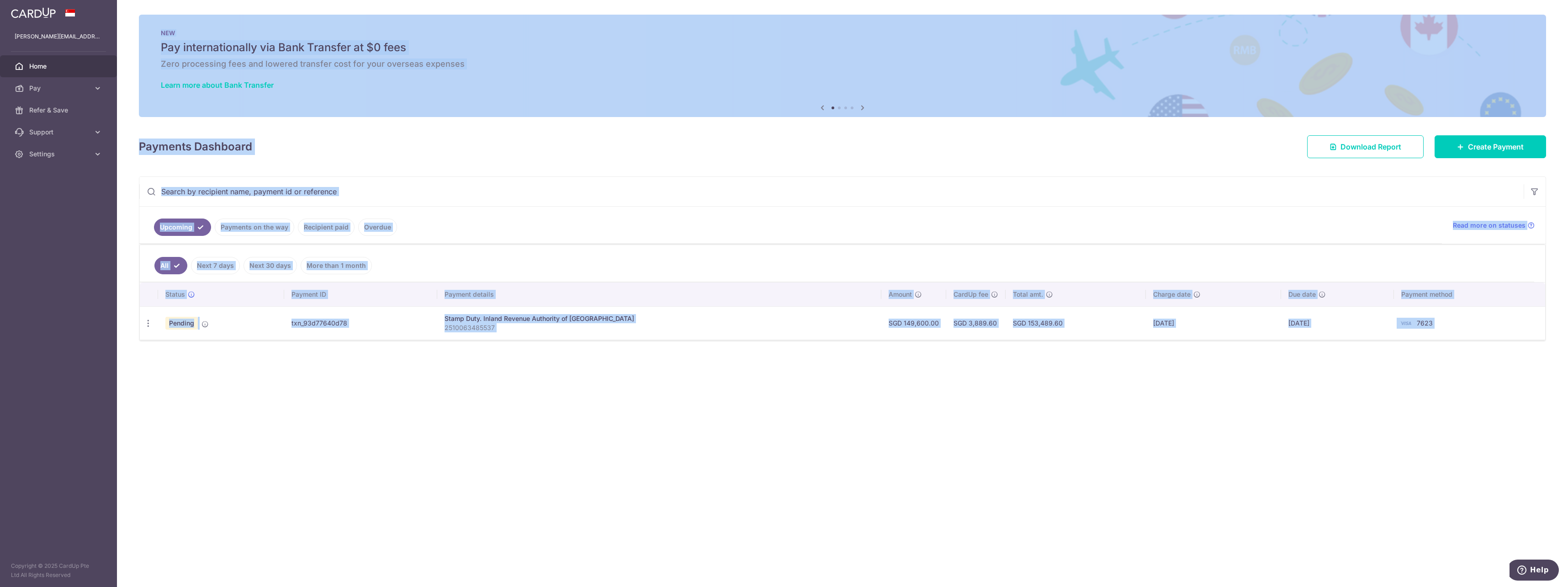
drag, startPoint x: 1414, startPoint y: 454, endPoint x: 340, endPoint y: 120, distance: 1124.7
click at [340, 120] on div "× Pause Schedule Pause all future payments in this series Pause just this one p…" at bounding box center [842, 294] width 1451 height 587
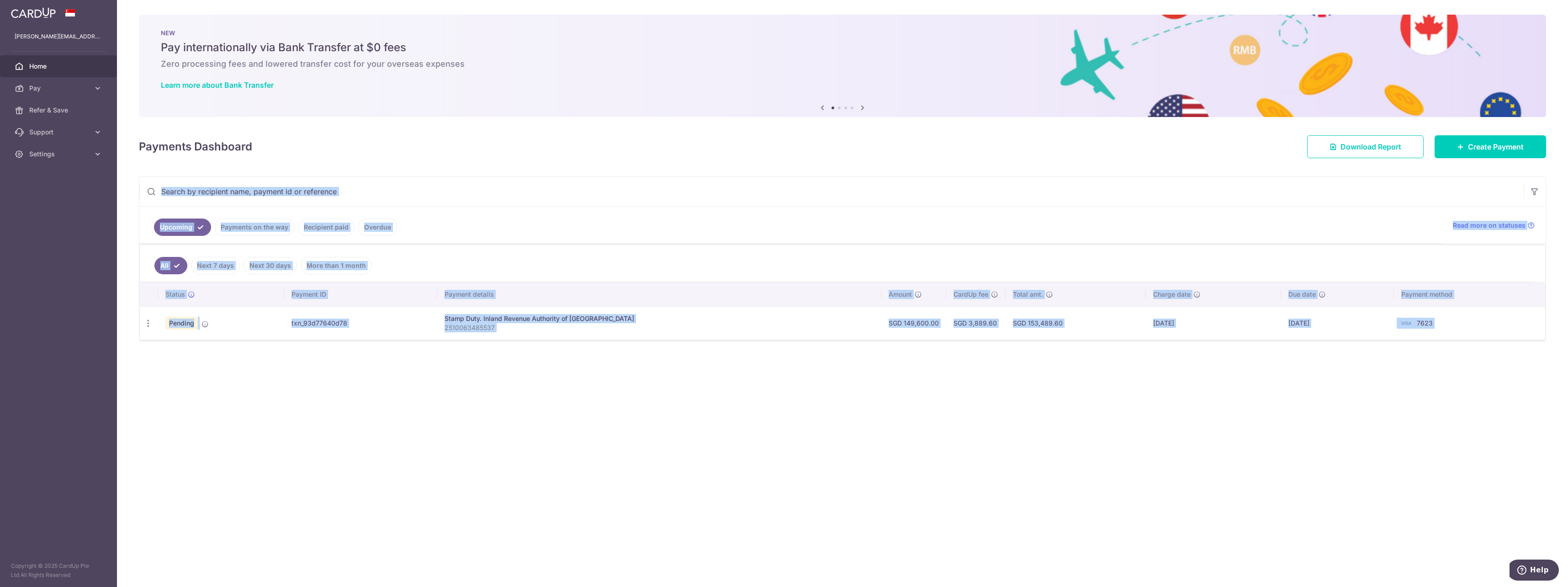
click at [1374, 431] on div "× Pause Schedule Pause all future payments in this series Pause just this one p…" at bounding box center [842, 294] width 1451 height 587
drag, startPoint x: 1088, startPoint y: 398, endPoint x: 1080, endPoint y: 401, distance: 8.5
click at [1088, 399] on div "× Pause Schedule Pause all future payments in this series Pause just this one p…" at bounding box center [842, 294] width 1451 height 587
click at [1012, 326] on td "SGD 153,489.60" at bounding box center [1076, 323] width 140 height 33
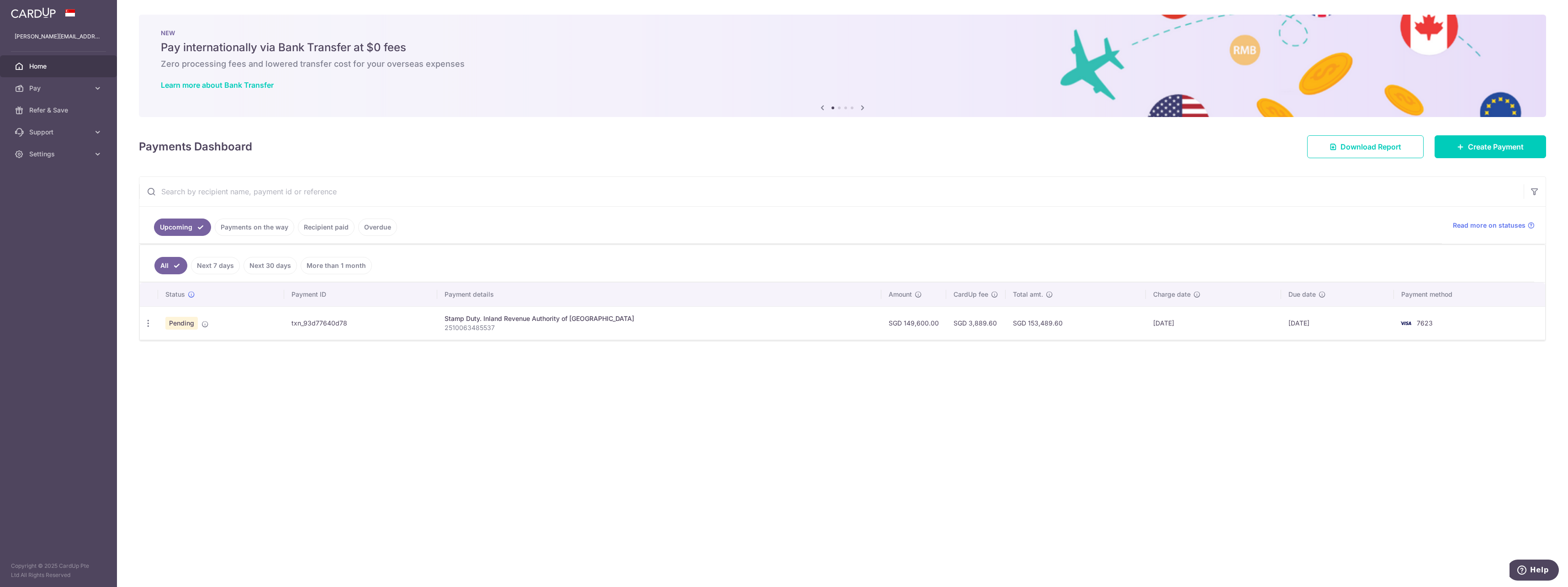
click at [1052, 323] on td "SGD 153,489.60" at bounding box center [1076, 323] width 140 height 33
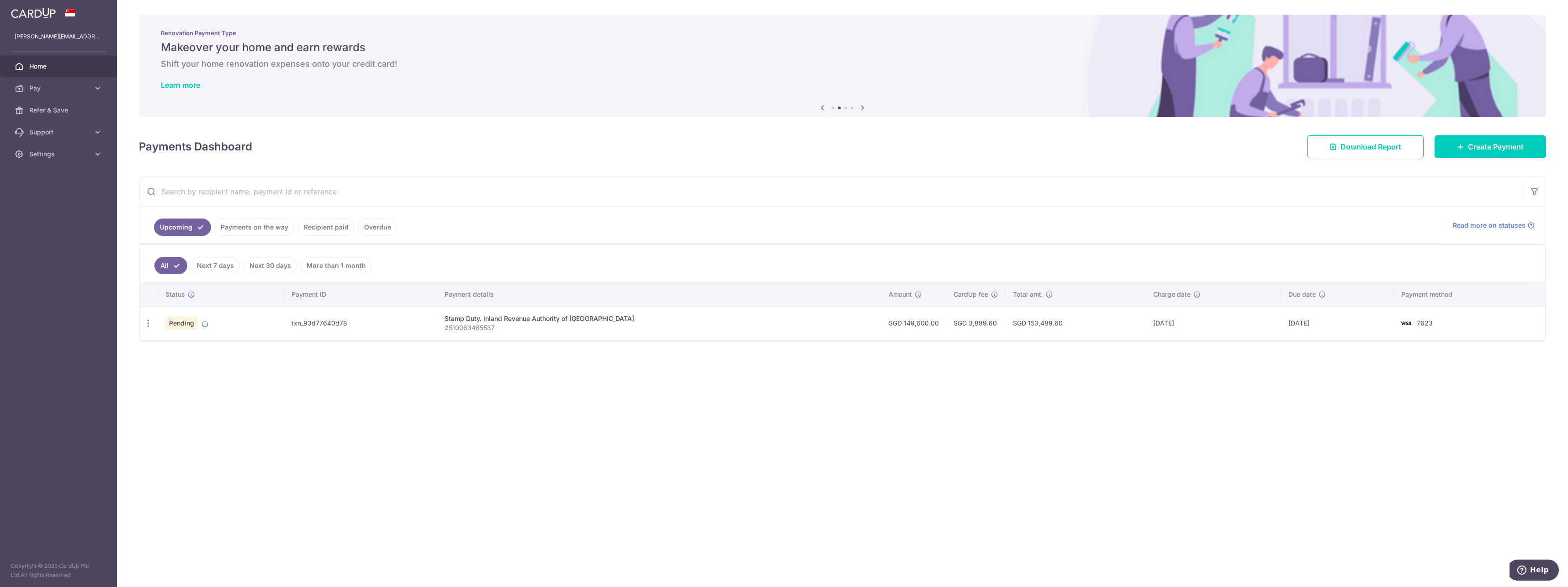
click at [418, 402] on div "× Pause Schedule Pause all future payments in this series Pause just this one p…" at bounding box center [842, 294] width 1451 height 587
drag, startPoint x: 869, startPoint y: 463, endPoint x: 849, endPoint y: 468, distance: 20.6
click at [864, 465] on div "× Pause Schedule Pause all future payments in this series Pause just this one p…" at bounding box center [842, 294] width 1451 height 587
